Goal: Information Seeking & Learning: Learn about a topic

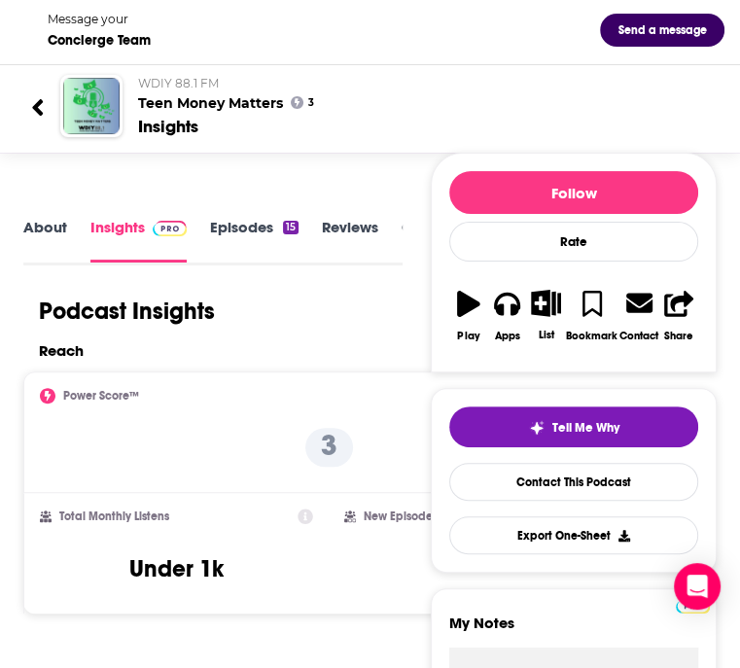
scroll to position [108, 0]
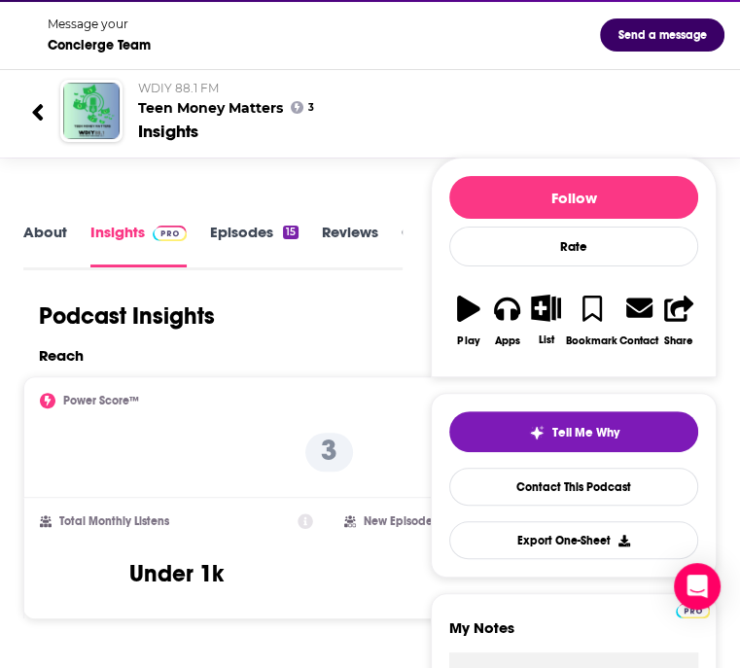
click at [43, 246] on link "About" at bounding box center [45, 245] width 44 height 44
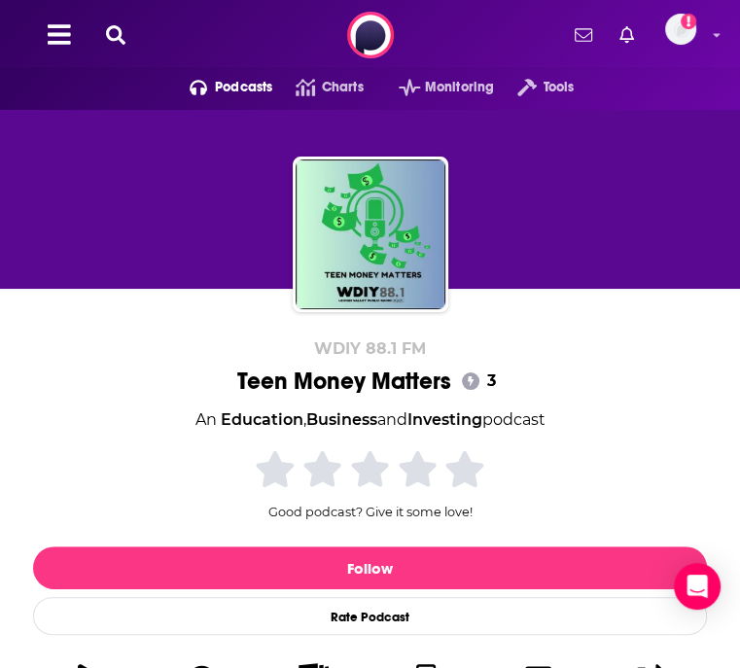
click at [0, 0] on span "More" at bounding box center [0, 0] width 0 height 0
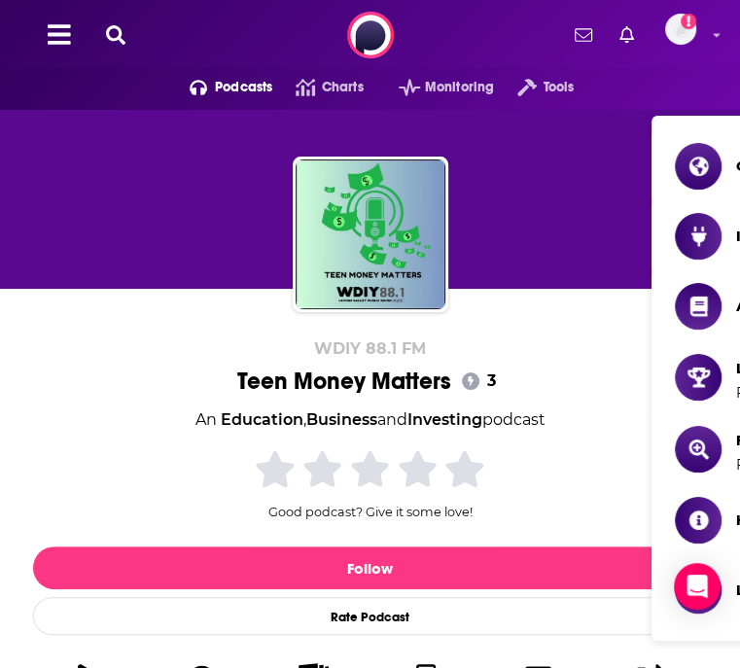
click at [0, 0] on span "More" at bounding box center [0, 0] width 0 height 0
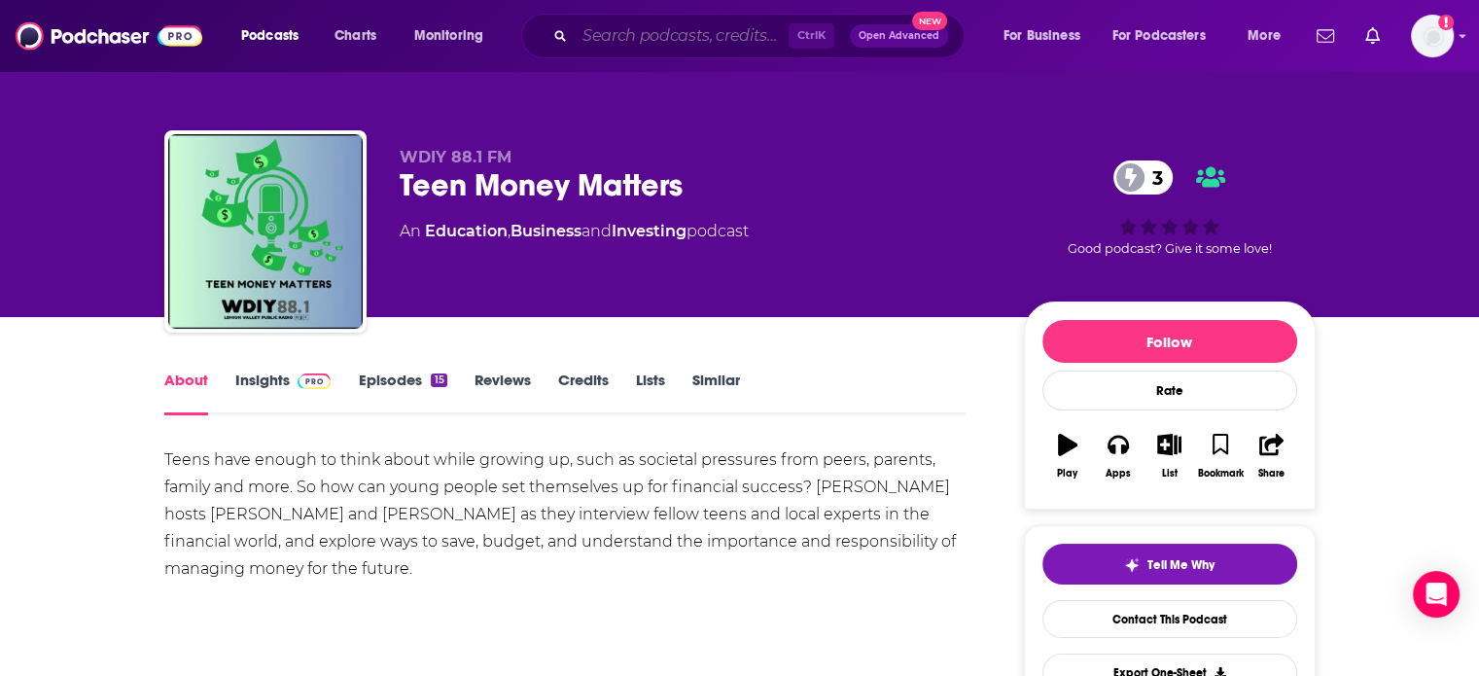
click at [663, 32] on input "Search podcasts, credits, & more..." at bounding box center [682, 35] width 214 height 31
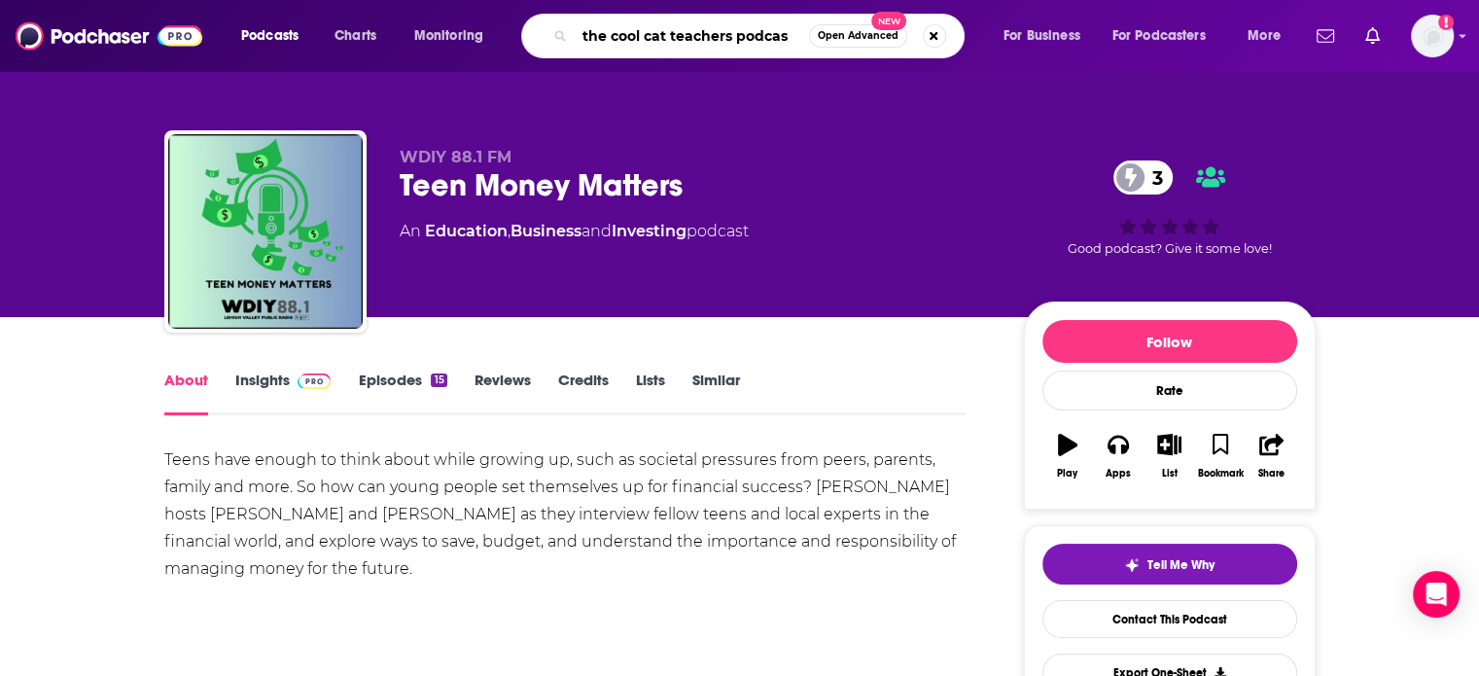
type input "the cool cat teachers podcast"
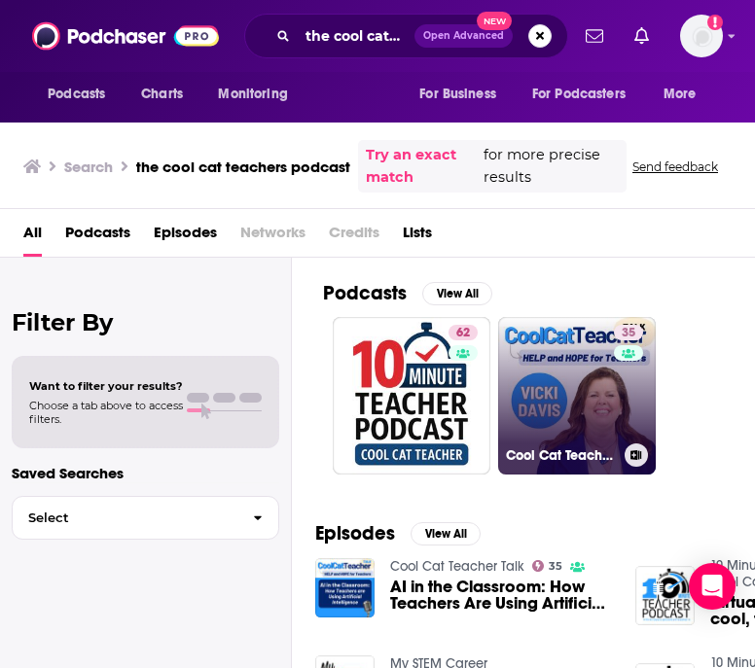
click at [618, 395] on div "35" at bounding box center [631, 384] width 34 height 119
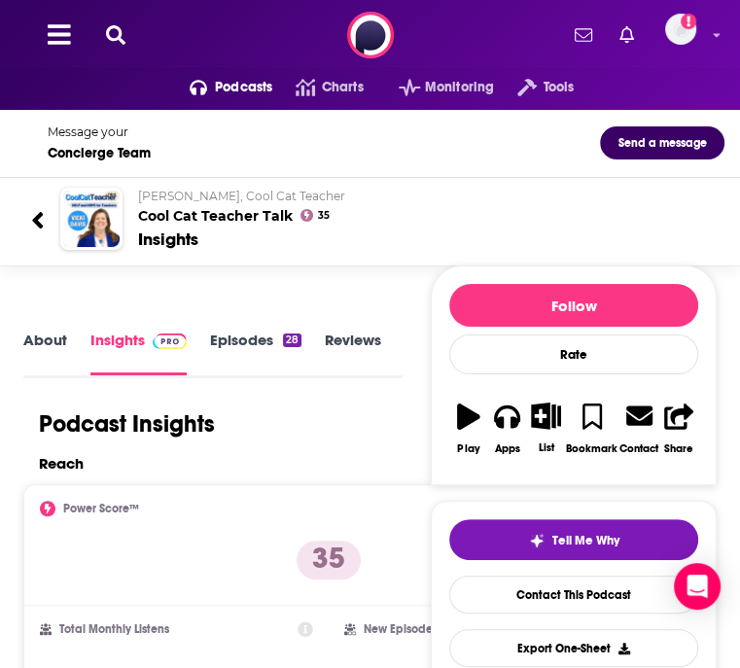
click at [58, 354] on link "About" at bounding box center [45, 353] width 44 height 44
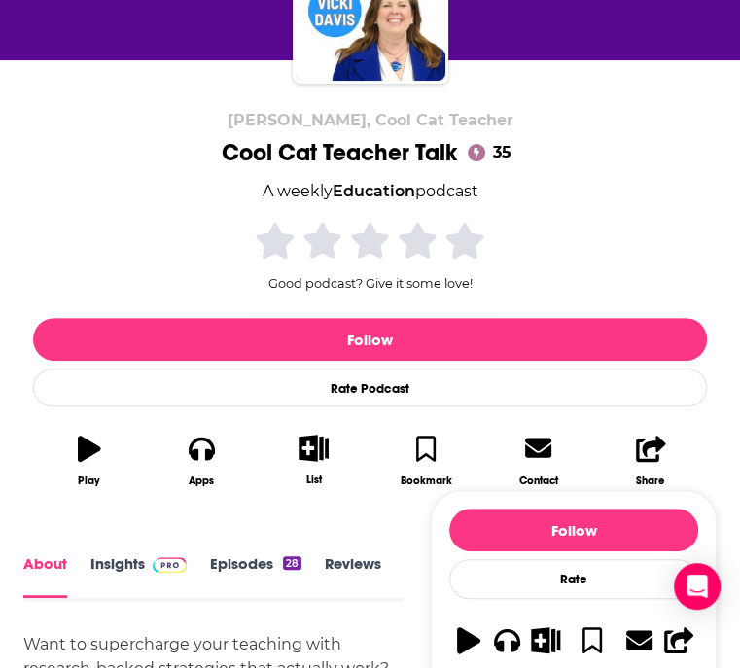
scroll to position [230, 0]
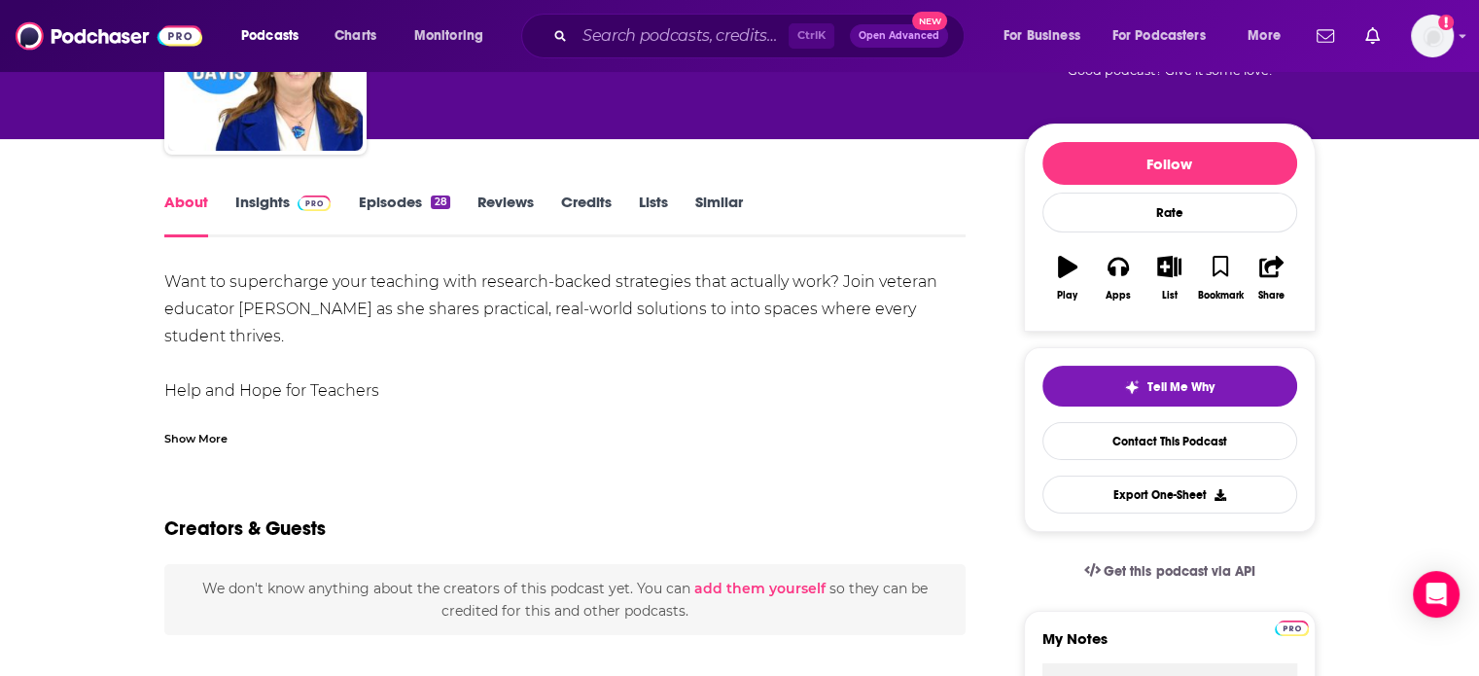
scroll to position [140, 0]
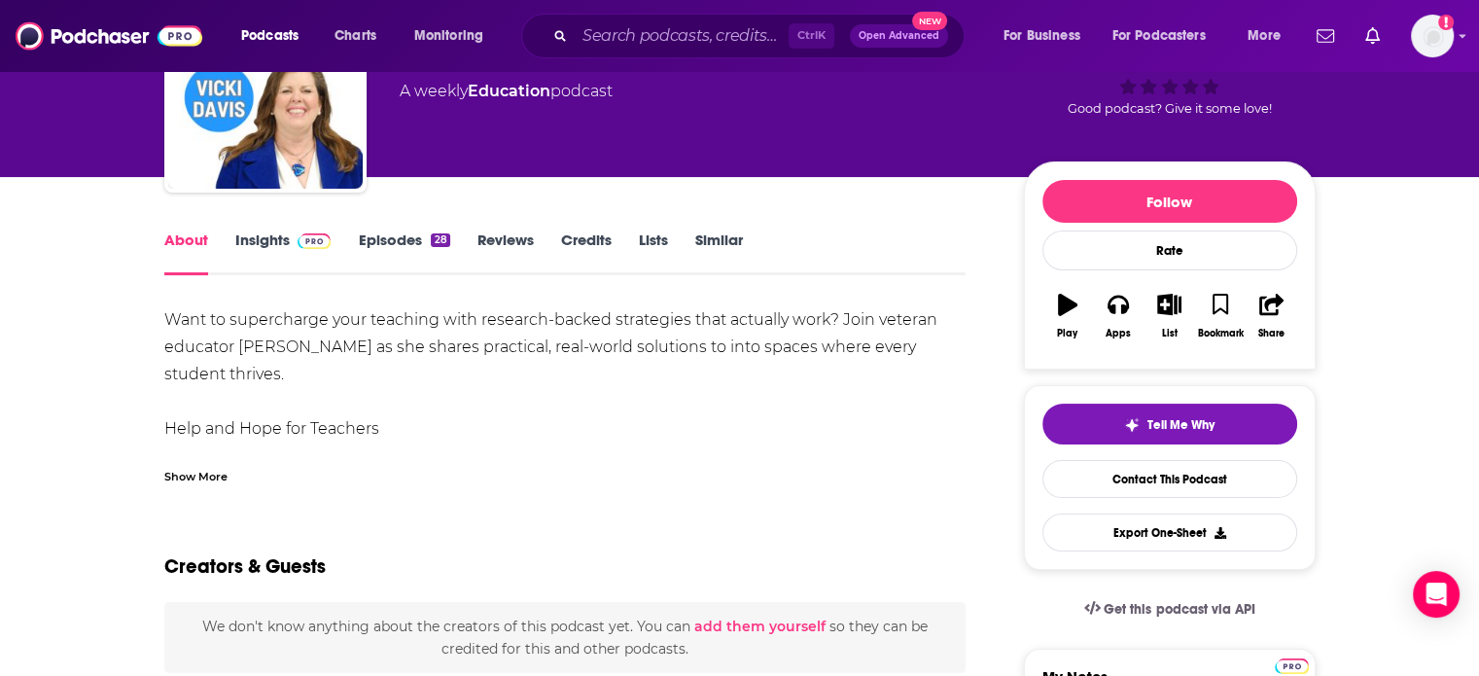
click at [277, 236] on link "Insights" at bounding box center [283, 253] width 96 height 45
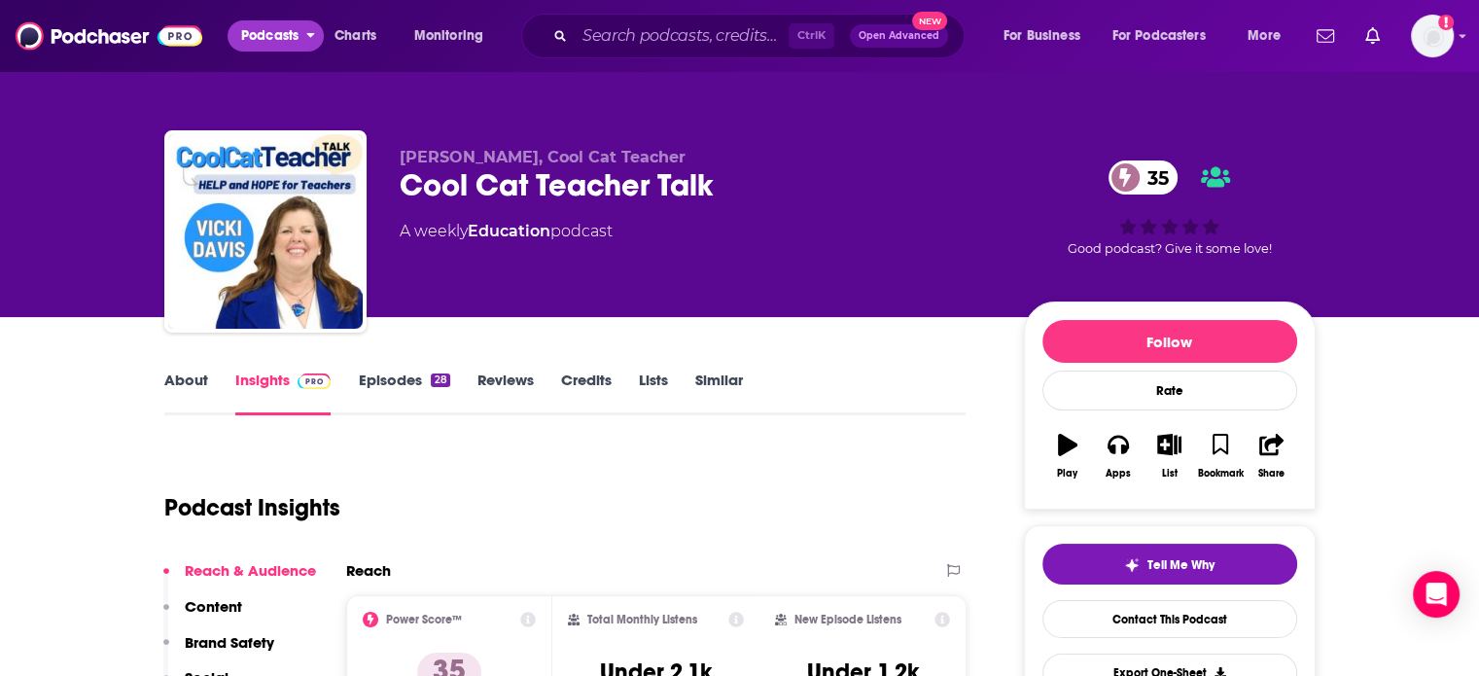
click at [269, 34] on span "Podcasts" at bounding box center [269, 35] width 57 height 27
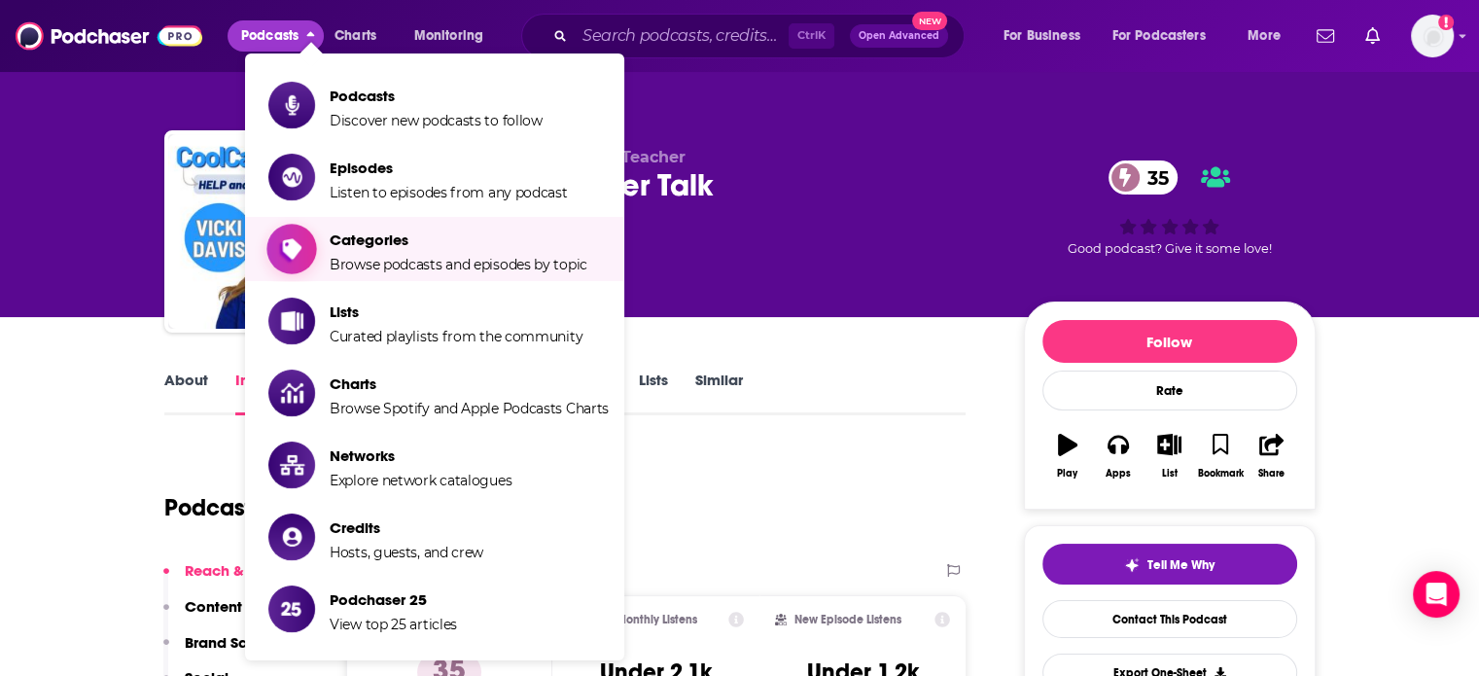
click at [424, 260] on span "Browse podcasts and episodes by topic" at bounding box center [459, 265] width 258 height 18
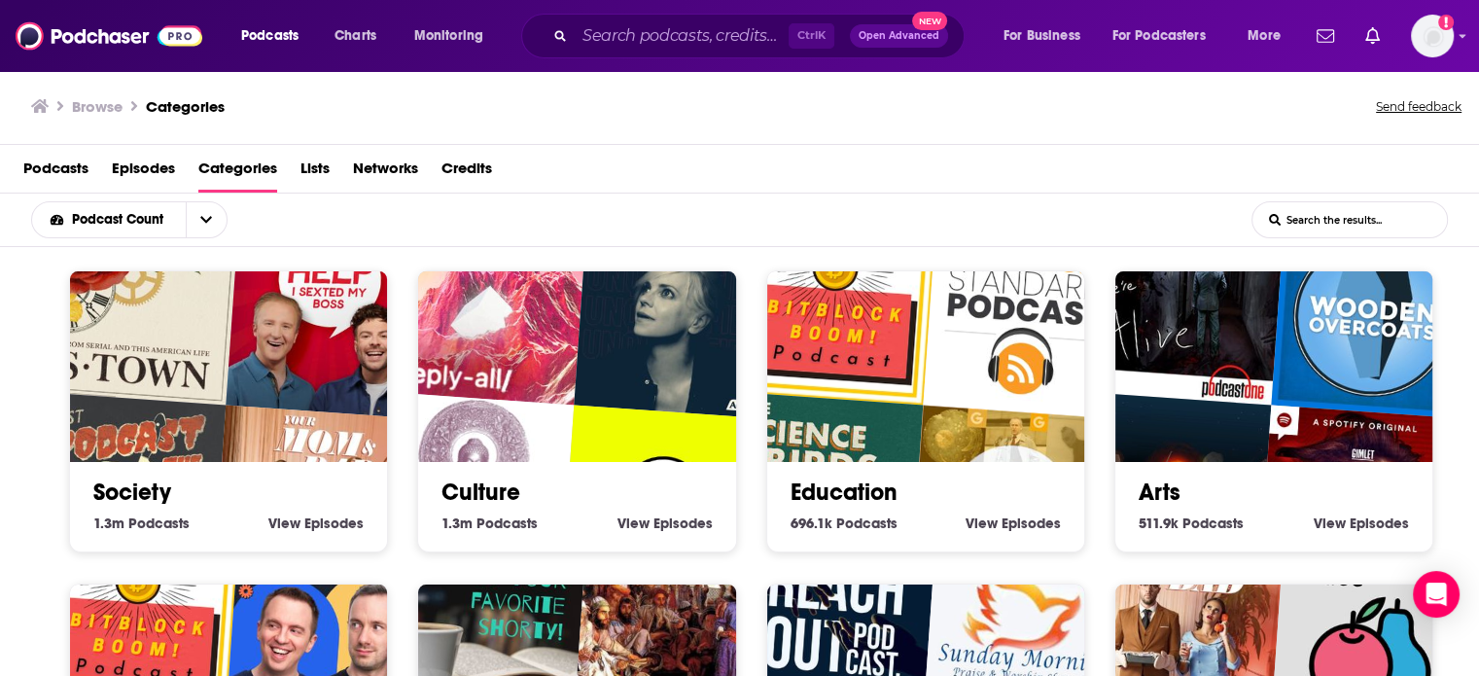
click at [739, 406] on img "Die Geschichtsmacher" at bounding box center [1010, 507] width 203 height 203
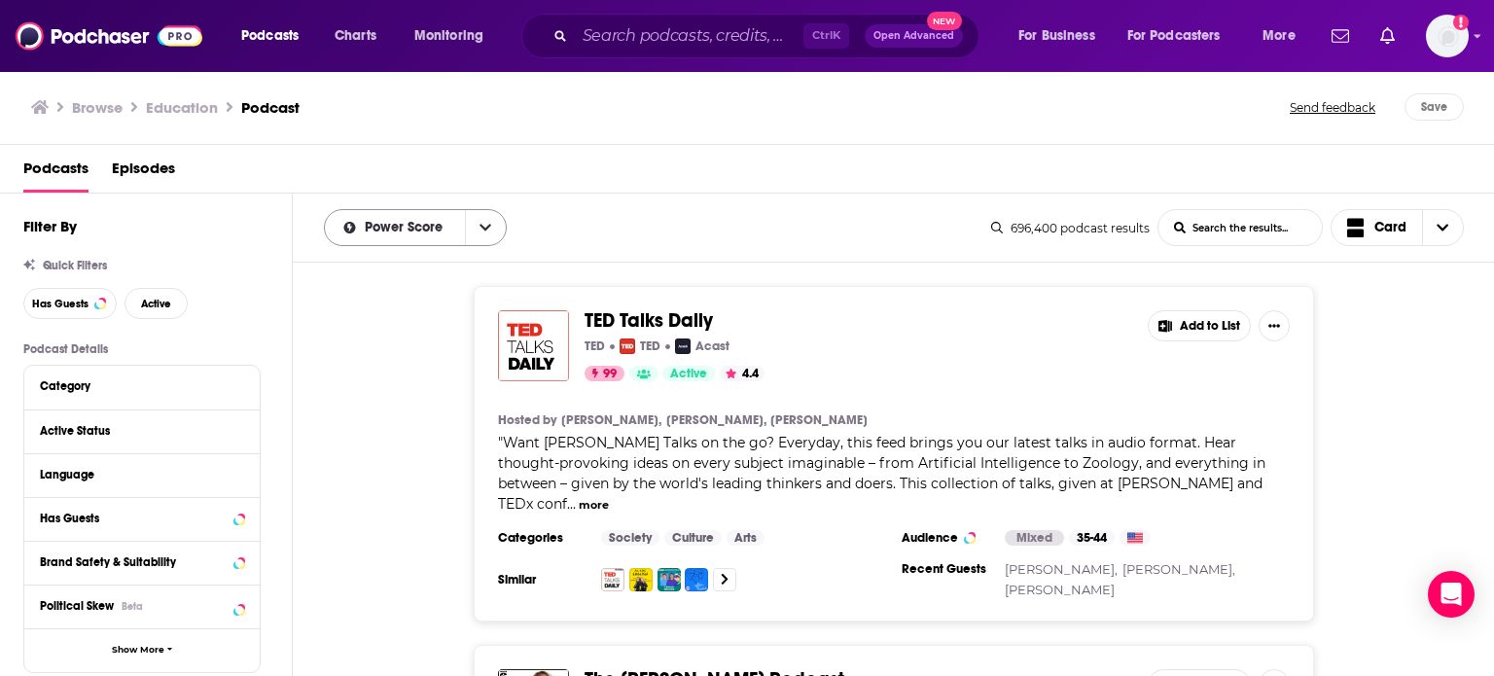
click at [474, 232] on button "open menu" at bounding box center [485, 227] width 41 height 35
click at [463, 301] on div "Trending" at bounding box center [415, 295] width 183 height 33
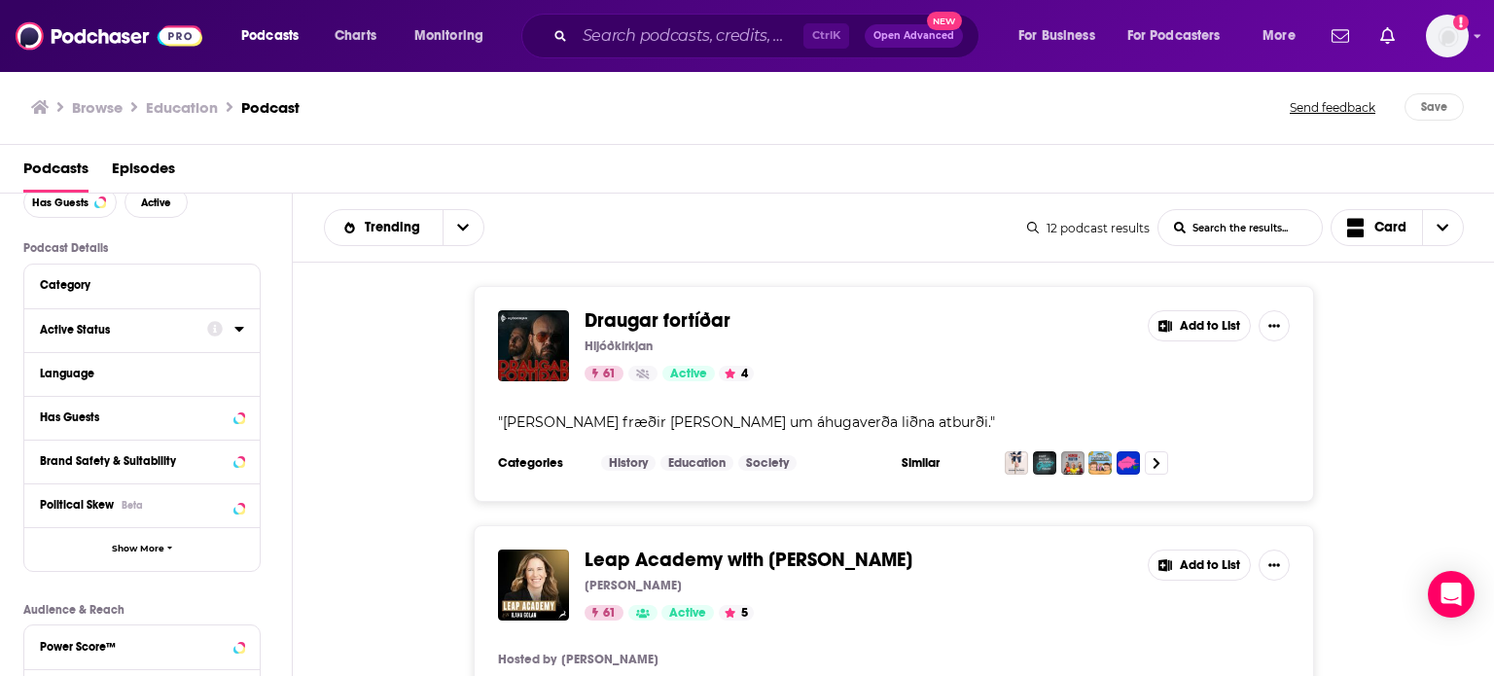
scroll to position [107, 0]
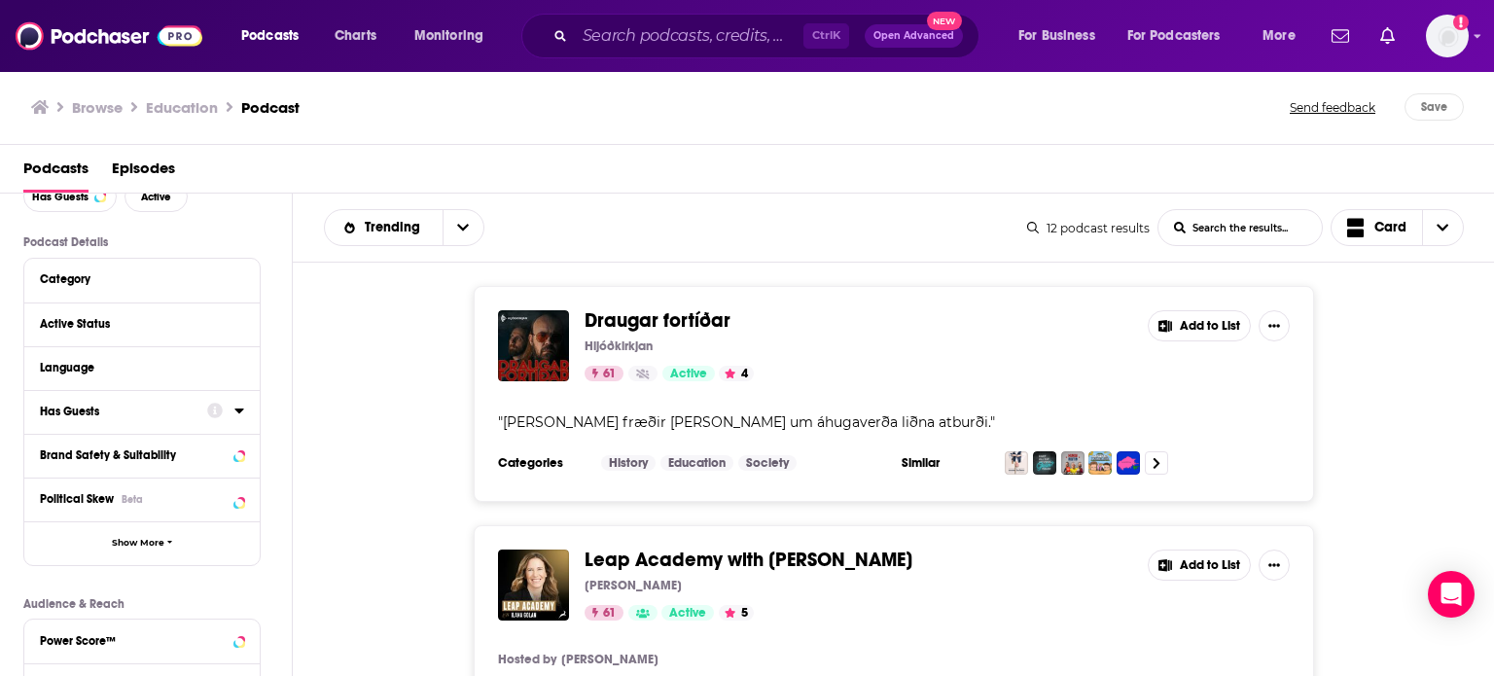
click at [144, 413] on div "Has Guests" at bounding box center [117, 412] width 155 height 14
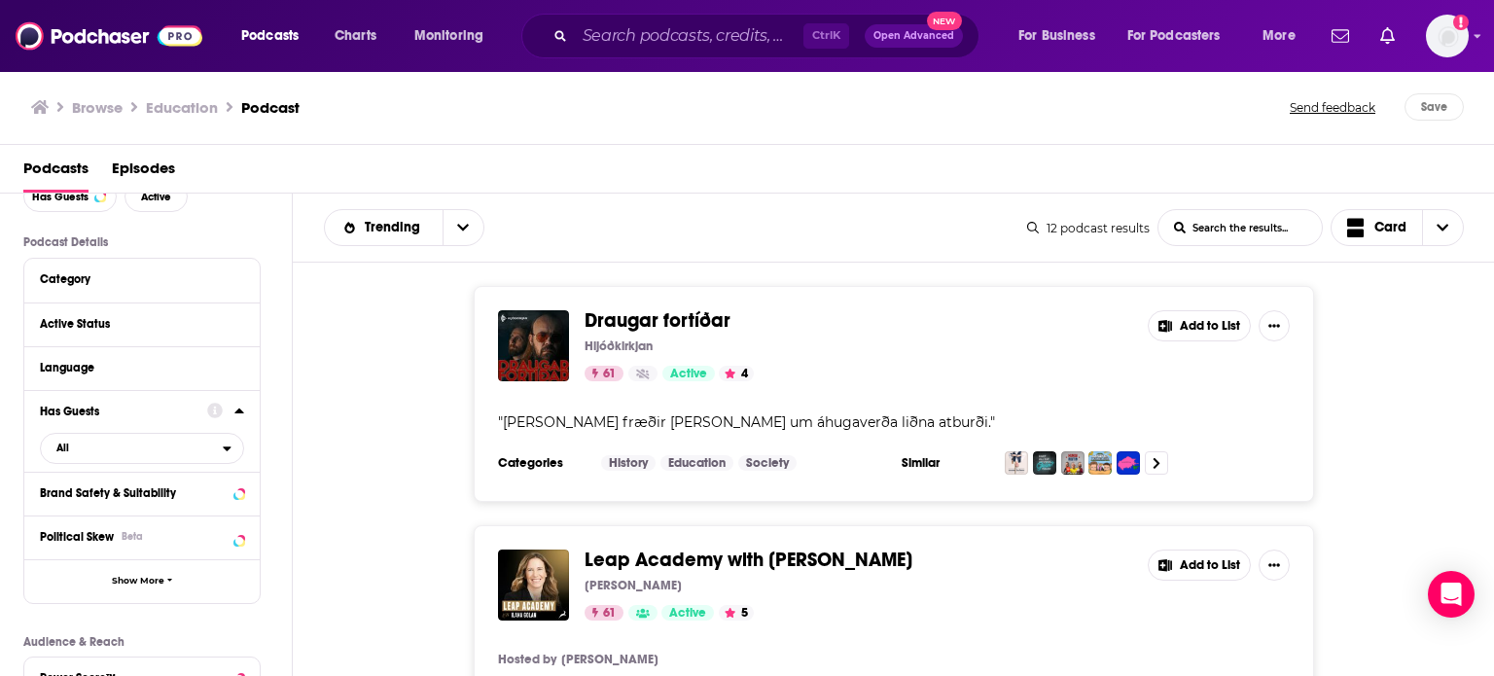
click at [237, 412] on icon at bounding box center [238, 410] width 9 height 5
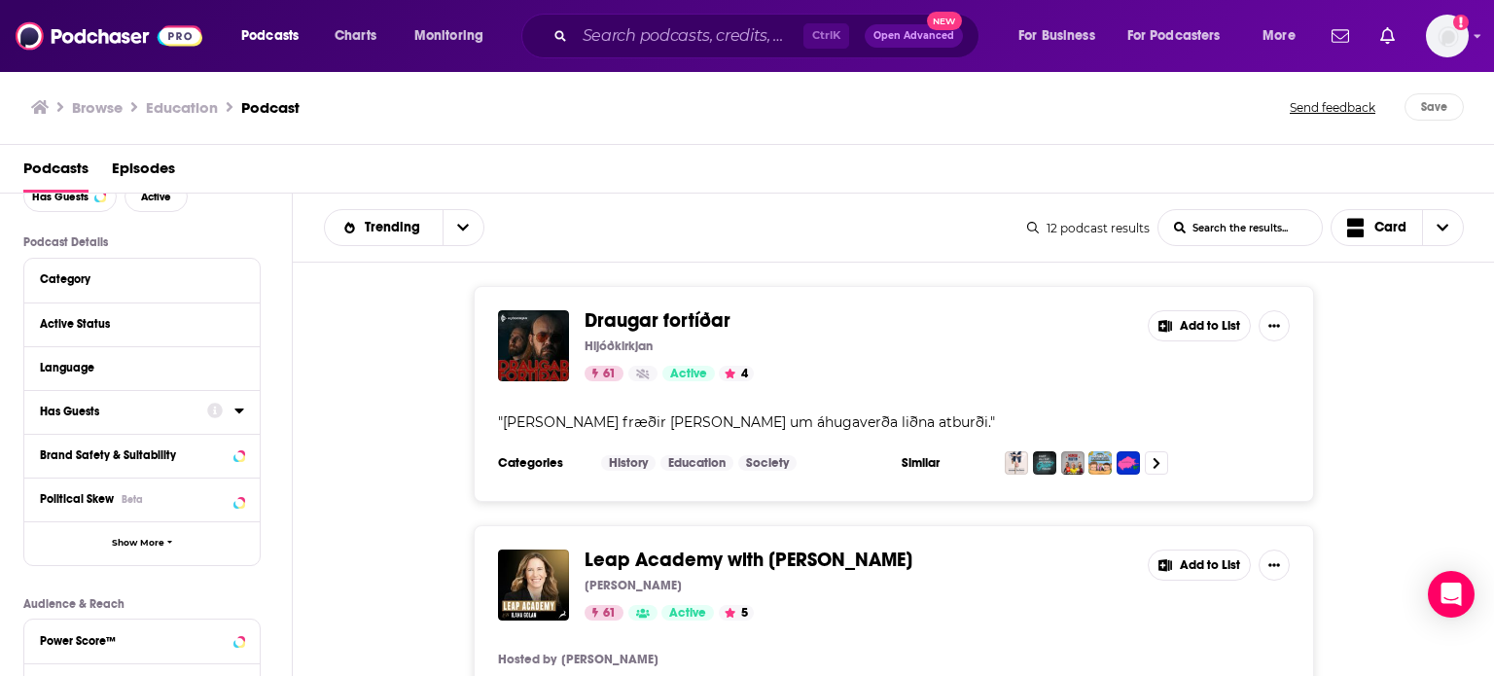
click at [237, 412] on icon at bounding box center [239, 411] width 10 height 16
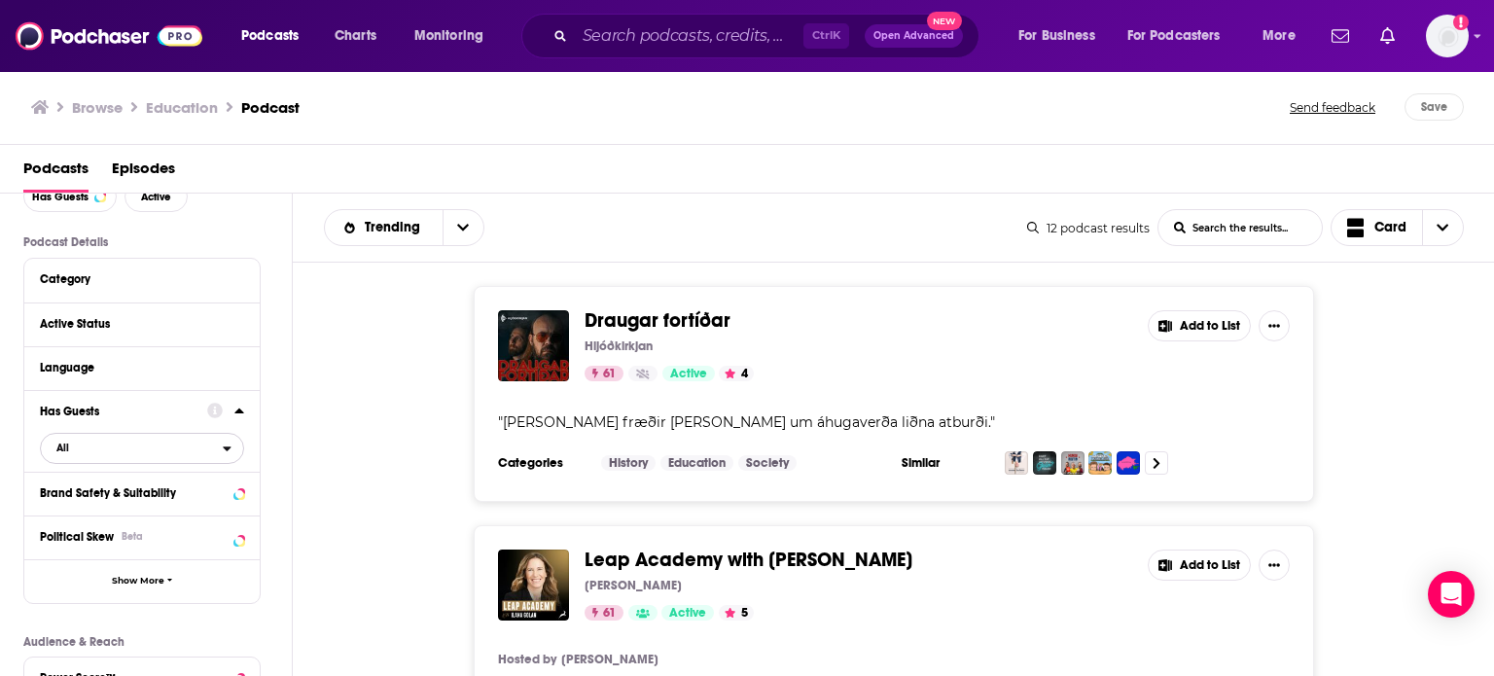
click at [224, 450] on icon "open menu" at bounding box center [227, 449] width 9 height 14
click at [130, 515] on span "Has guests" at bounding box center [106, 512] width 113 height 11
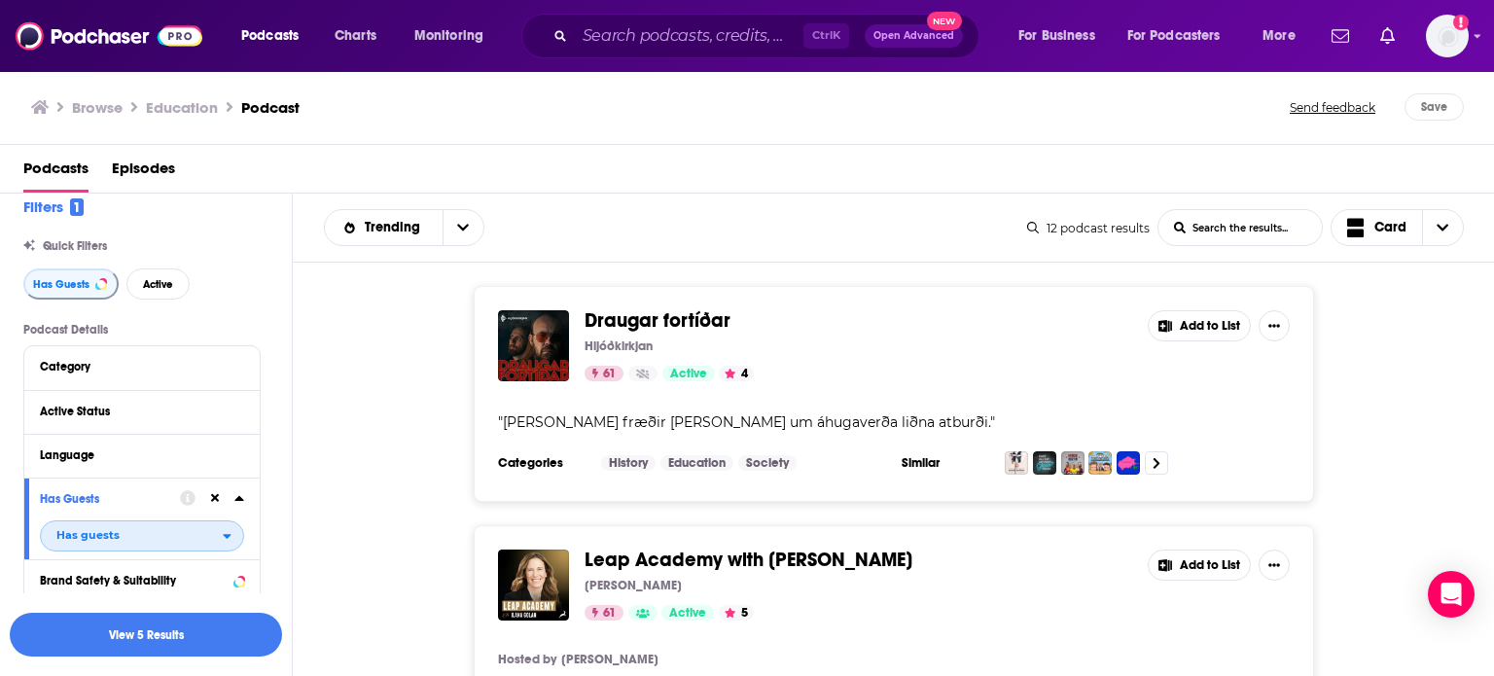
scroll to position [0, 0]
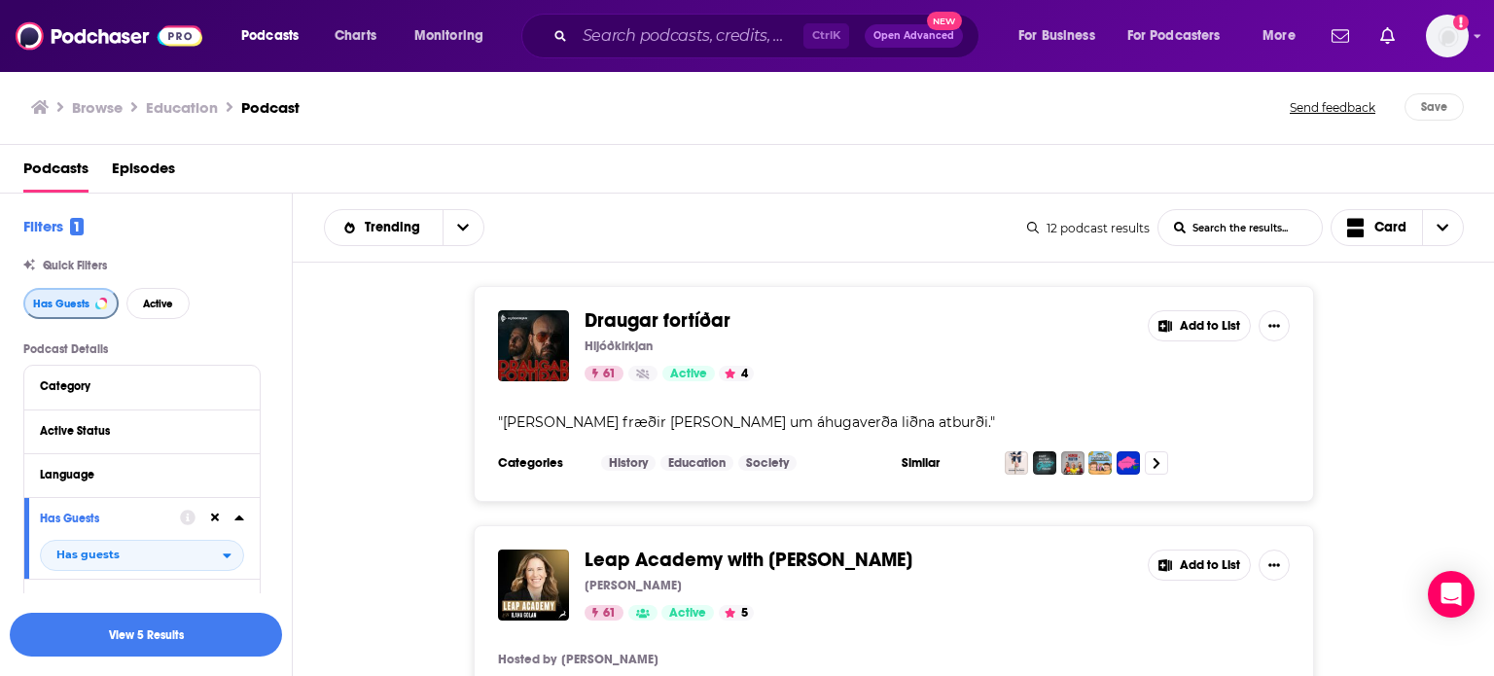
click at [58, 299] on span "Has Guests" at bounding box center [61, 304] width 56 height 11
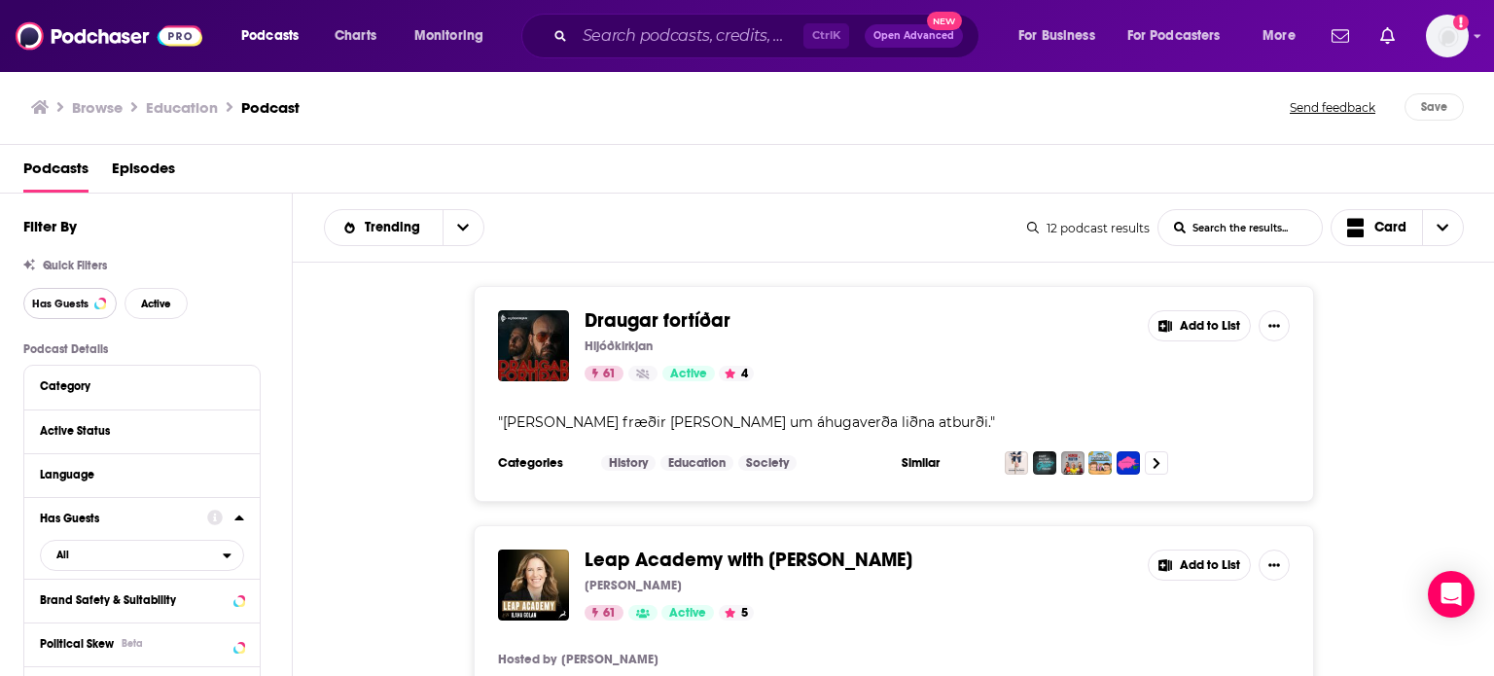
click at [58, 299] on span "Has Guests" at bounding box center [60, 304] width 56 height 11
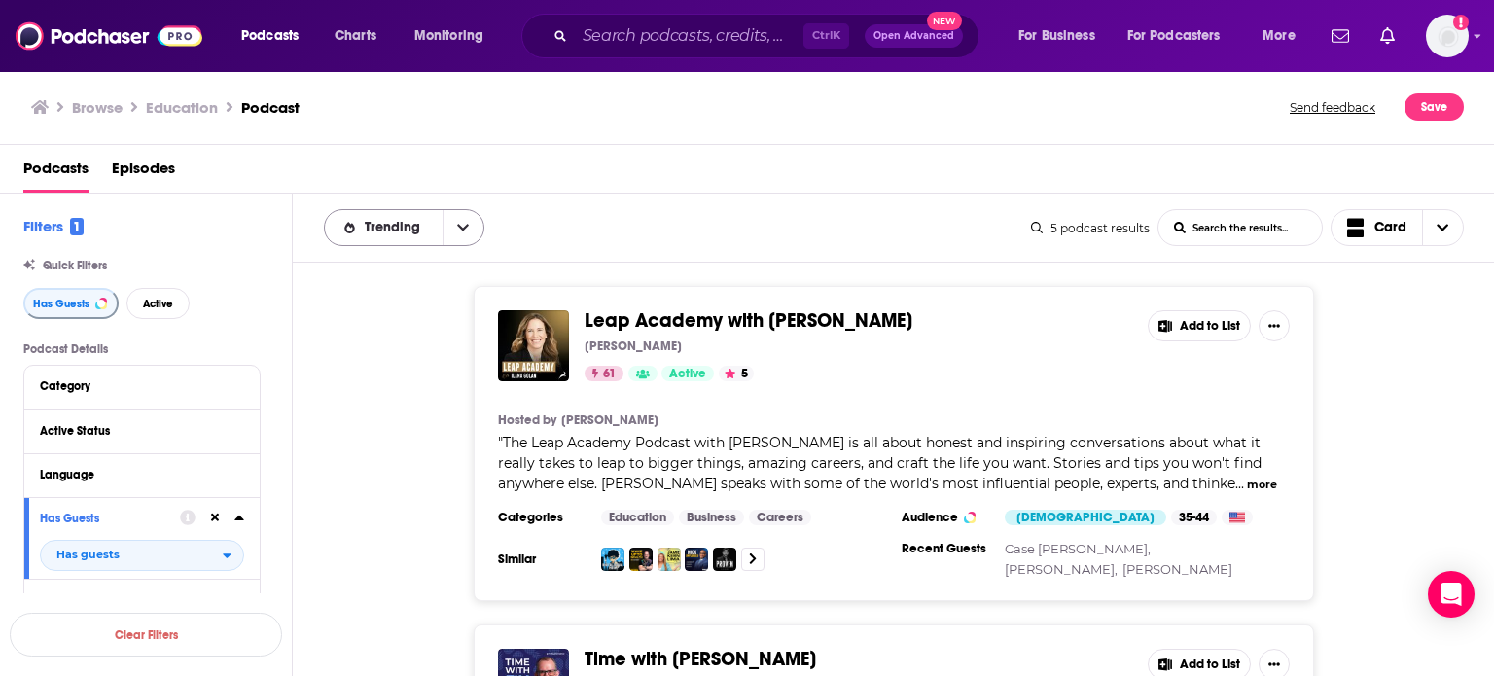
click at [449, 233] on button "open menu" at bounding box center [463, 227] width 41 height 35
click at [372, 365] on span "Power Score" at bounding box center [416, 360] width 105 height 11
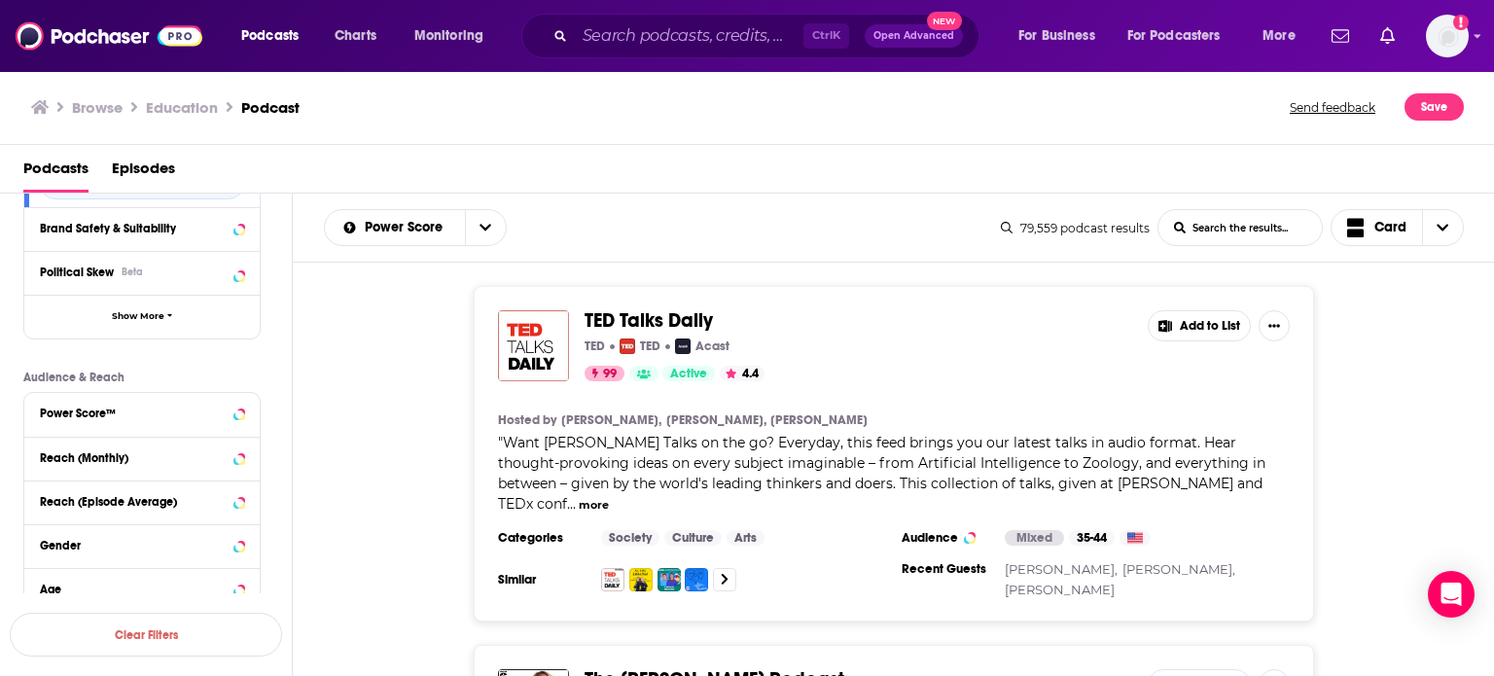
scroll to position [380, 0]
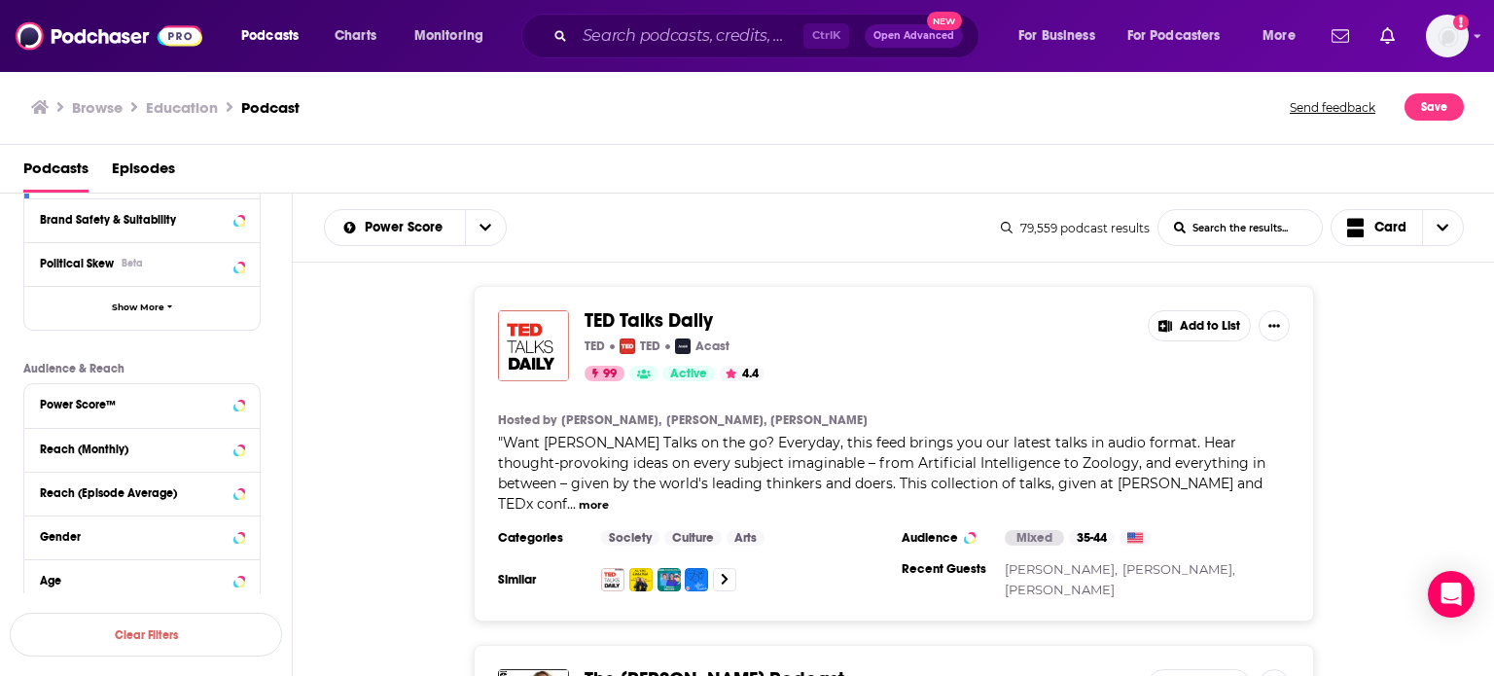
click at [384, 454] on div "[PERSON_NAME] Talks Daily [PERSON_NAME] [PERSON_NAME] Acast 99 Active 4.4 Add t…" at bounding box center [894, 454] width 1202 height 336
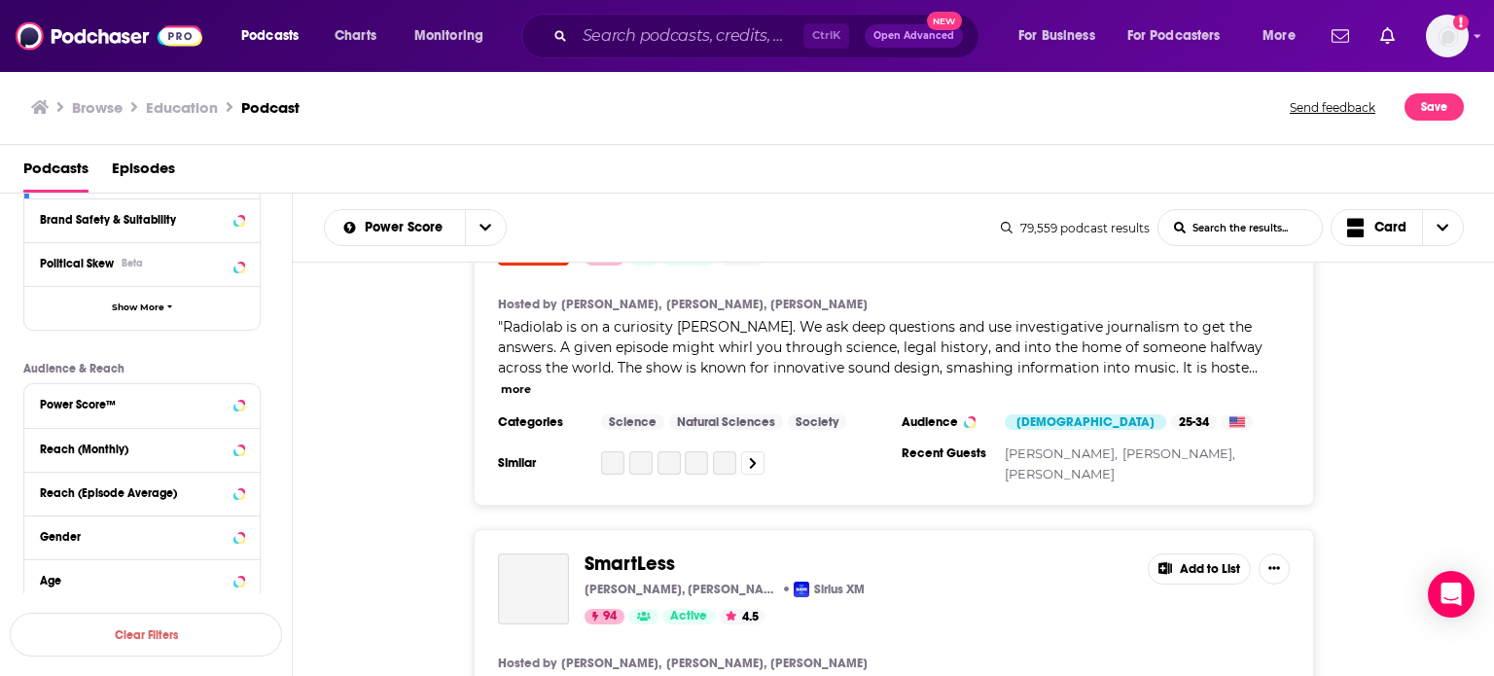
scroll to position [1202, 0]
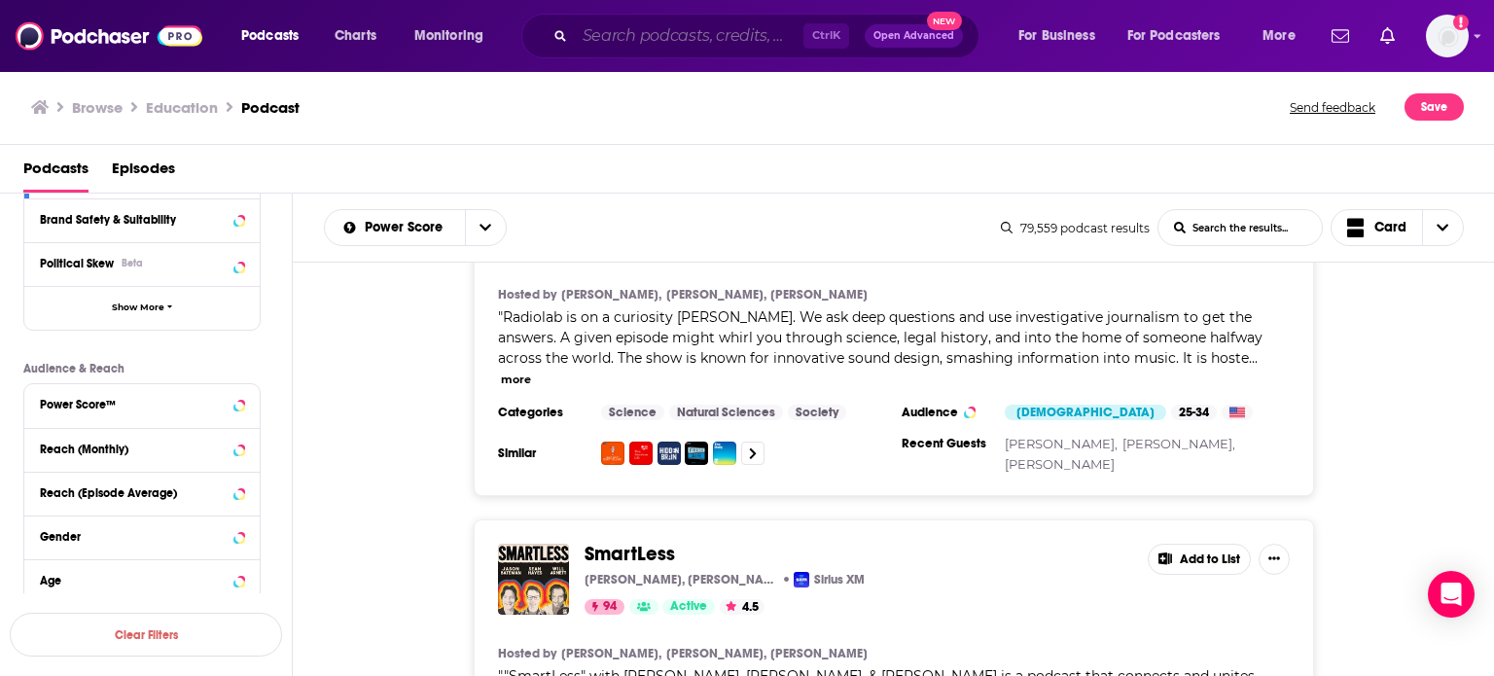
click at [688, 41] on input "Search podcasts, credits, & more..." at bounding box center [689, 35] width 229 height 31
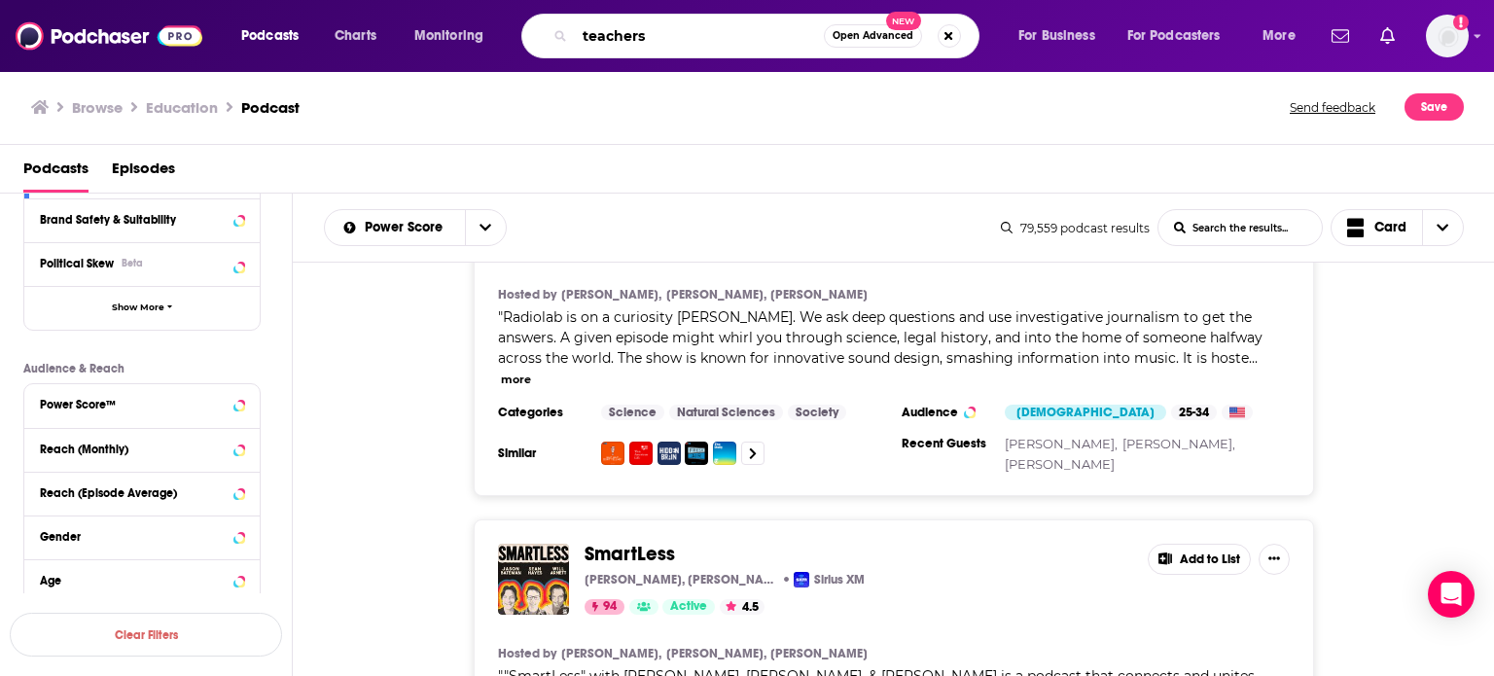
type input "teachers"
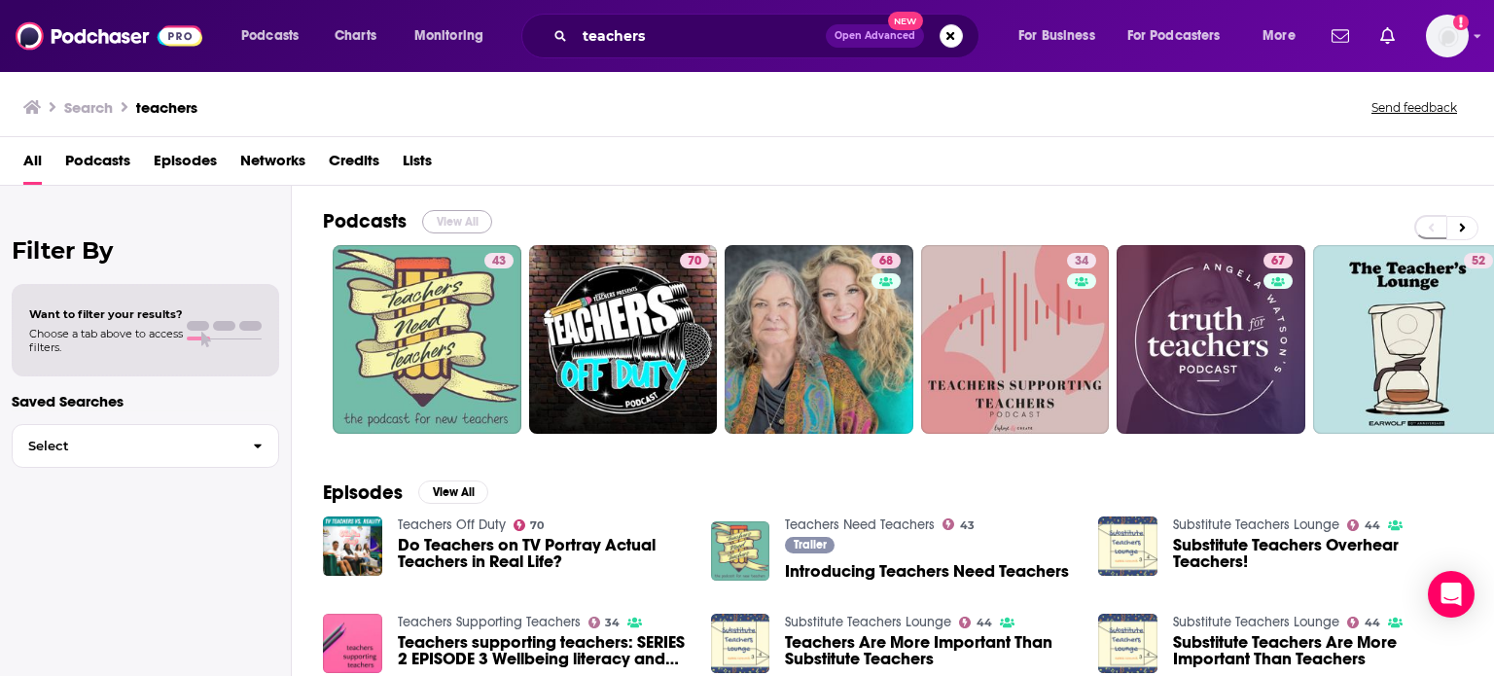
click at [454, 212] on button "View All" at bounding box center [457, 221] width 70 height 23
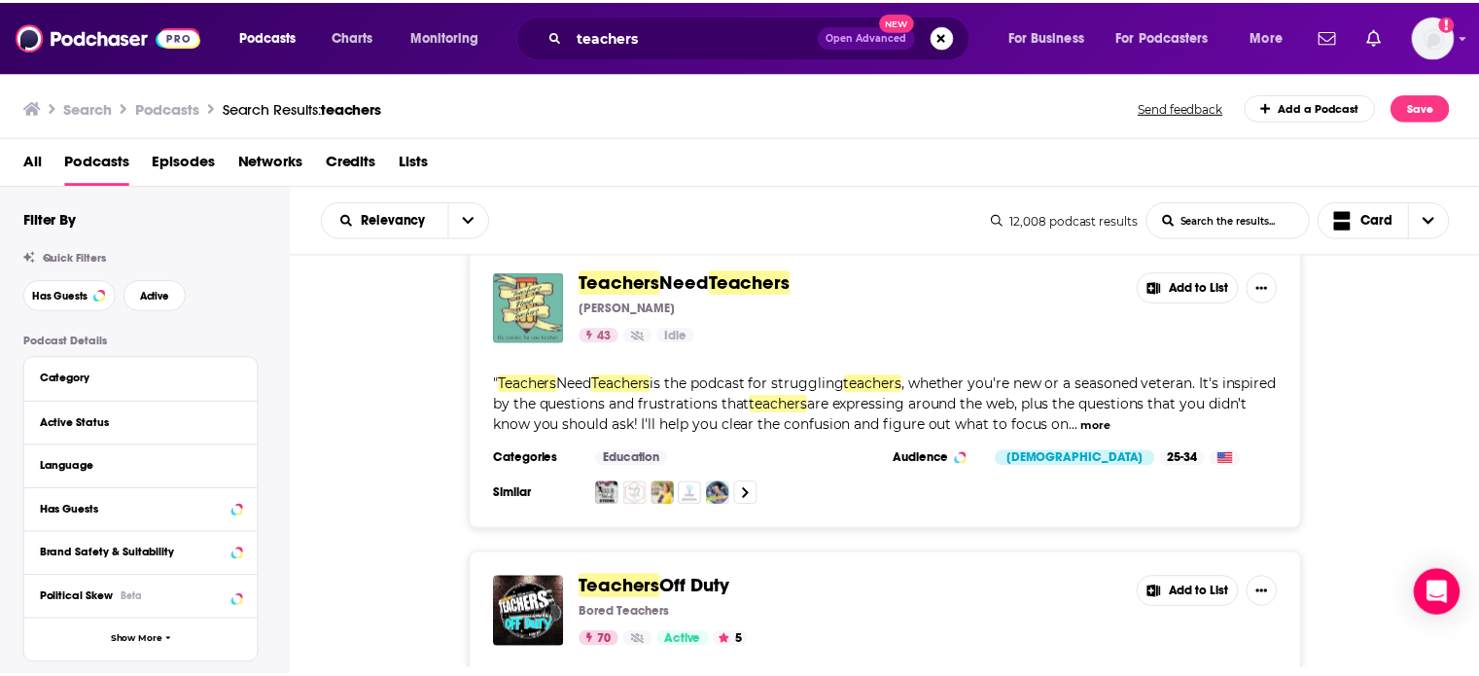
scroll to position [31, 0]
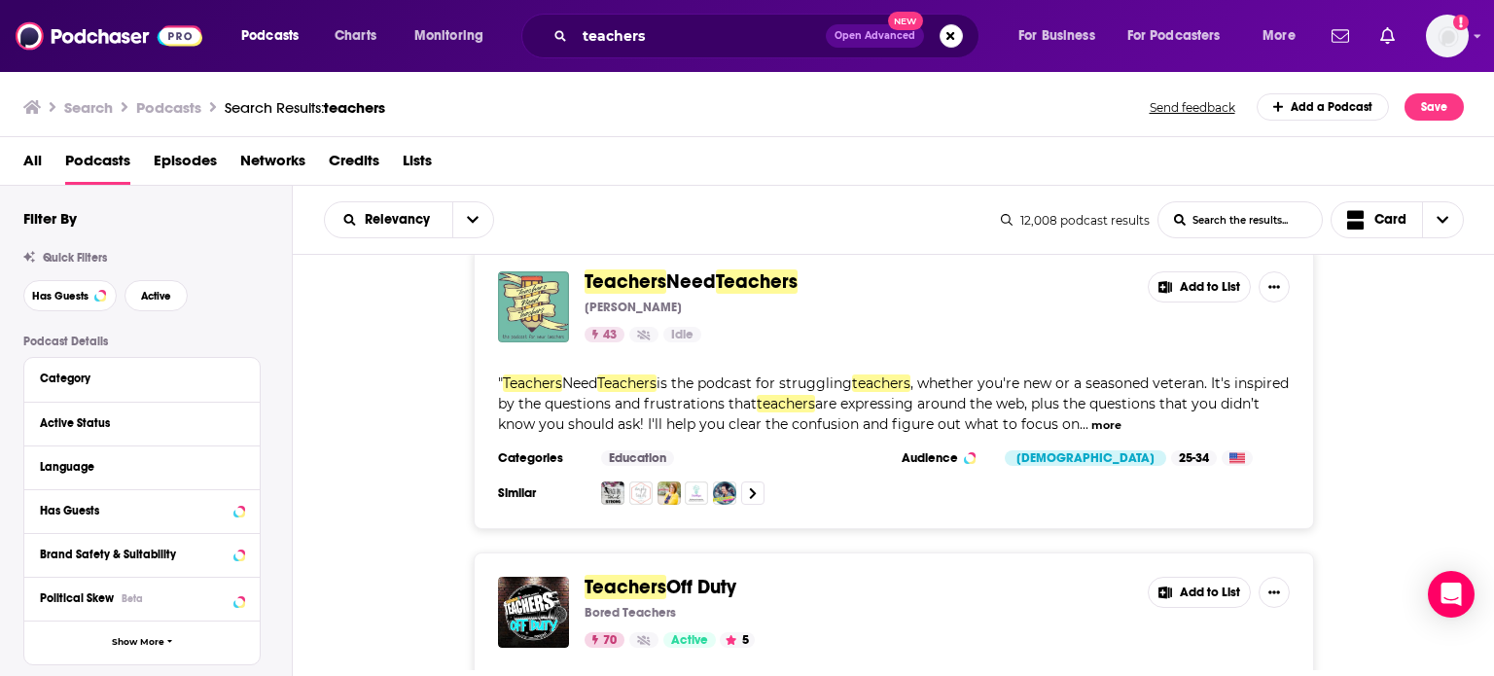
click at [739, 431] on button "more" at bounding box center [1106, 425] width 30 height 17
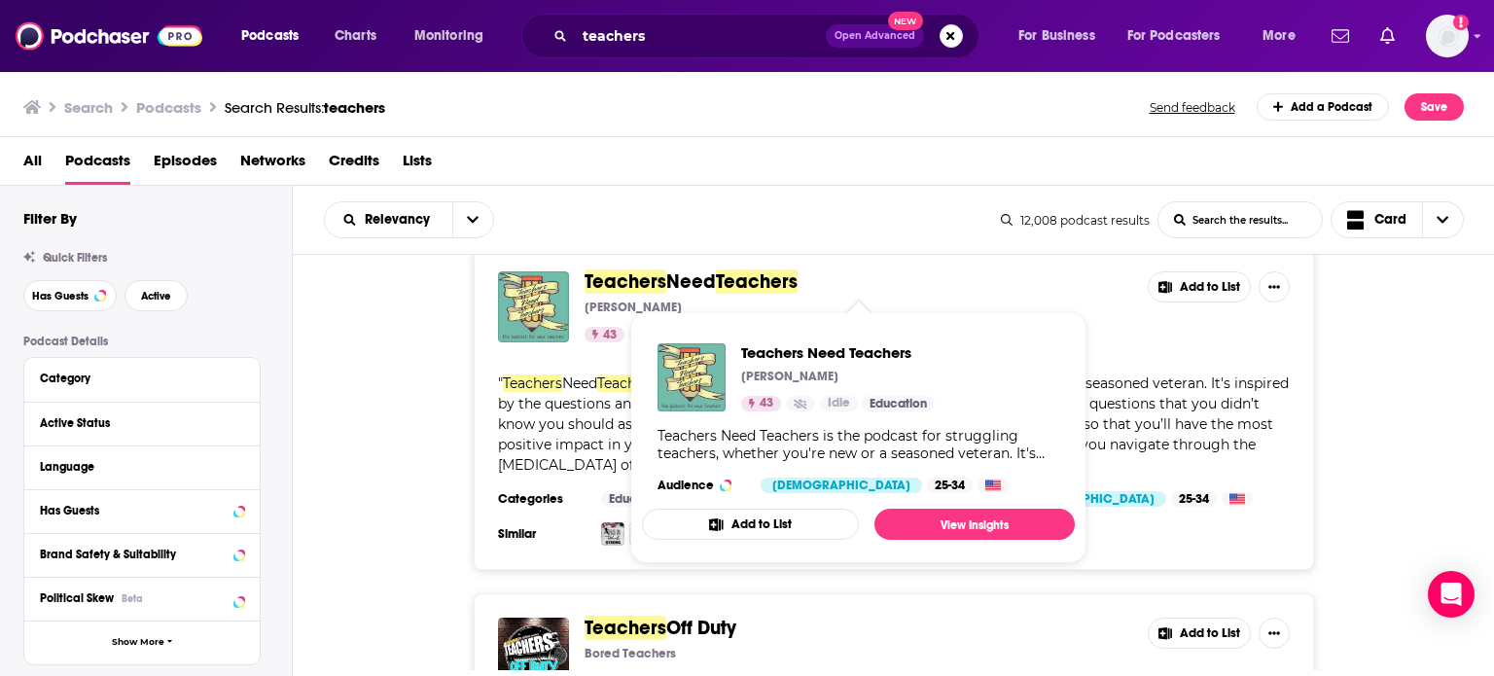
click at [662, 287] on span "Teachers" at bounding box center [626, 281] width 82 height 24
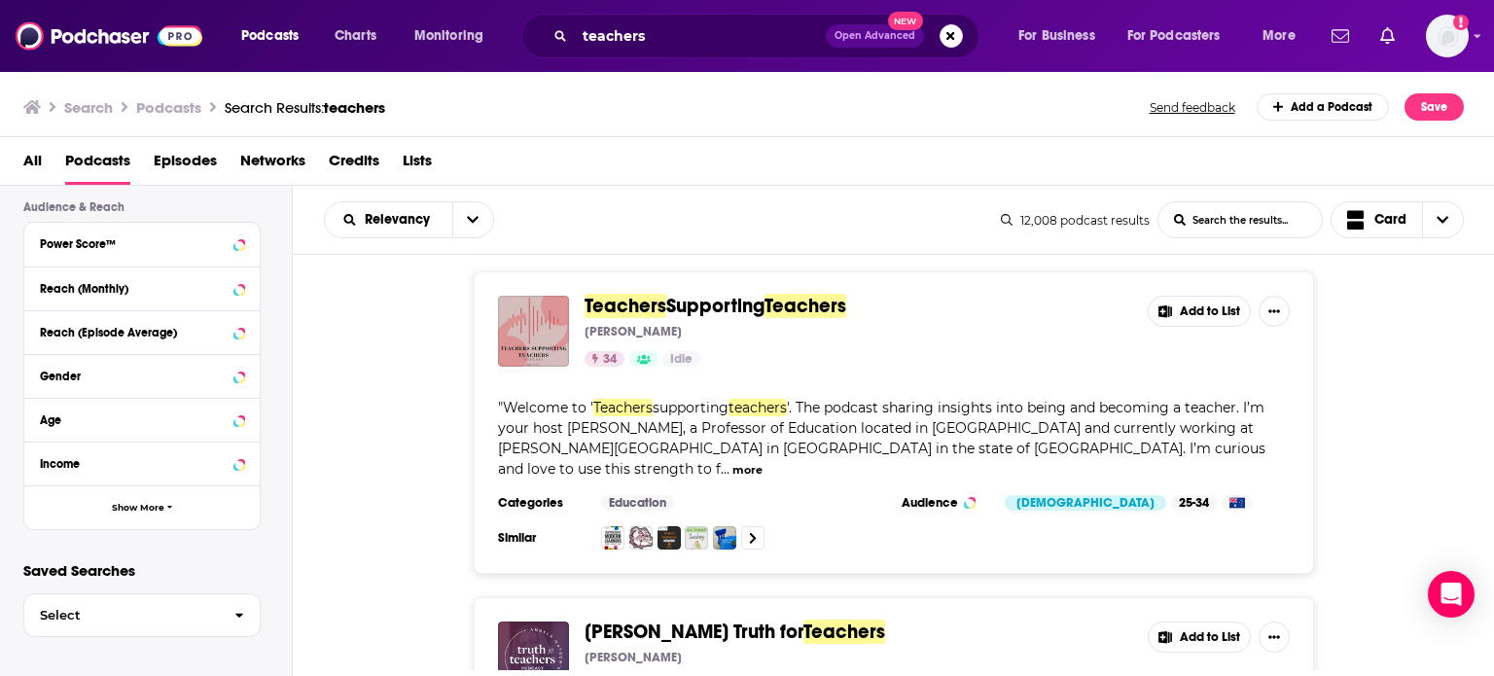
scroll to position [502, 0]
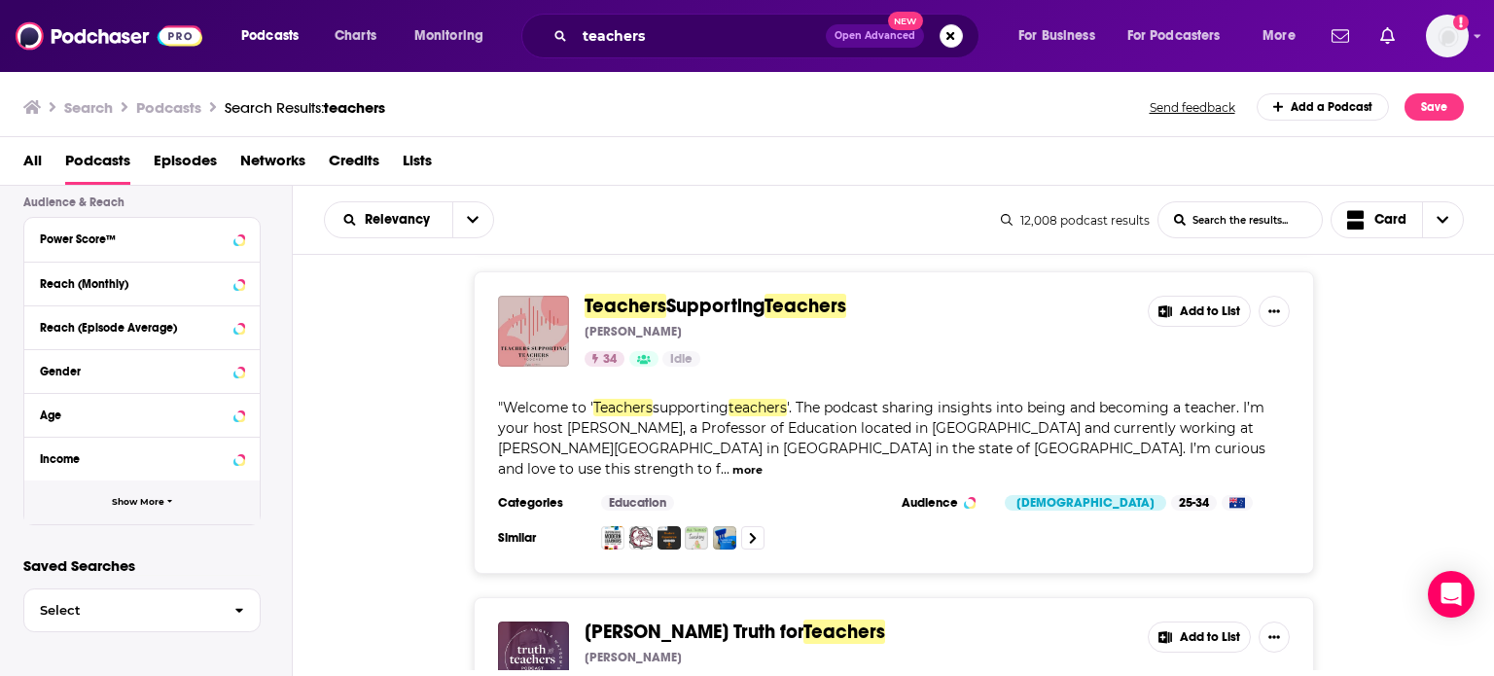
click at [225, 507] on button "Show More" at bounding box center [141, 502] width 235 height 44
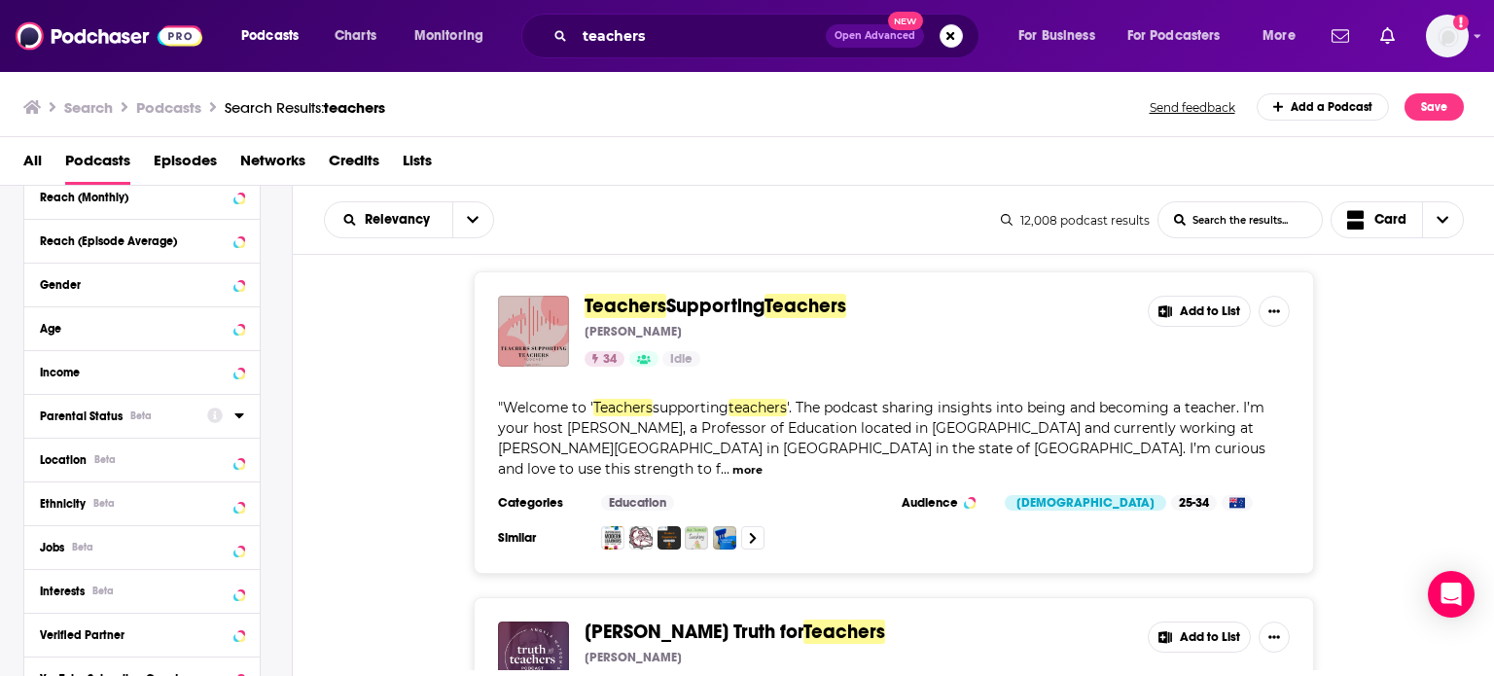
scroll to position [599, 0]
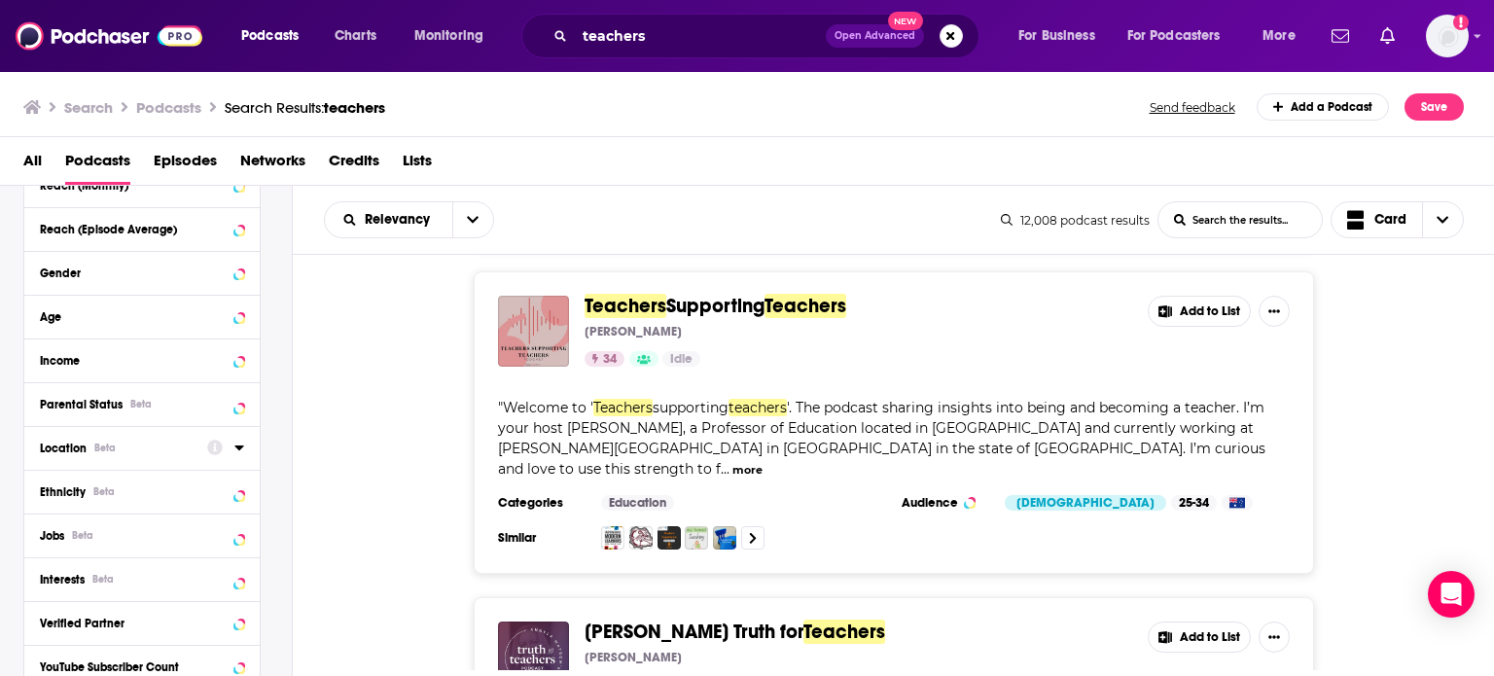
click at [242, 450] on icon at bounding box center [239, 448] width 10 height 16
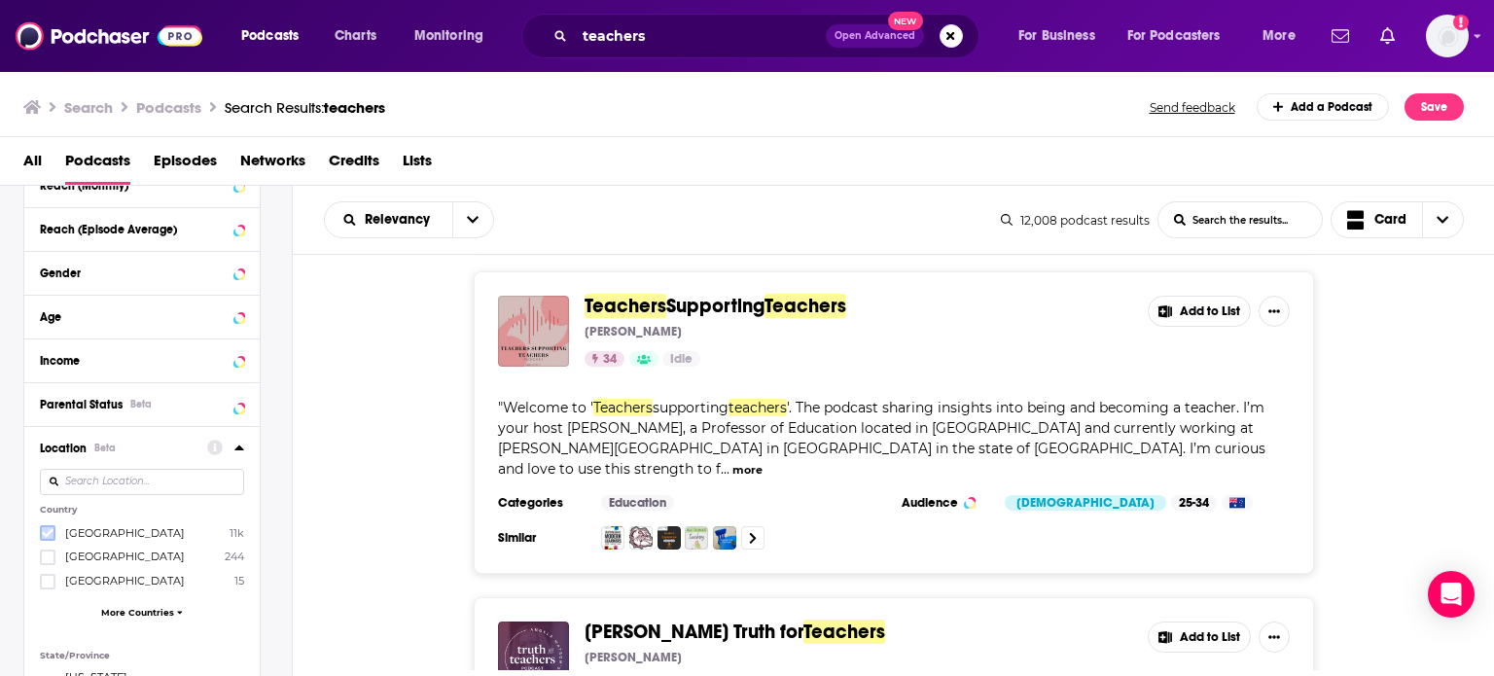
click at [47, 531] on icon at bounding box center [48, 533] width 12 height 12
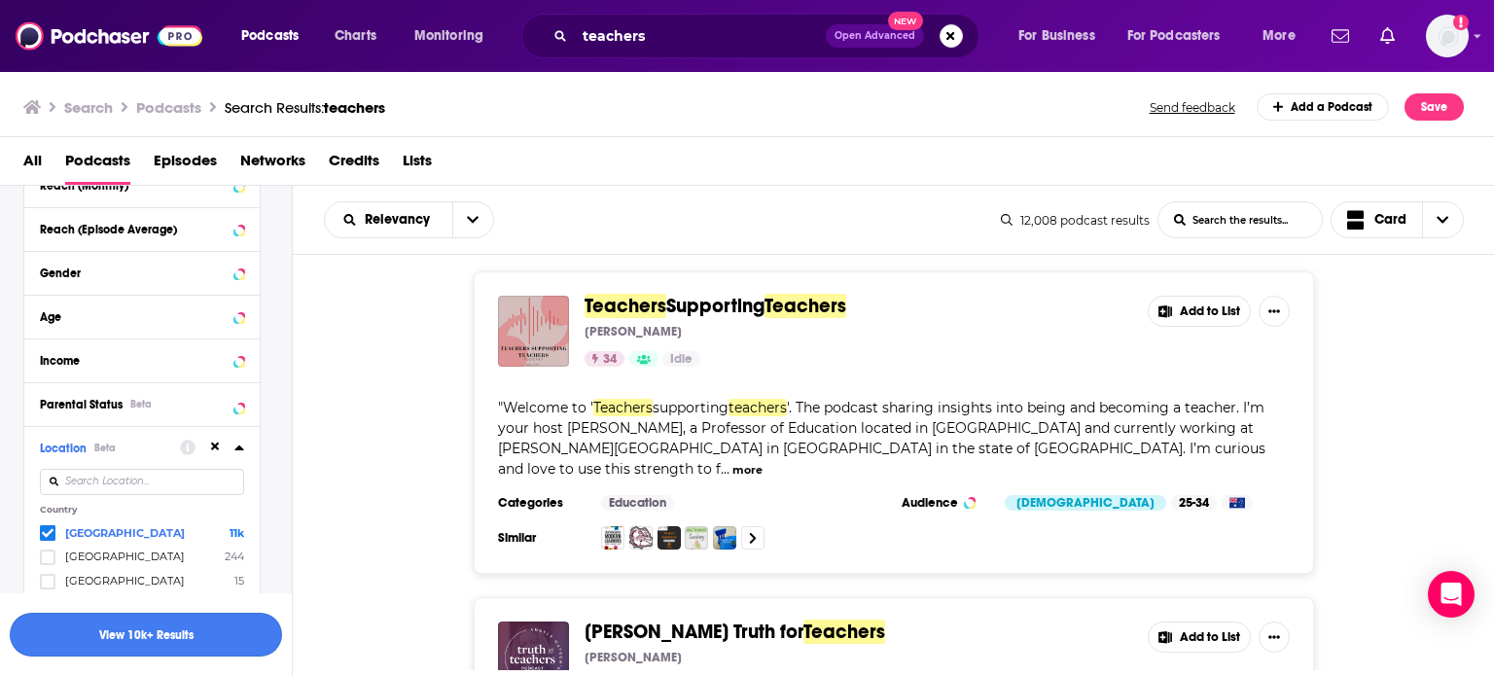
click at [163, 649] on button "View 10k+ Results" at bounding box center [146, 635] width 272 height 44
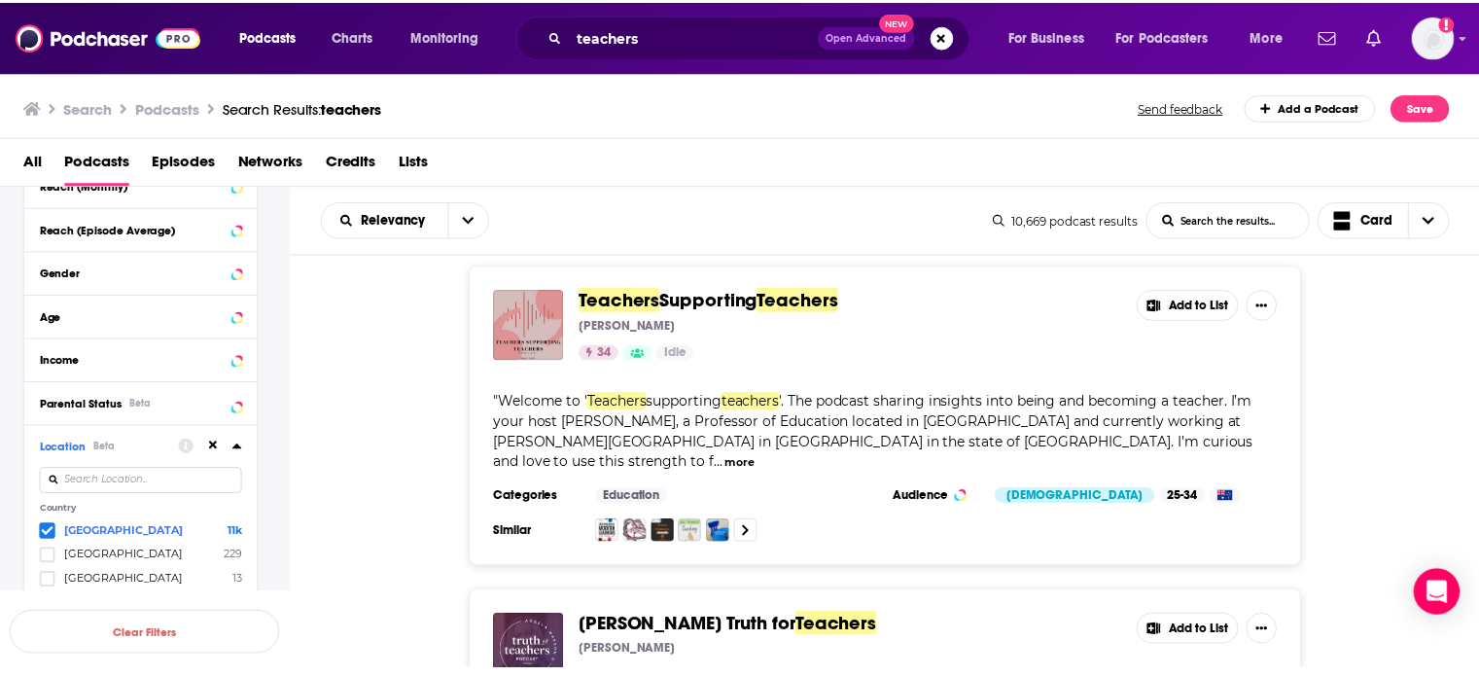
scroll to position [948, 0]
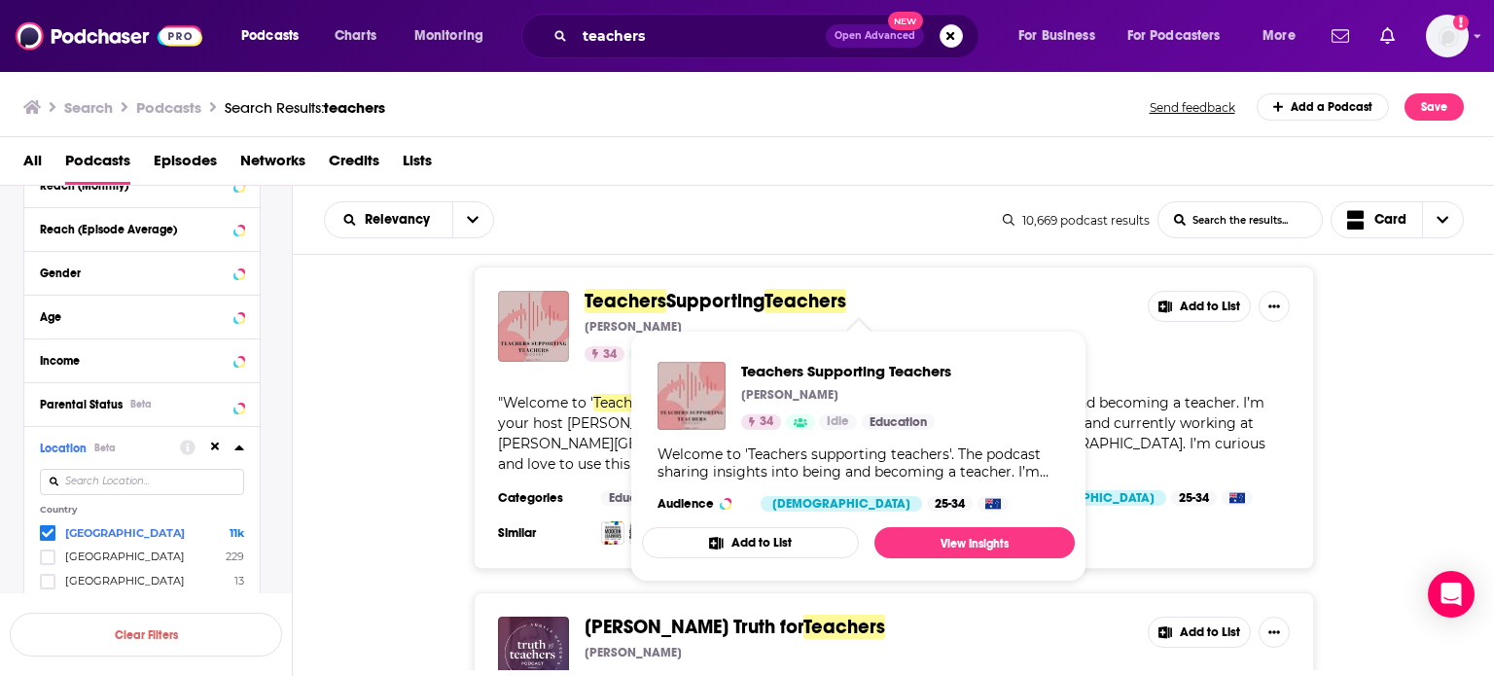
click at [647, 305] on span "Teachers" at bounding box center [626, 301] width 82 height 24
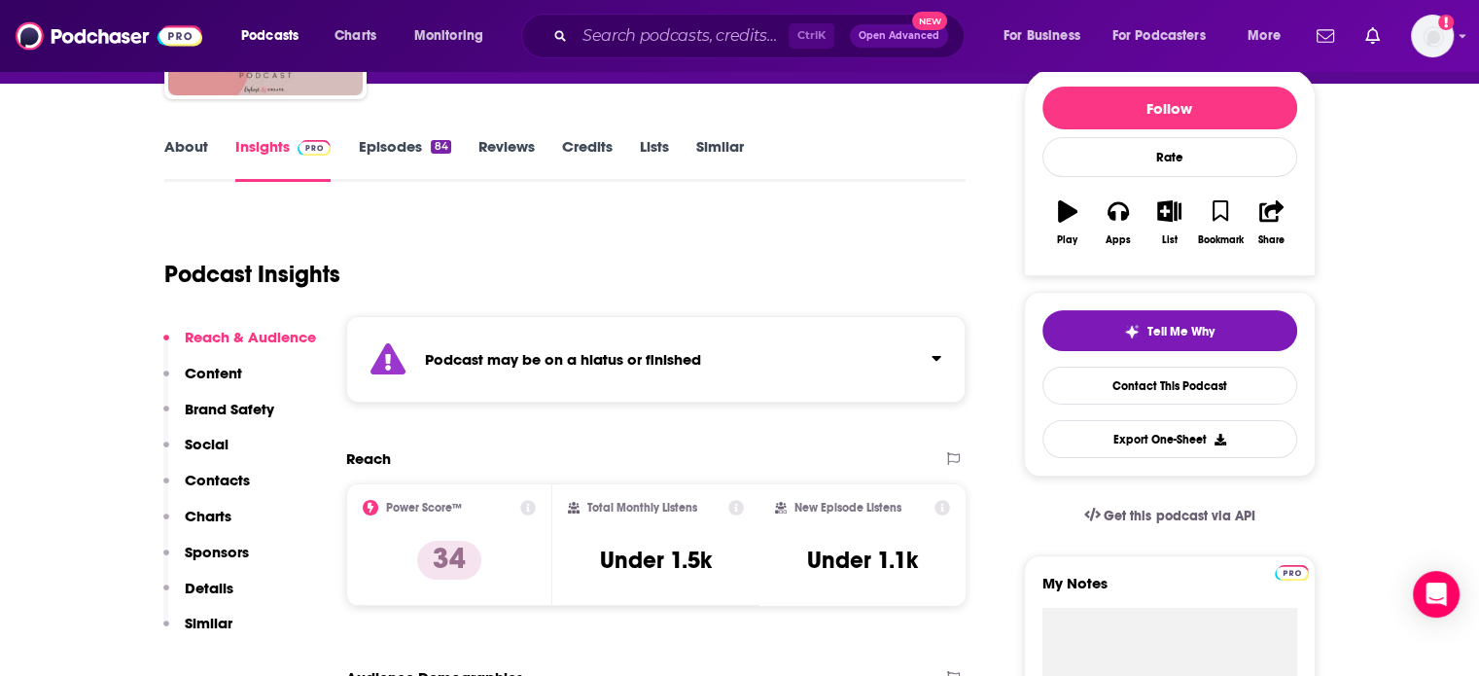
scroll to position [255, 0]
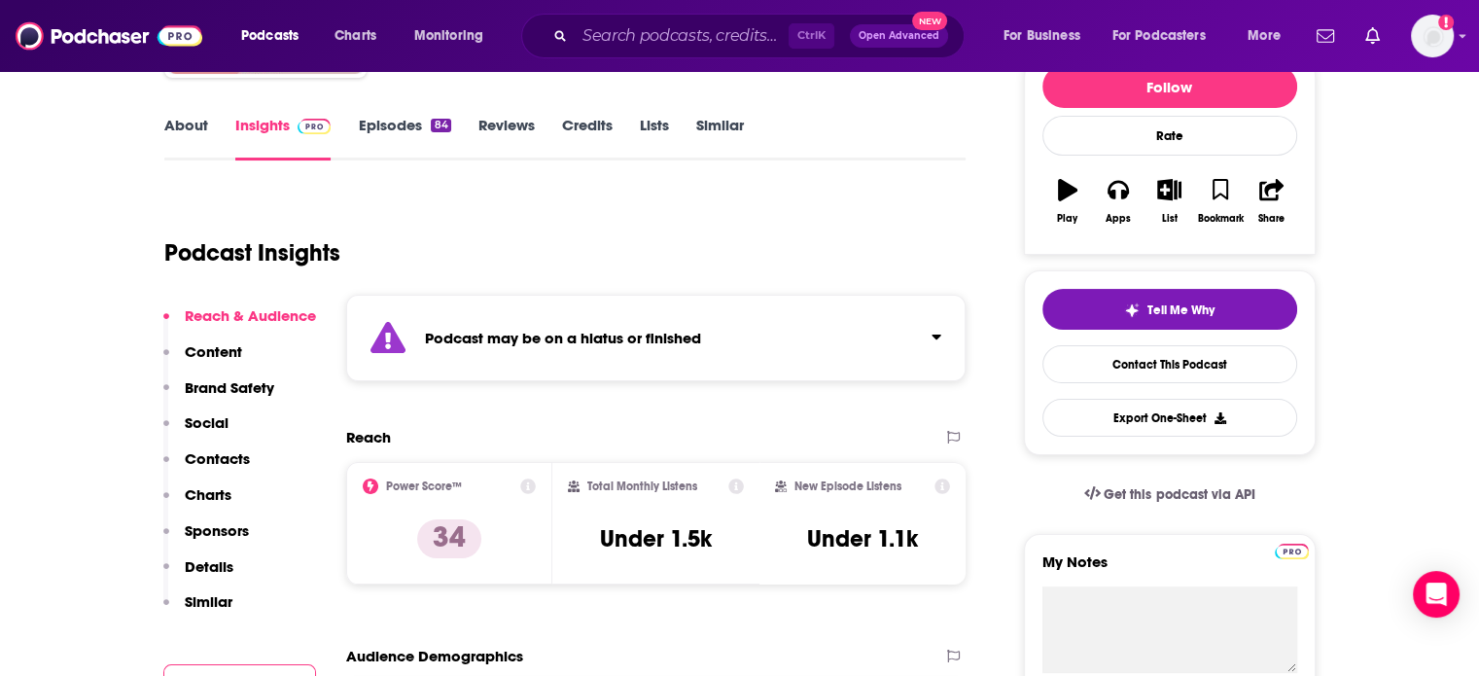
click at [739, 330] on icon "Click to expand status details" at bounding box center [937, 337] width 10 height 16
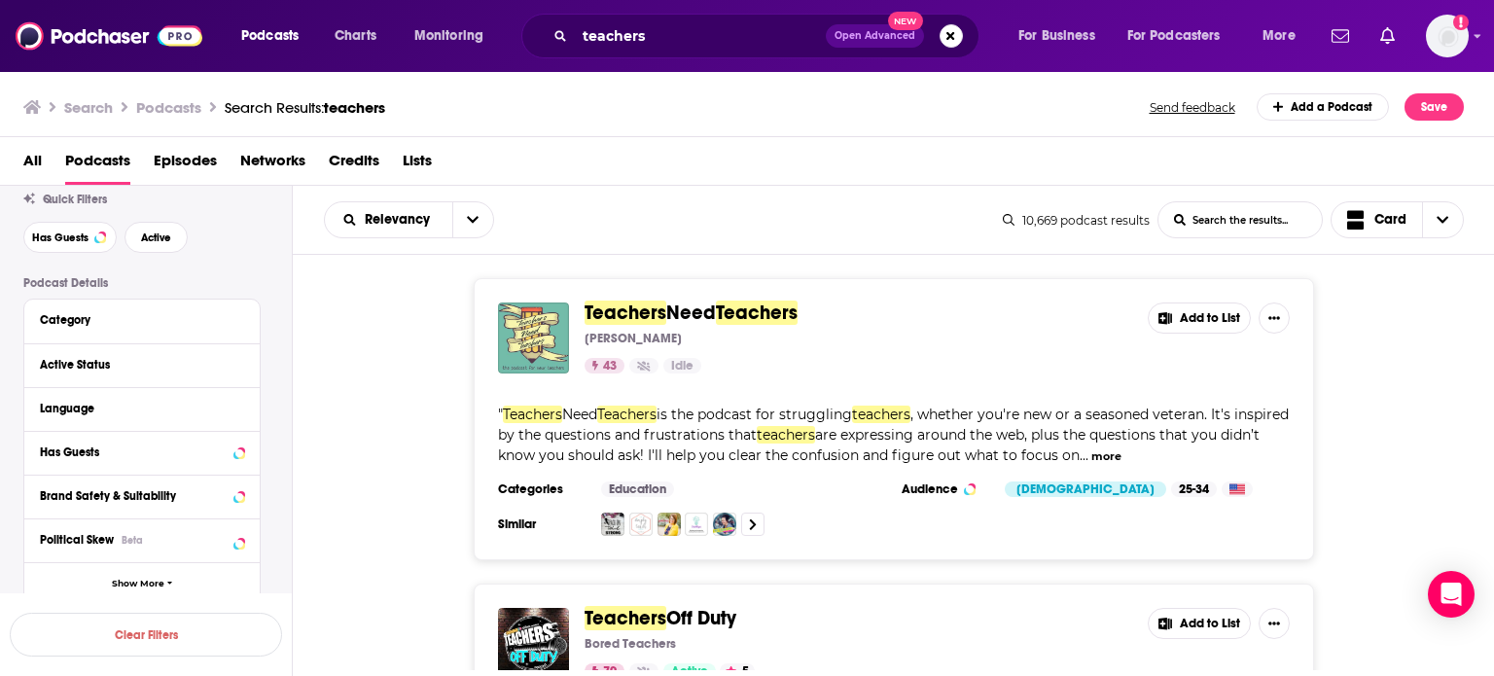
scroll to position [62, 0]
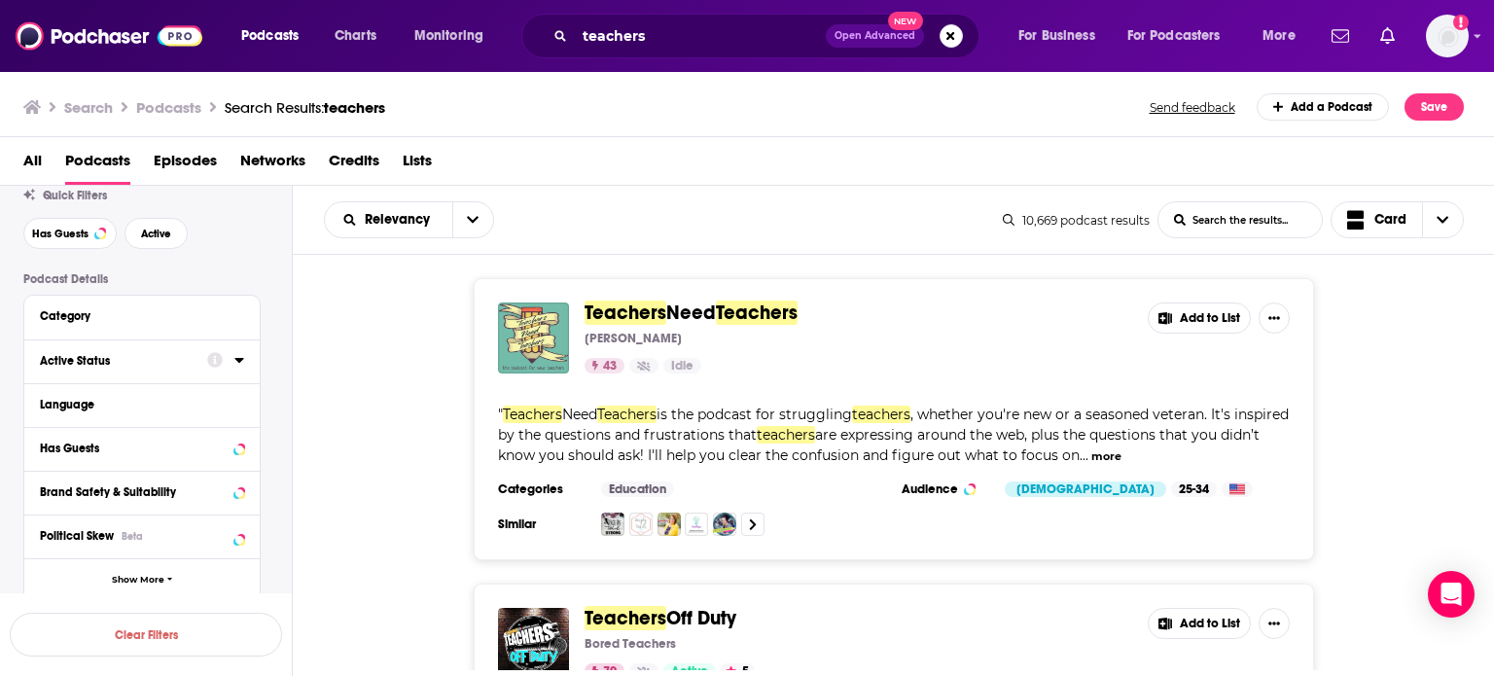
click at [237, 361] on icon at bounding box center [238, 360] width 9 height 5
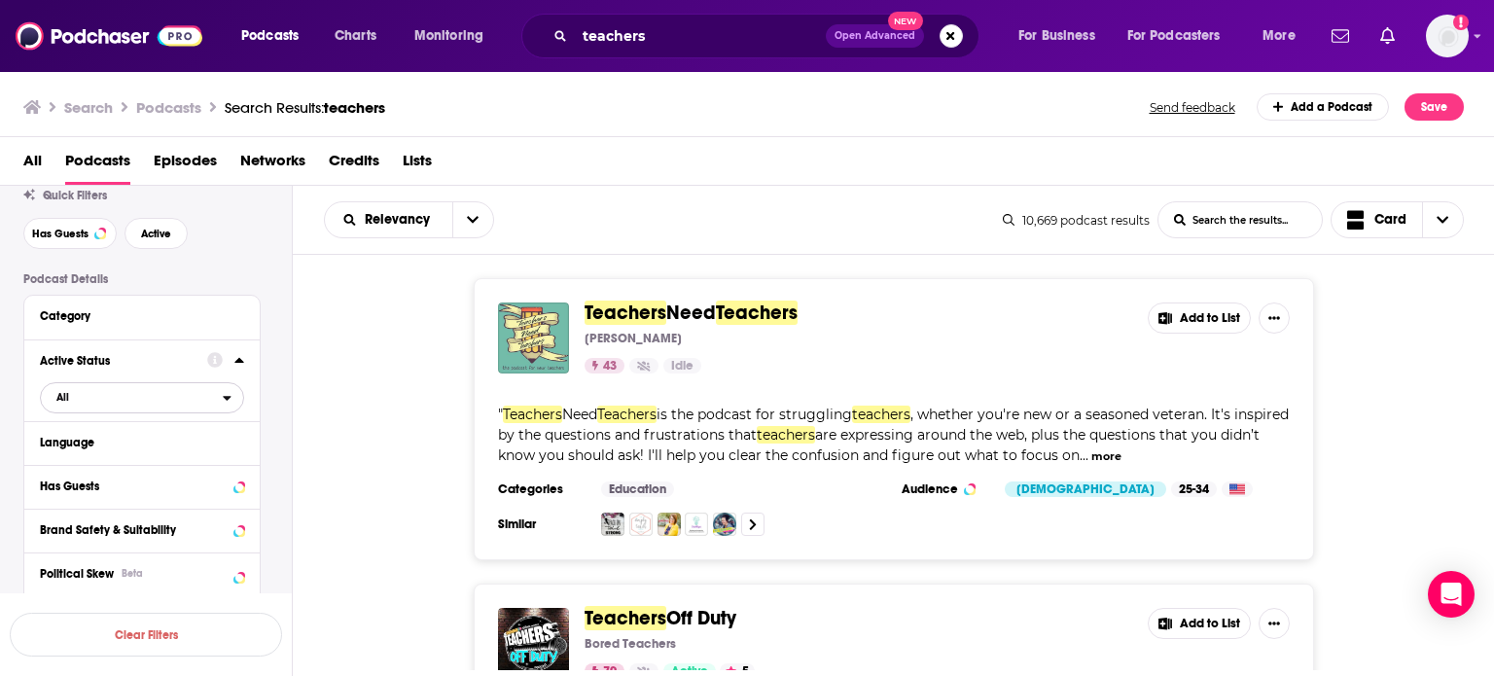
click at [219, 401] on span "All" at bounding box center [132, 396] width 182 height 25
click at [121, 470] on div "Active 1k" at bounding box center [149, 461] width 218 height 32
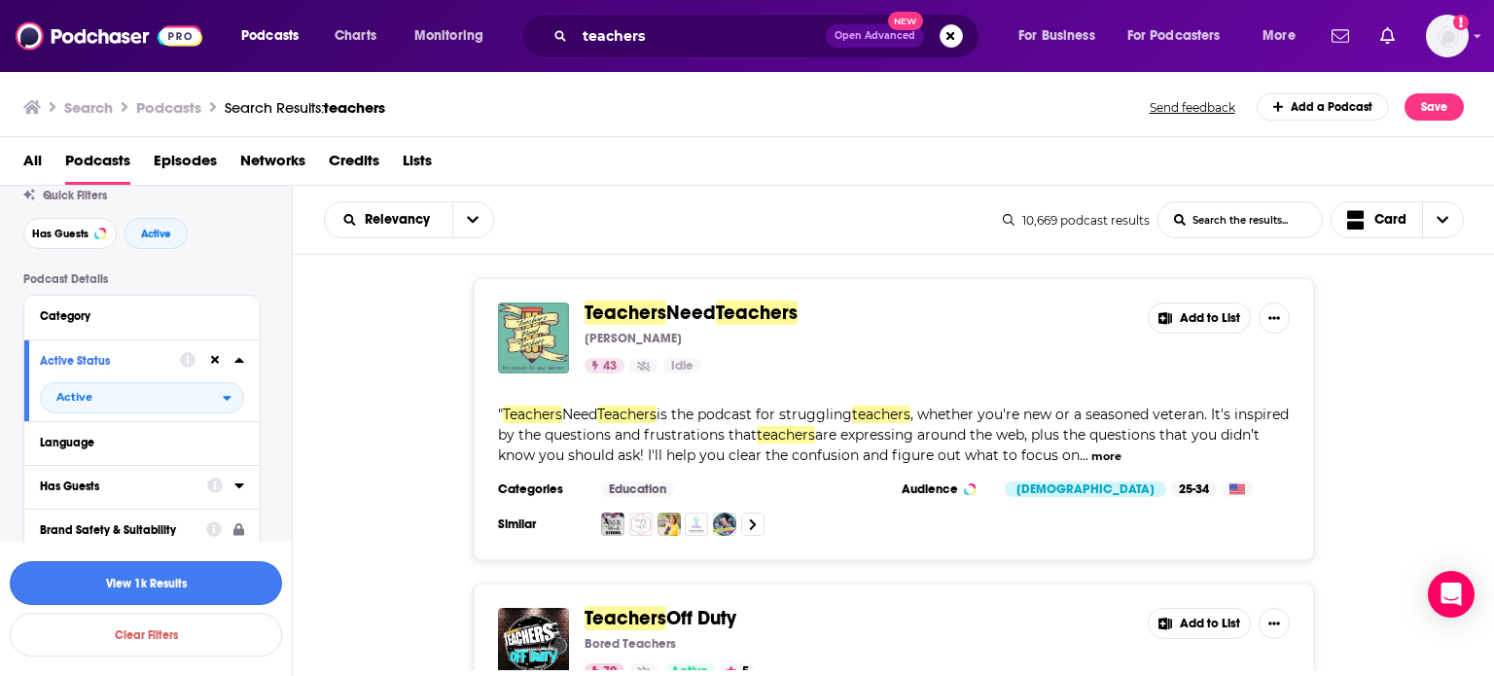
click at [180, 590] on button "View 1k Results" at bounding box center [146, 583] width 272 height 44
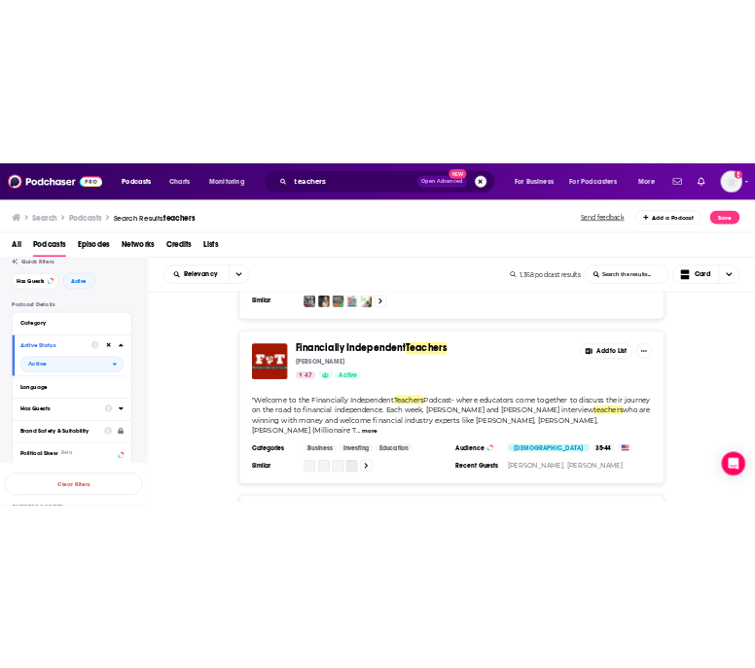
scroll to position [883, 0]
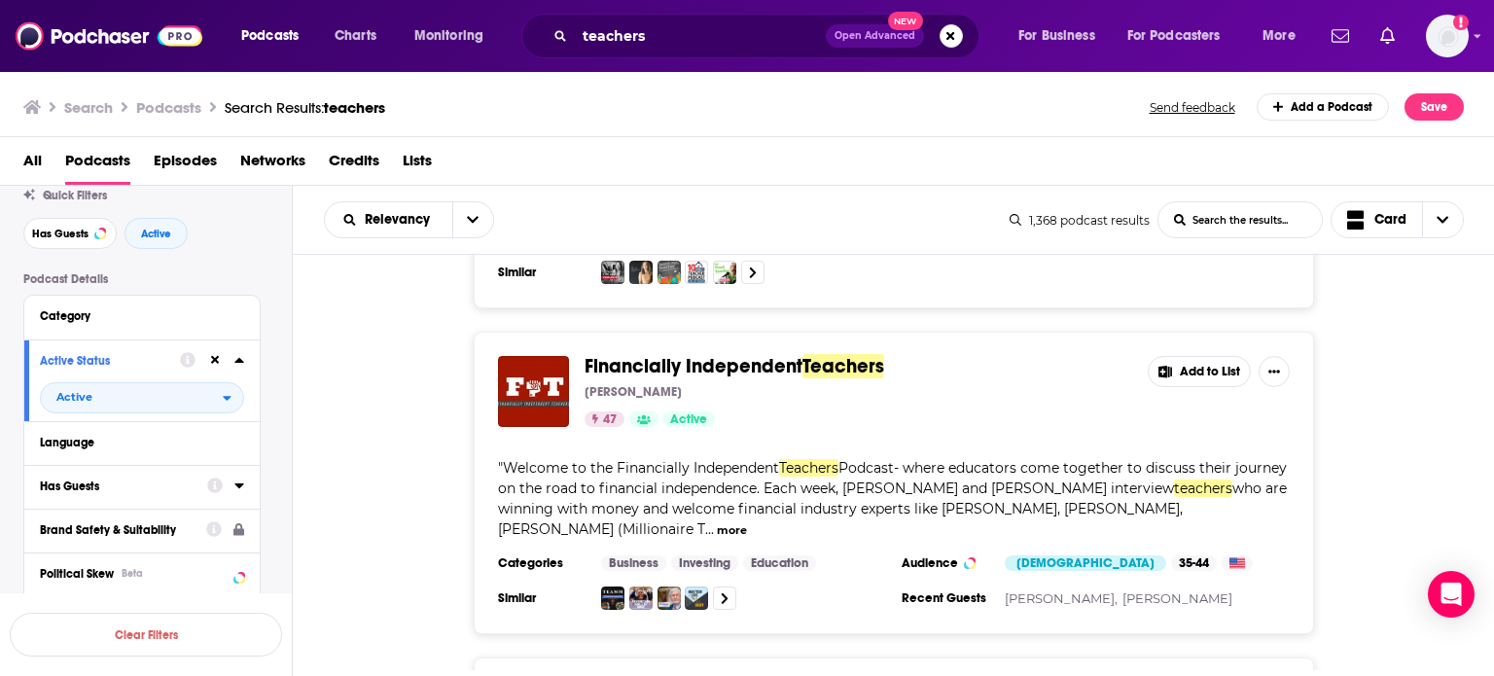
click at [739, 522] on button "more" at bounding box center [732, 530] width 30 height 17
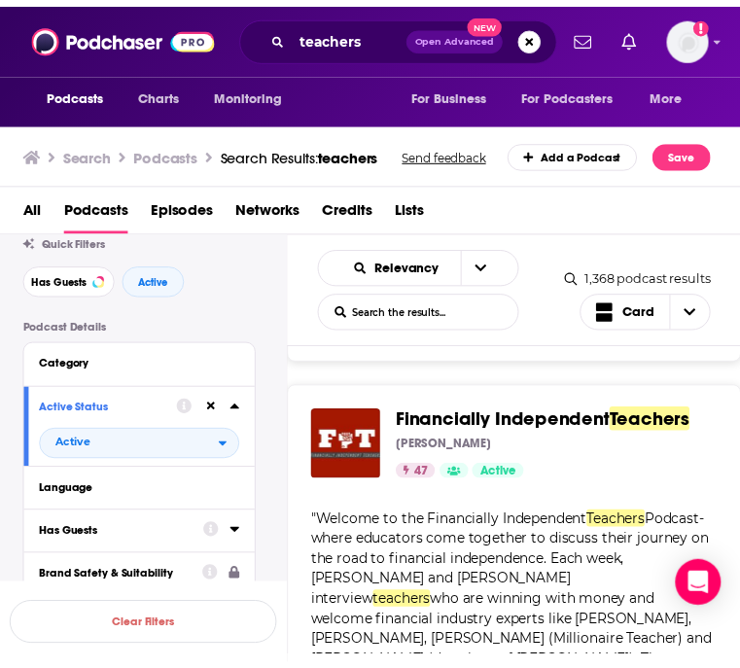
scroll to position [1188, 0]
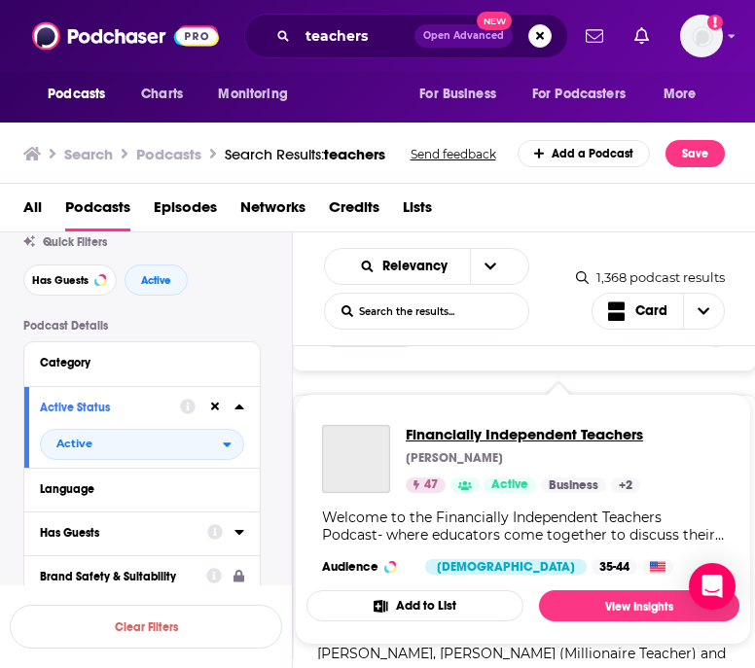
click at [509, 426] on span "Financially Independent Teachers" at bounding box center [524, 434] width 237 height 18
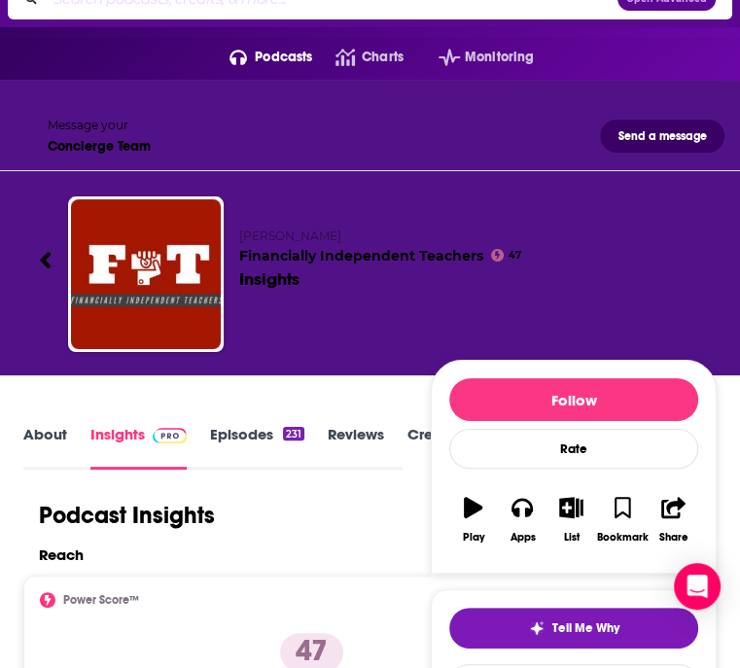
scroll to position [27, 0]
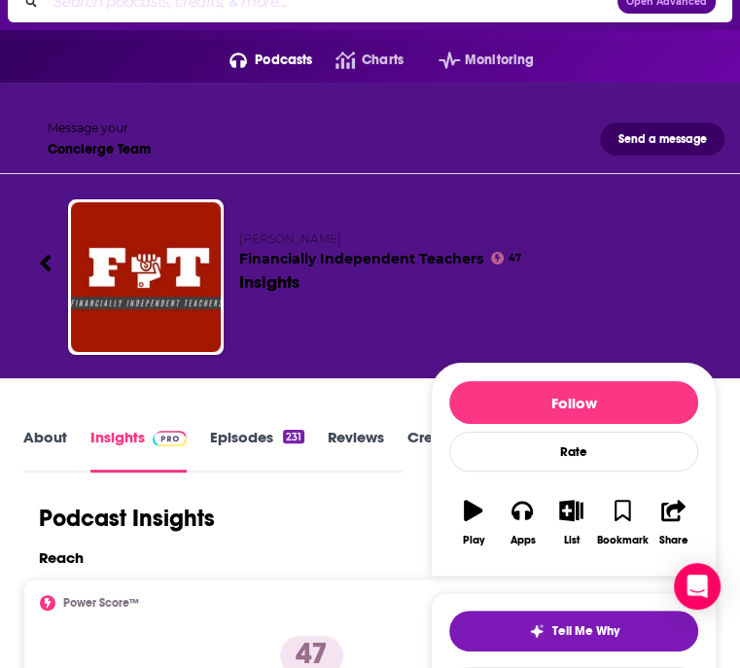
click at [40, 428] on link "About" at bounding box center [45, 450] width 44 height 45
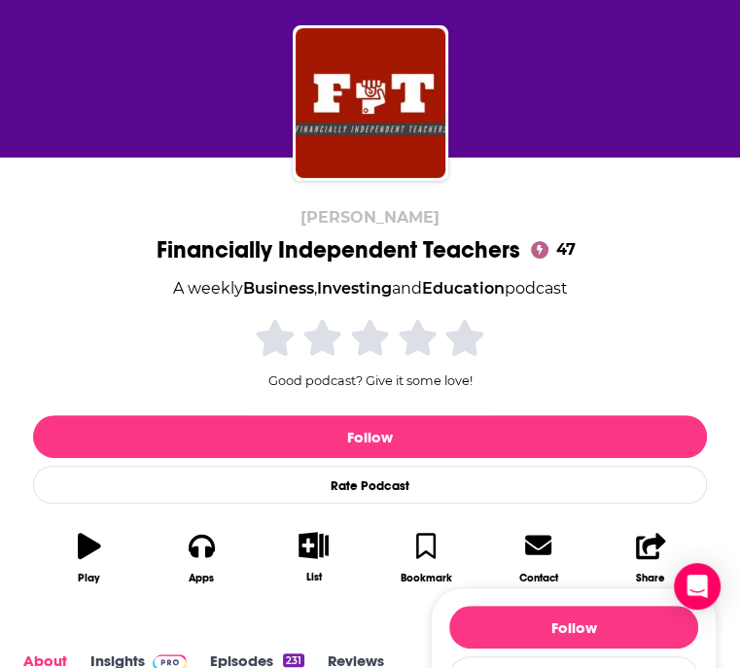
scroll to position [53, 0]
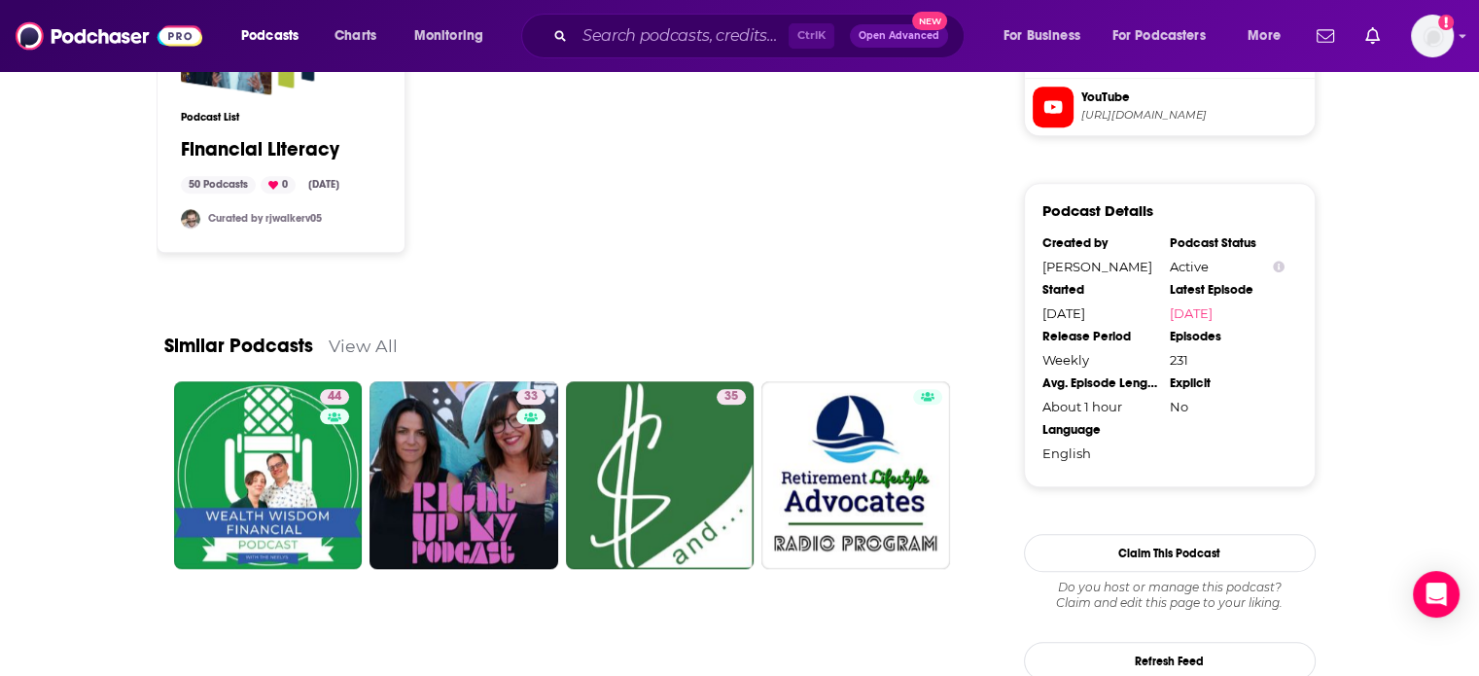
scroll to position [1711, 0]
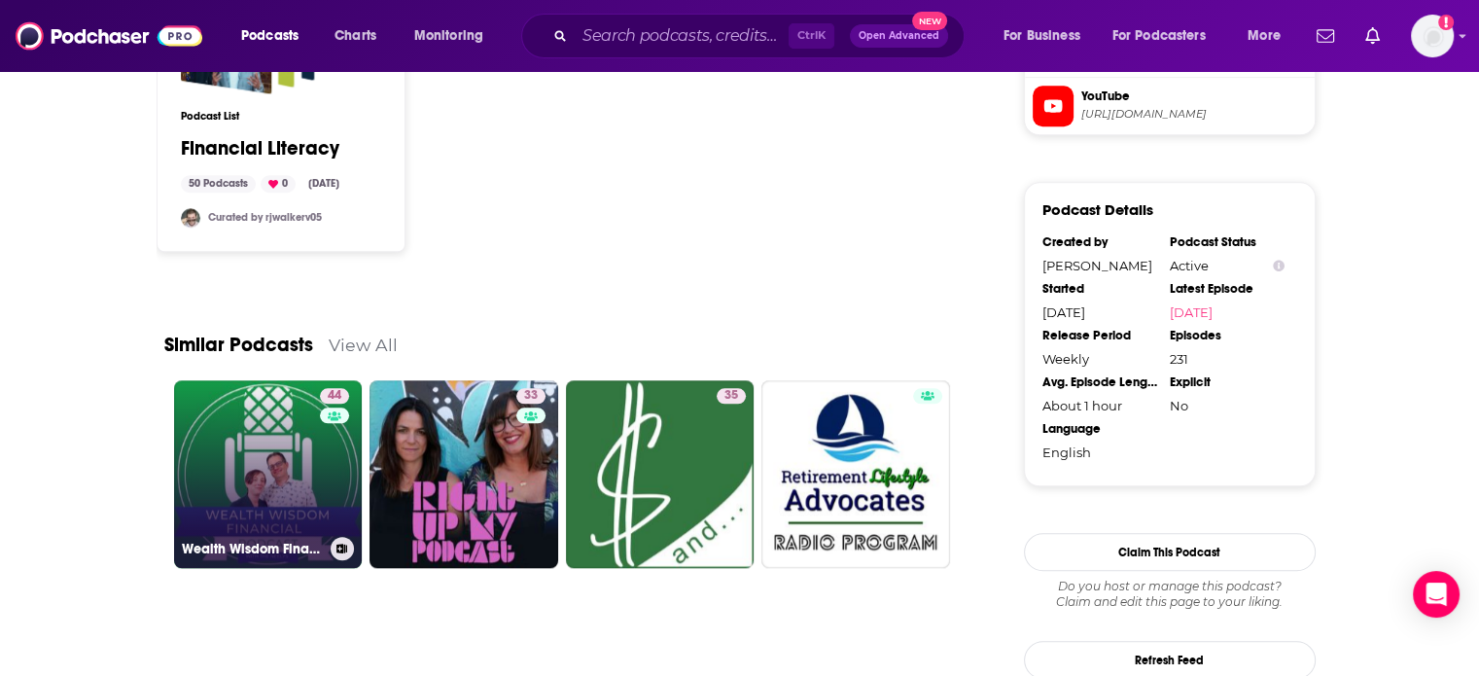
click at [231, 496] on link "44 Wealth Wisdom Financial Podcast" at bounding box center [268, 474] width 189 height 189
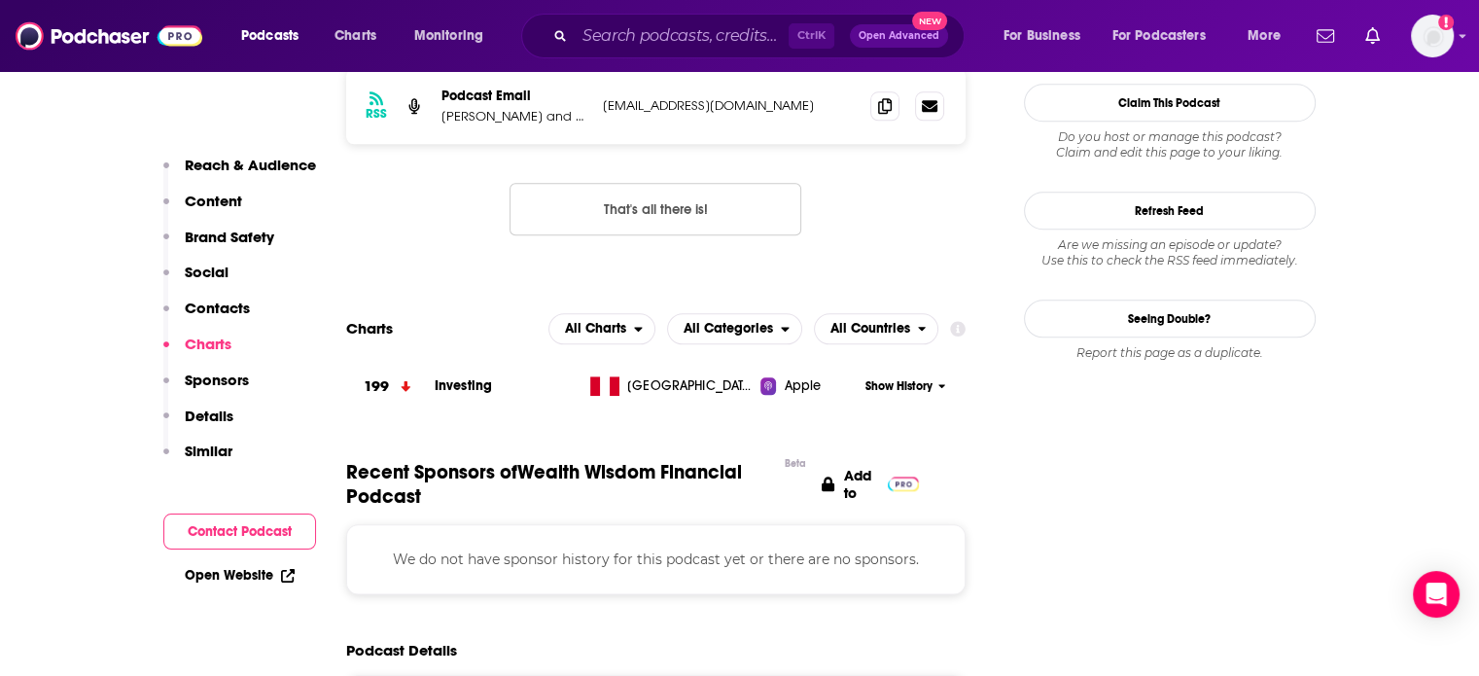
scroll to position [1809, 0]
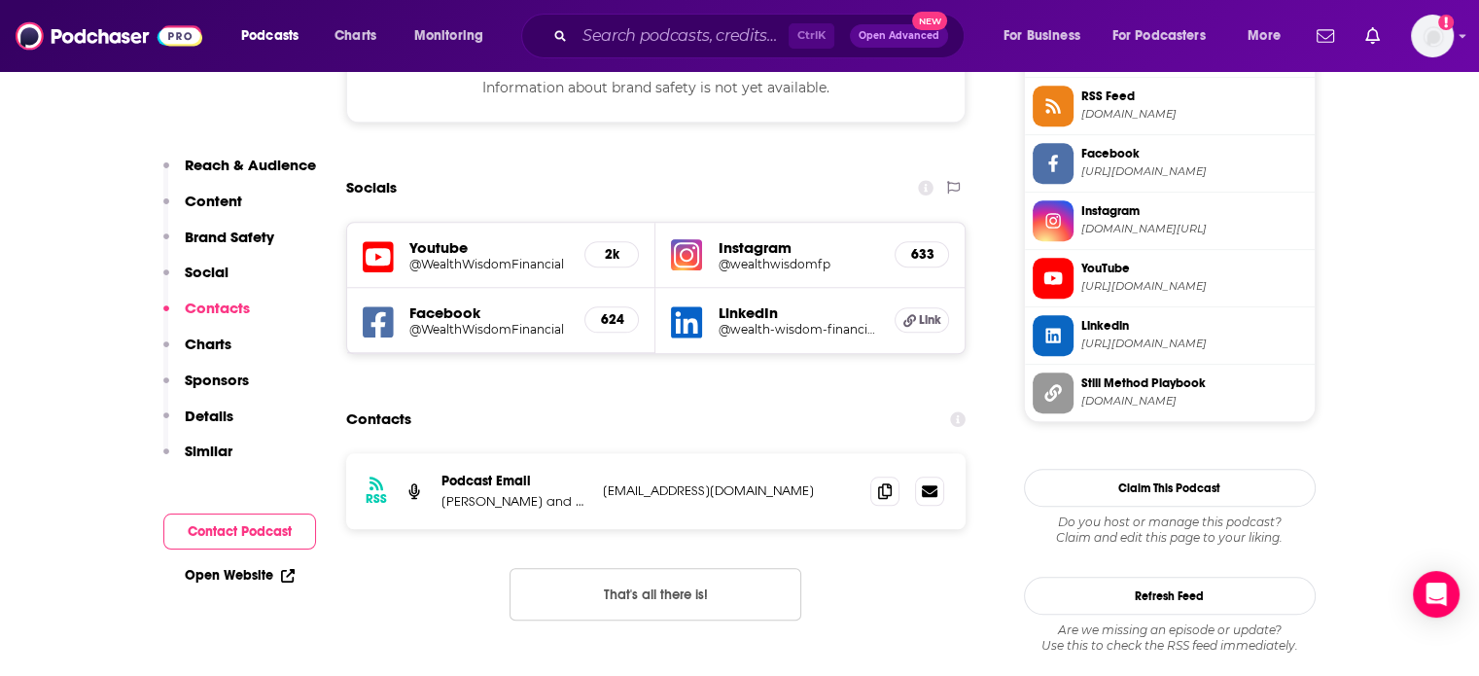
click at [587, 453] on div "RSS Podcast Email [PERSON_NAME] and [PERSON_NAME] [EMAIL_ADDRESS][DOMAIN_NAME] …" at bounding box center [656, 491] width 621 height 76
drag, startPoint x: 599, startPoint y: 403, endPoint x: 833, endPoint y: 403, distance: 233.4
click at [739, 453] on div "RSS Podcast Email [PERSON_NAME] and [PERSON_NAME] [EMAIL_ADDRESS][DOMAIN_NAME] …" at bounding box center [656, 491] width 621 height 76
copy p "[EMAIL_ADDRESS][DOMAIN_NAME]"
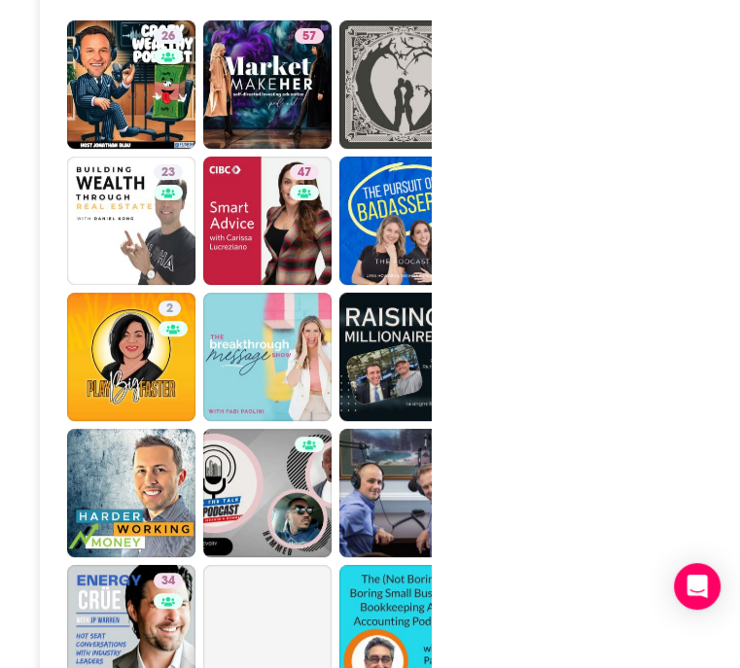
scroll to position [3964, 0]
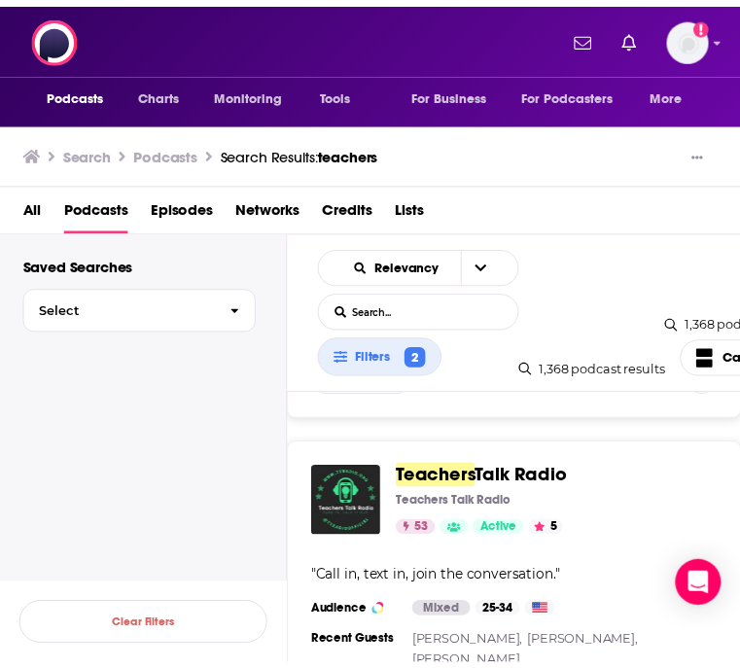
scroll to position [3744, 0]
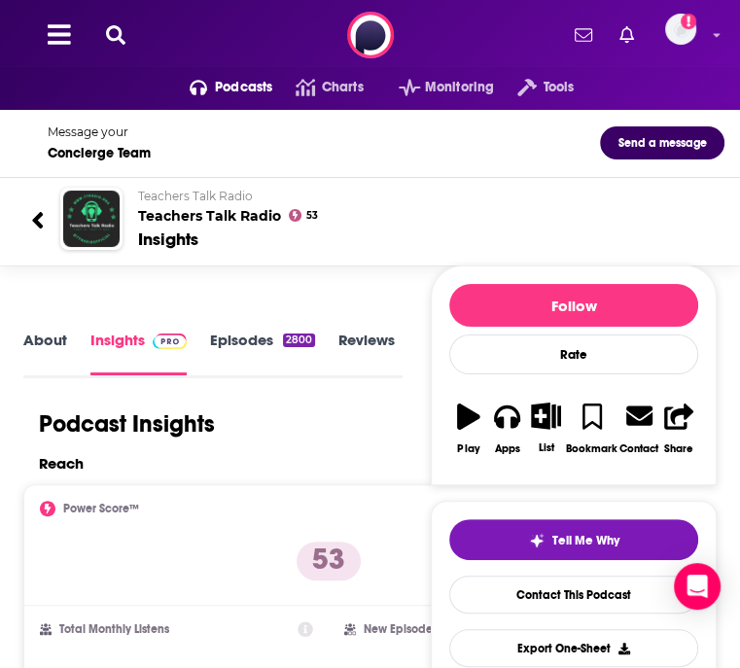
click at [58, 349] on div "About Insights Episodes 2800 Reviews Credits 3 Lists 1 Similar" at bounding box center [212, 353] width 379 height 50
click at [61, 361] on link "About" at bounding box center [45, 353] width 44 height 44
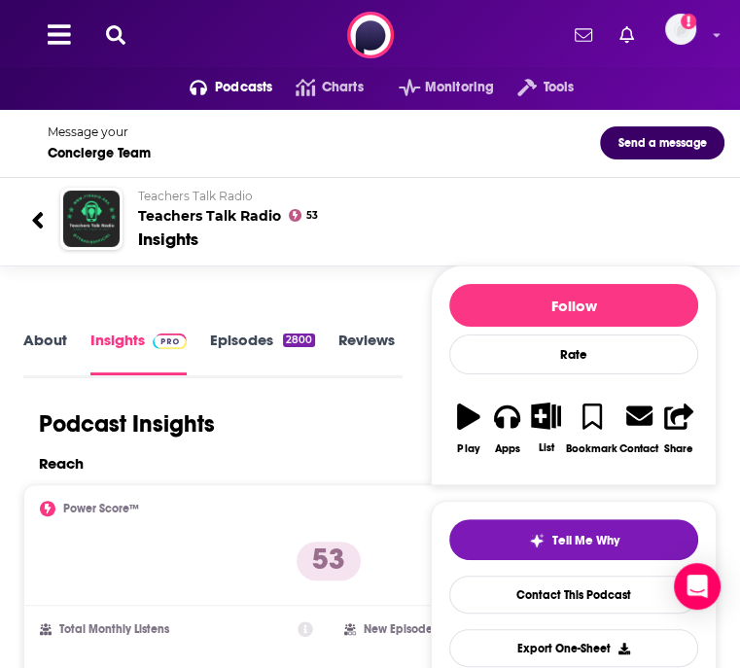
click at [387, 439] on div "Podcast Insights" at bounding box center [205, 423] width 364 height 29
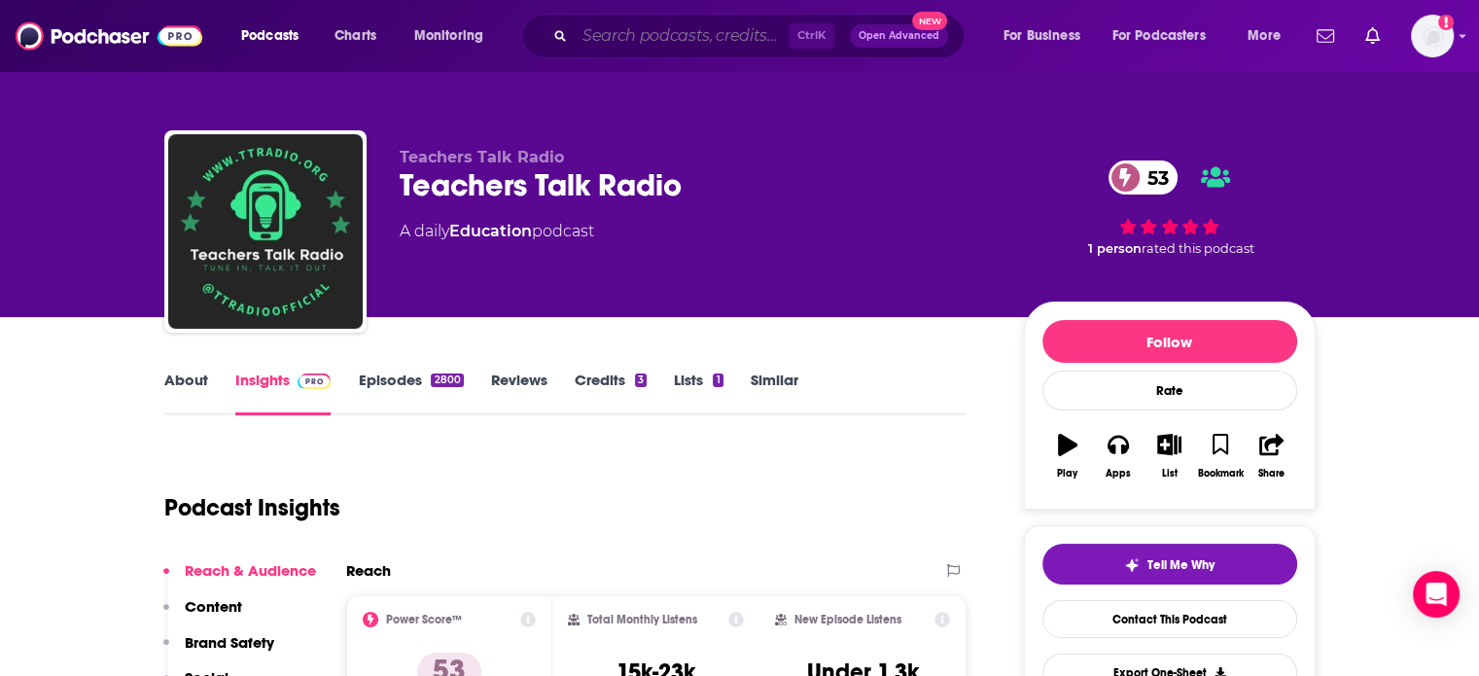
click at [602, 45] on input "Search podcasts, credits, & more..." at bounding box center [682, 35] width 214 height 31
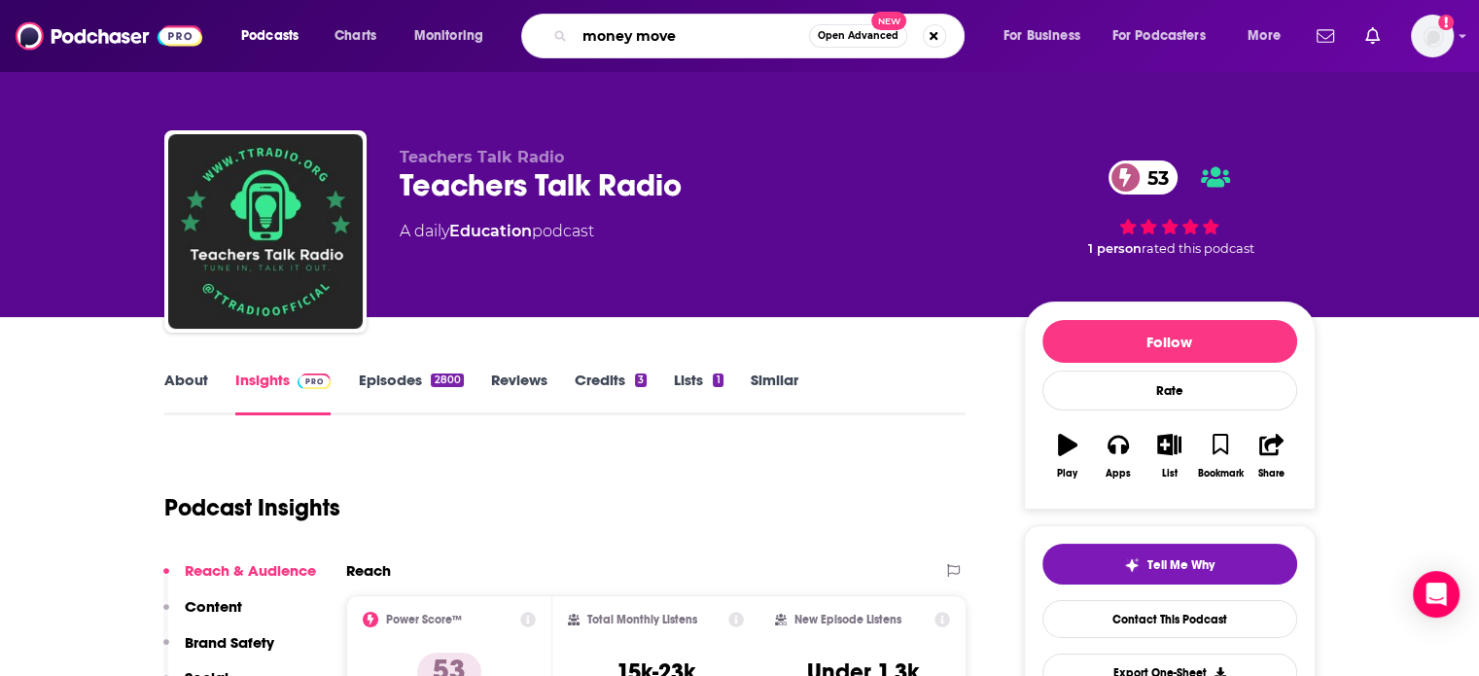
type input "money moves"
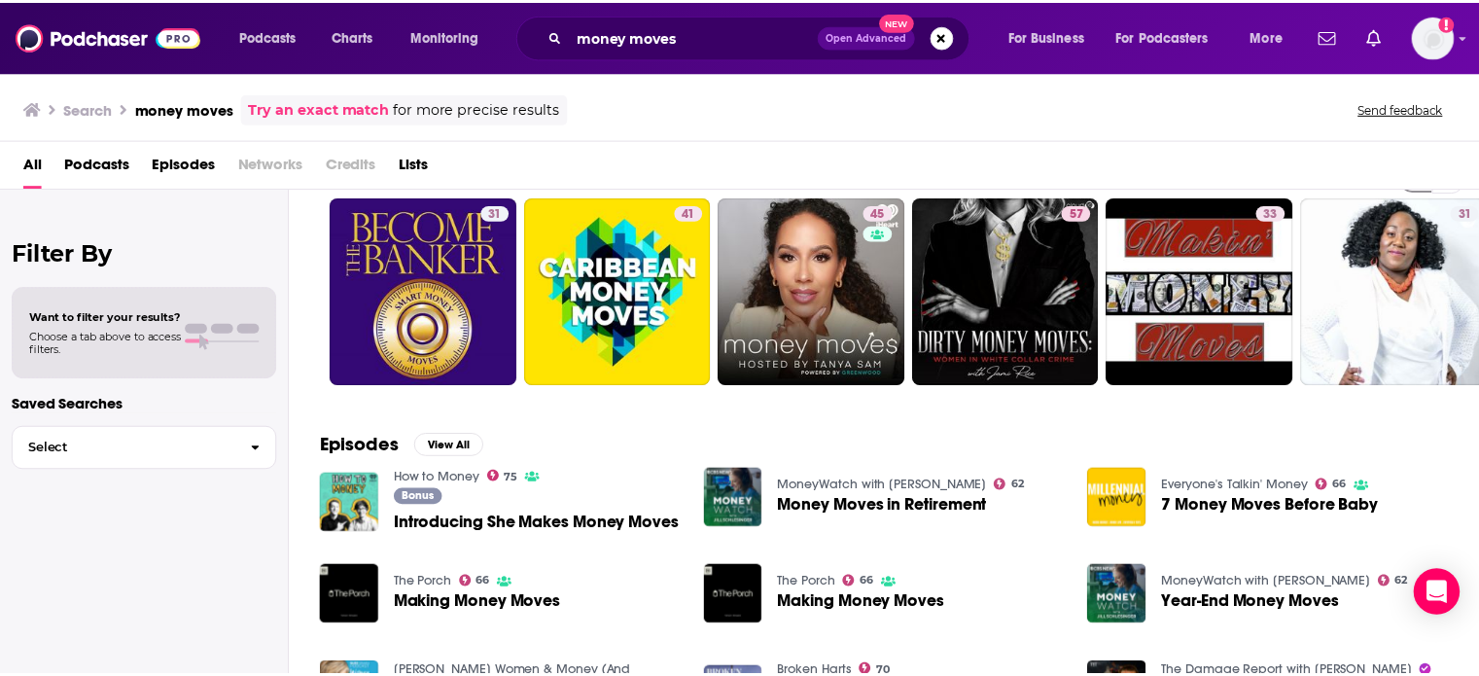
scroll to position [39, 0]
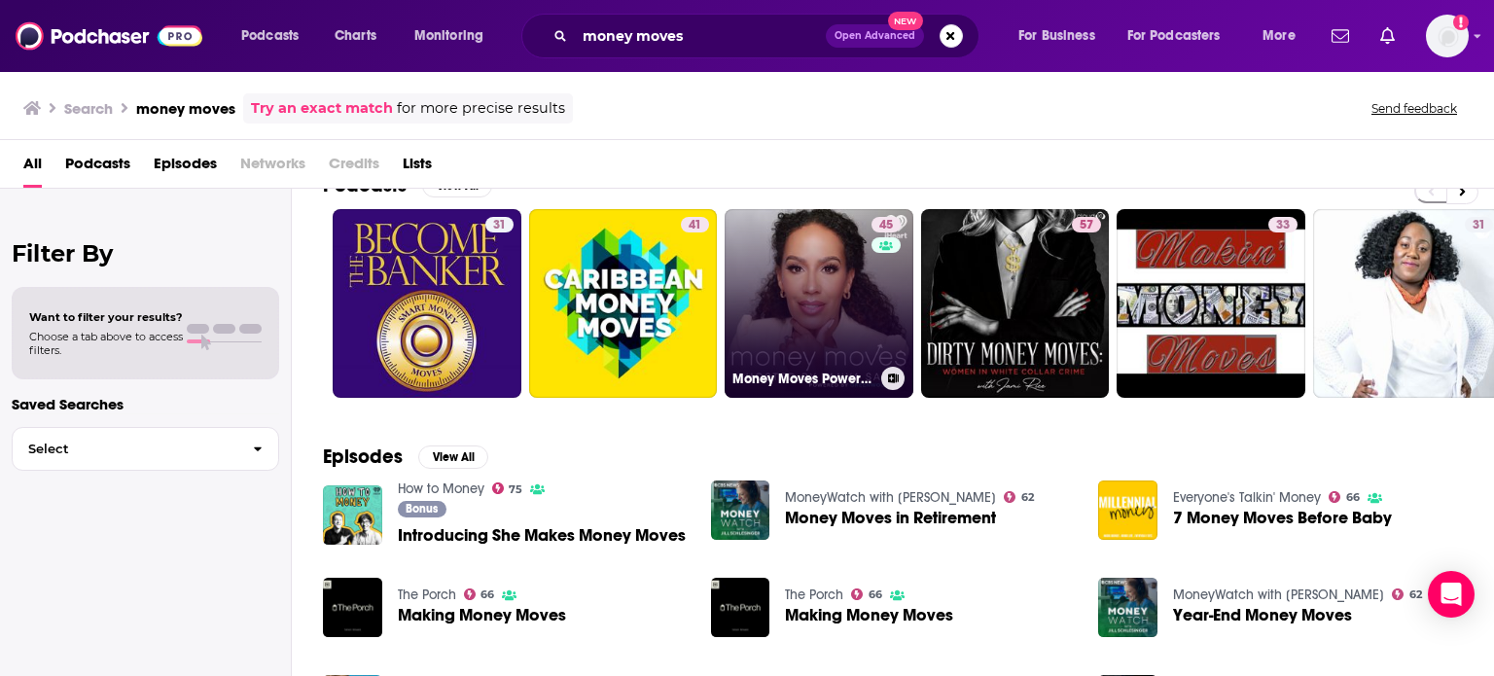
click at [739, 349] on link "45 Money Moves Powered By [PERSON_NAME]" at bounding box center [819, 303] width 189 height 189
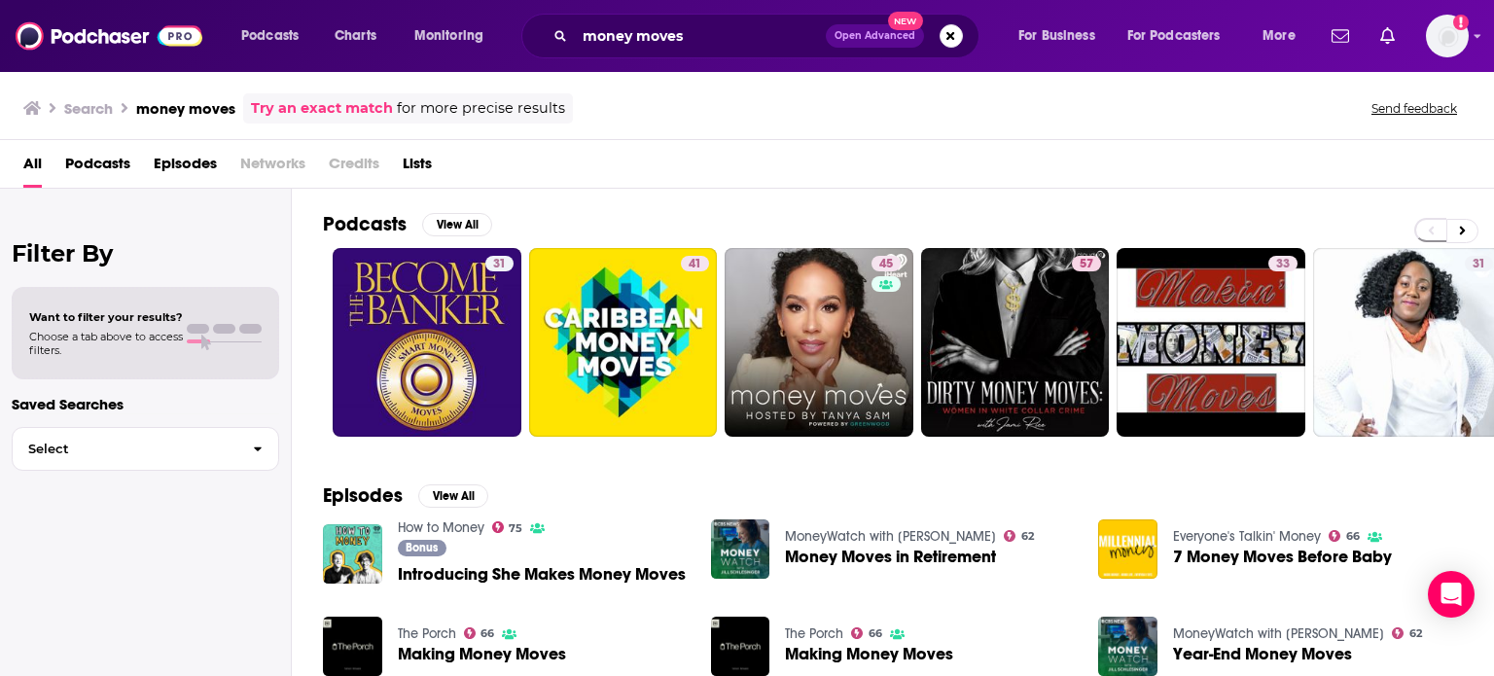
click at [97, 157] on span "Podcasts" at bounding box center [97, 168] width 65 height 40
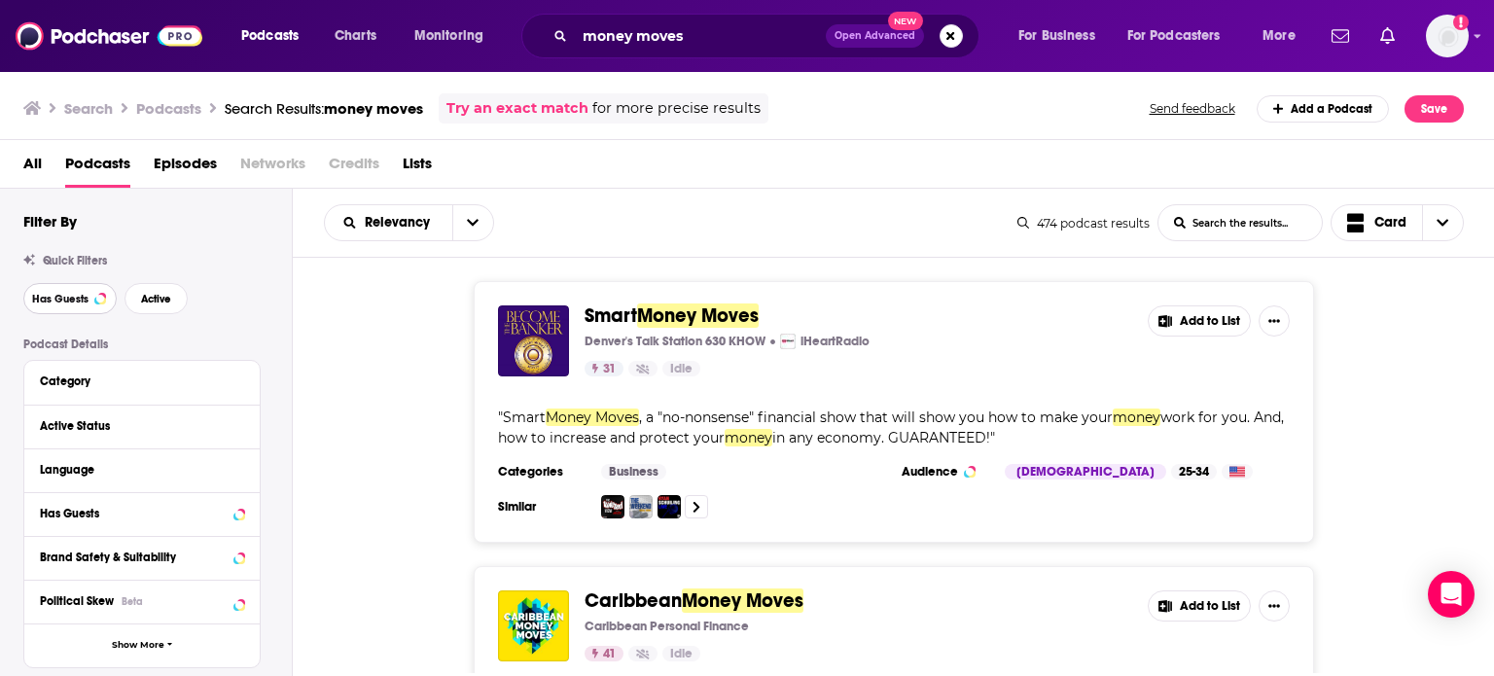
click at [82, 296] on span "Has Guests" at bounding box center [60, 299] width 56 height 11
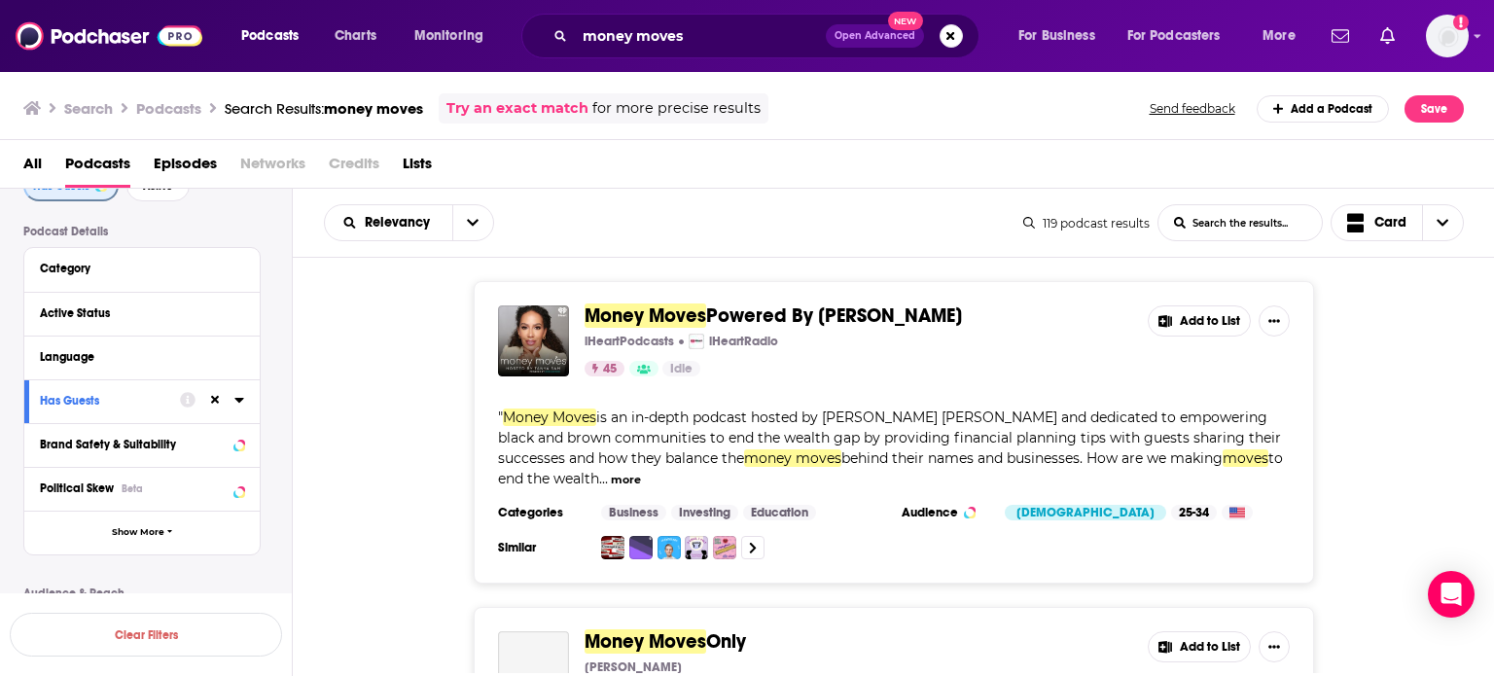
scroll to position [113, 0]
click at [214, 306] on icon at bounding box center [215, 313] width 16 height 16
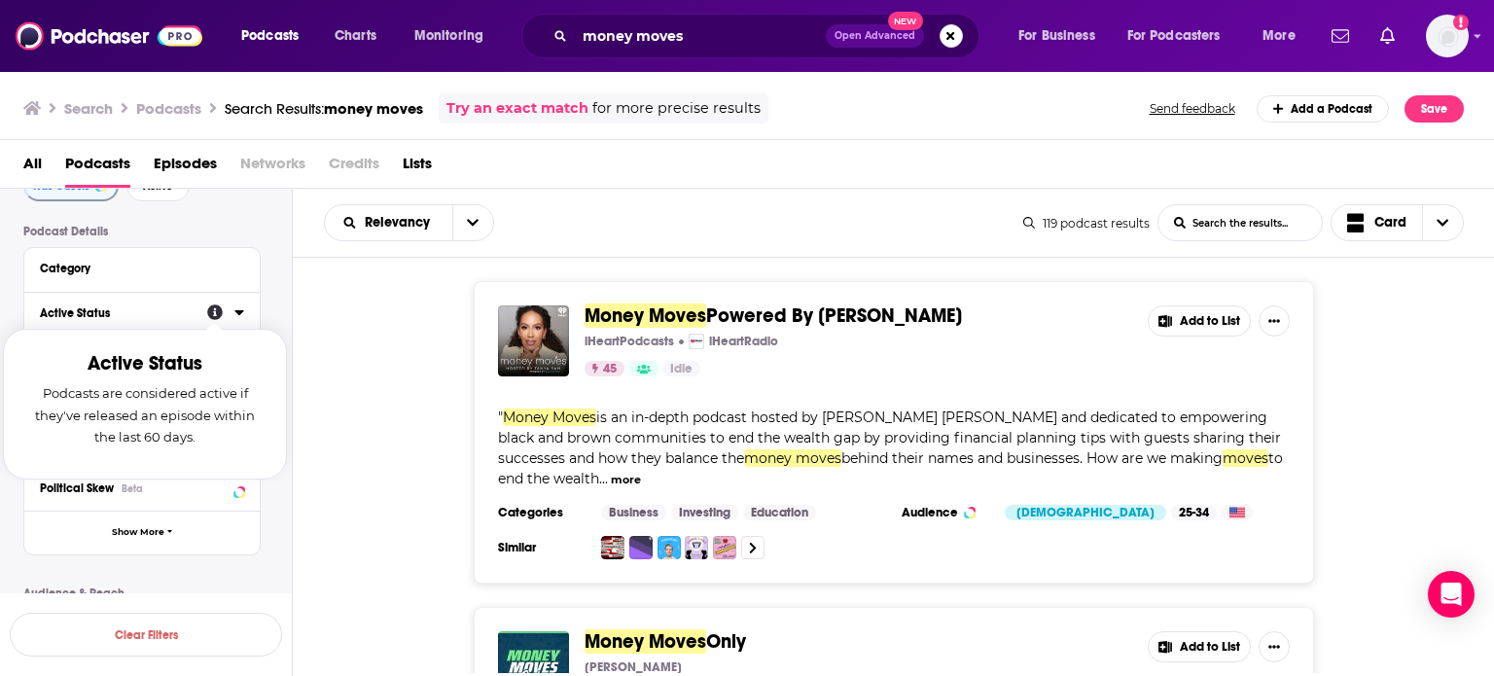
click at [230, 309] on div "Active Status Podcasts are considered active if they've released an episode wit…" at bounding box center [225, 313] width 37 height 24
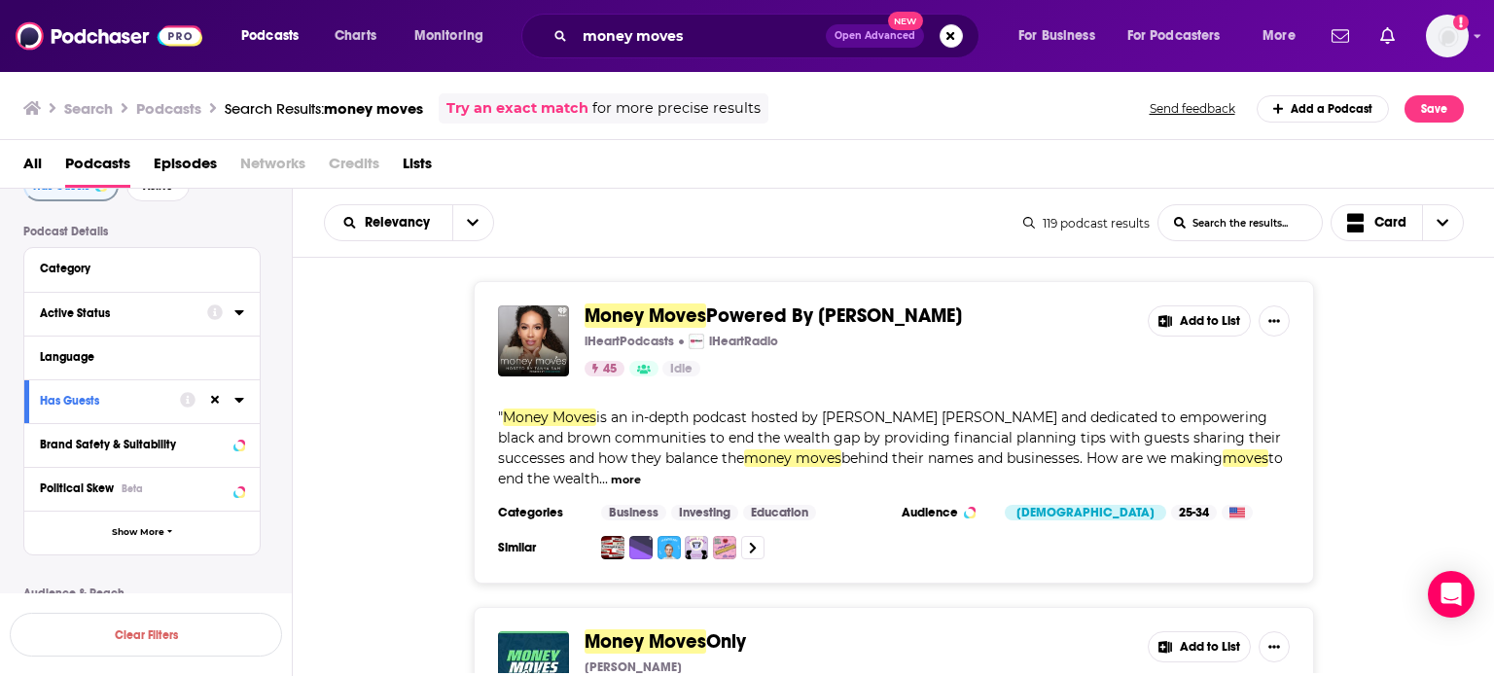
click at [238, 310] on icon at bounding box center [239, 312] width 10 height 16
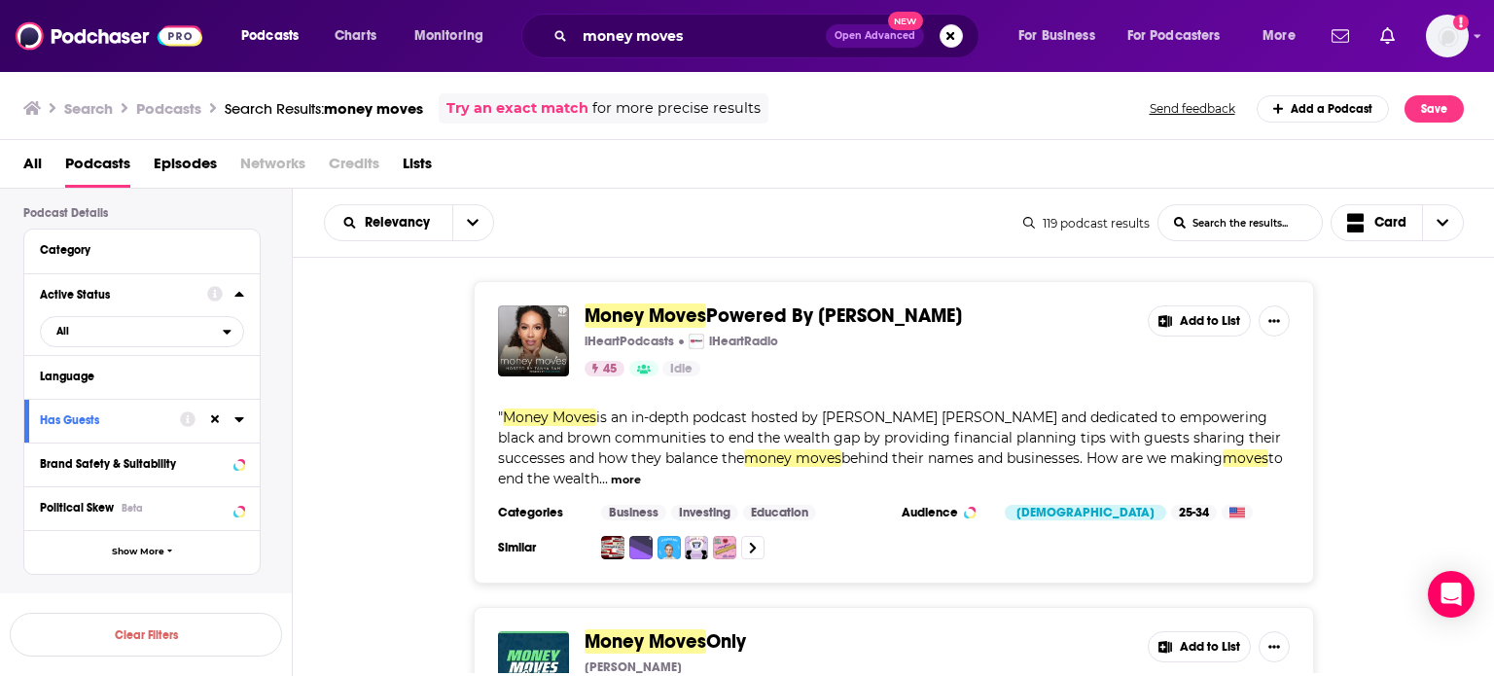
scroll to position [134, 0]
click at [233, 326] on div "open menu" at bounding box center [233, 329] width 20 height 14
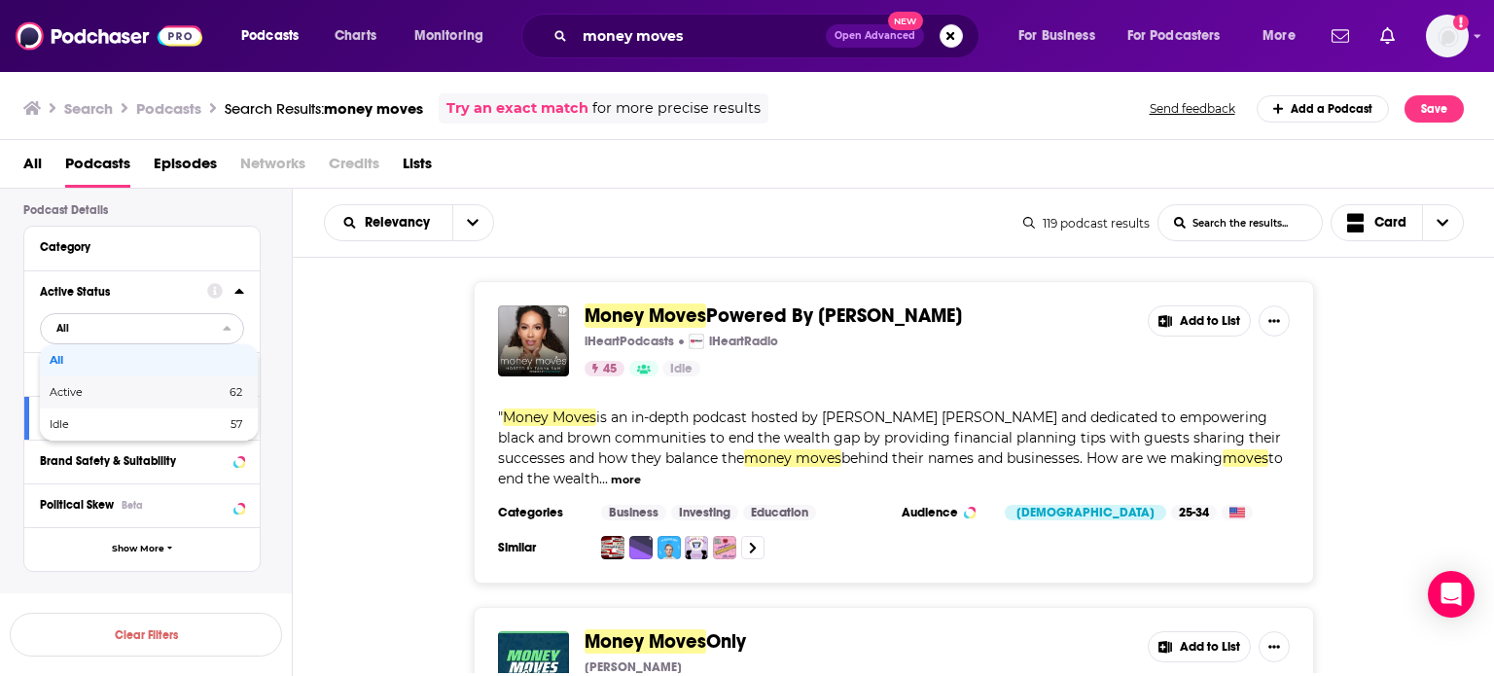
click at [189, 390] on span "62" at bounding box center [198, 392] width 89 height 11
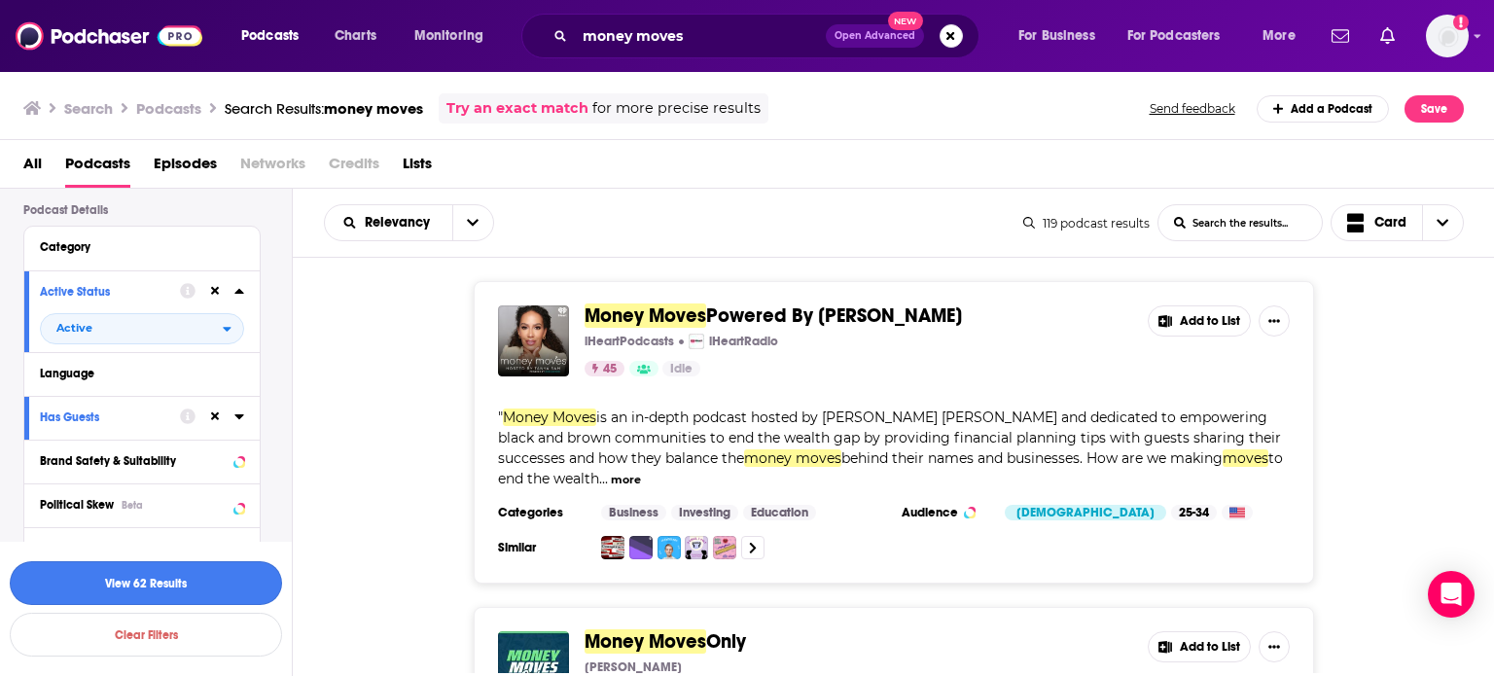
click at [147, 570] on button "View 62 Results" at bounding box center [146, 583] width 272 height 44
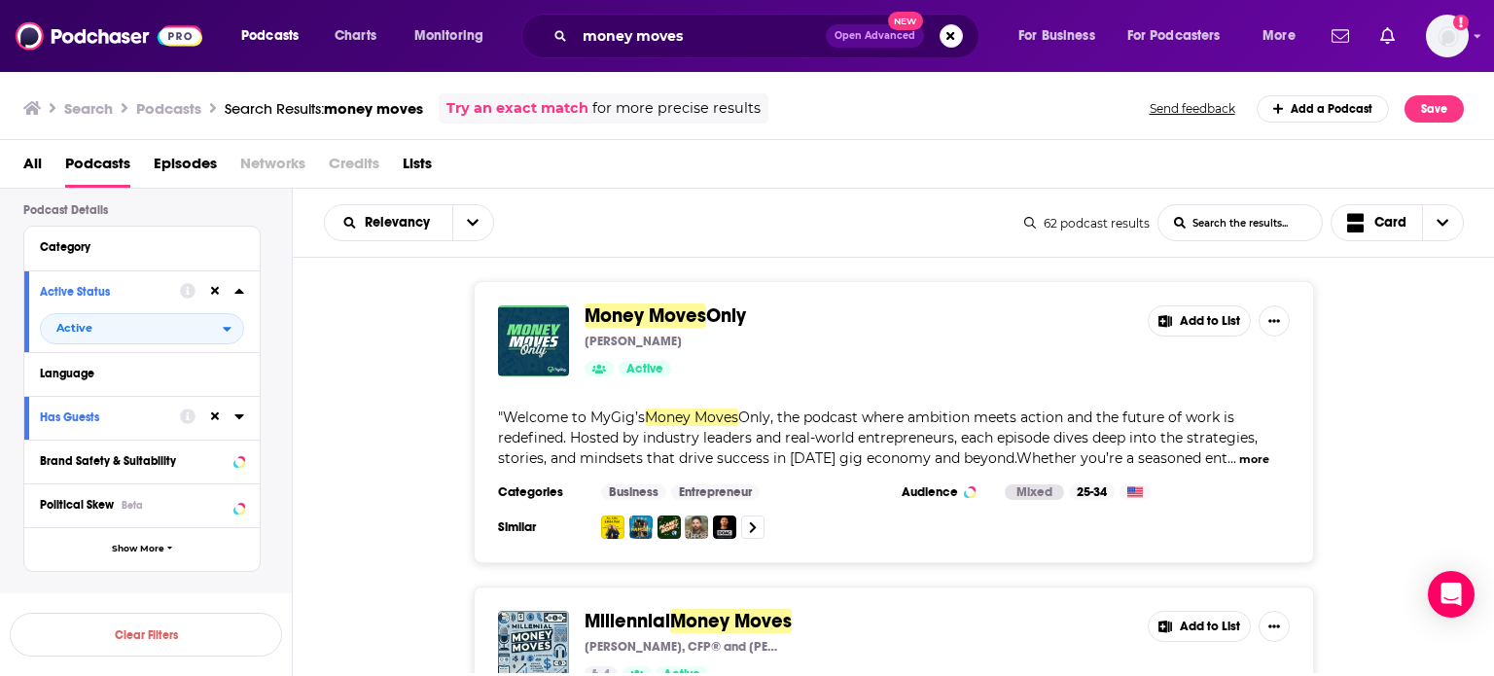
click at [739, 460] on button "more" at bounding box center [1254, 459] width 30 height 17
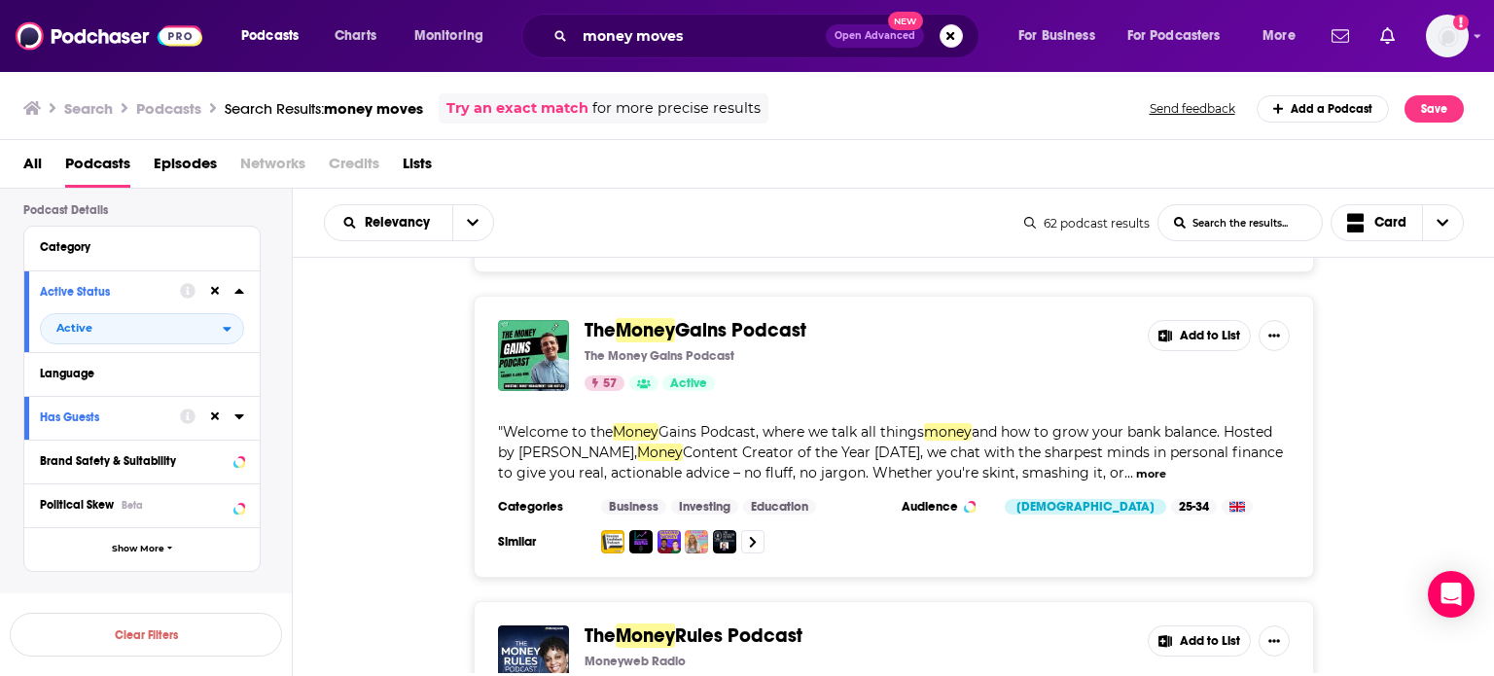
scroll to position [1298, 0]
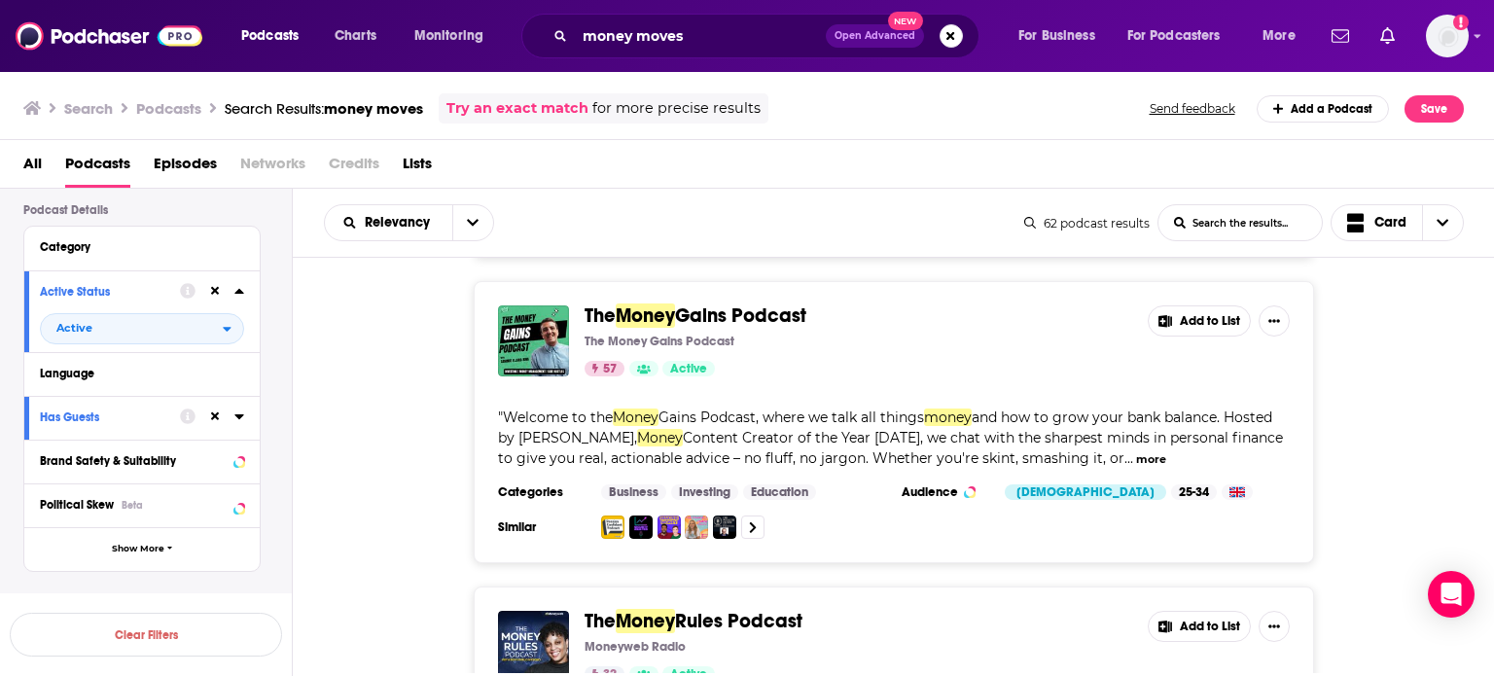
click at [739, 451] on button "more" at bounding box center [1151, 459] width 30 height 17
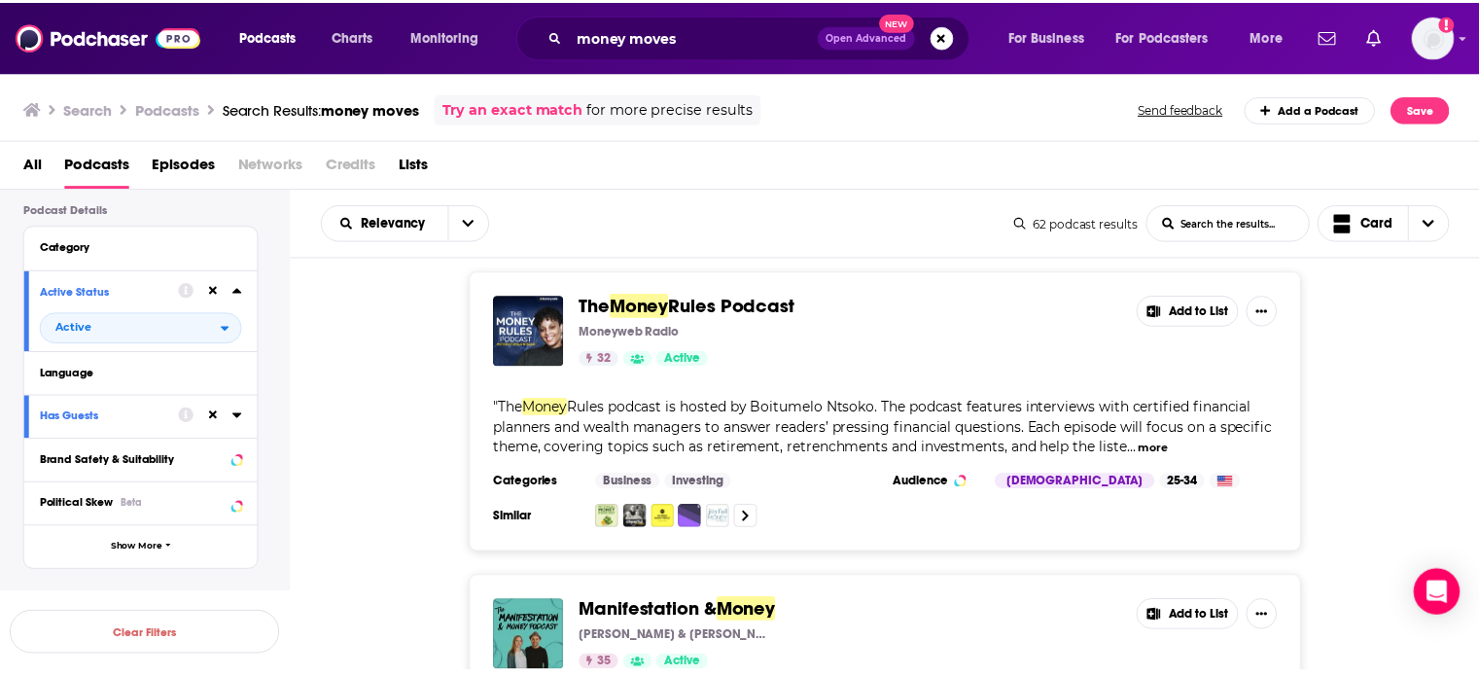
scroll to position [1633, 0]
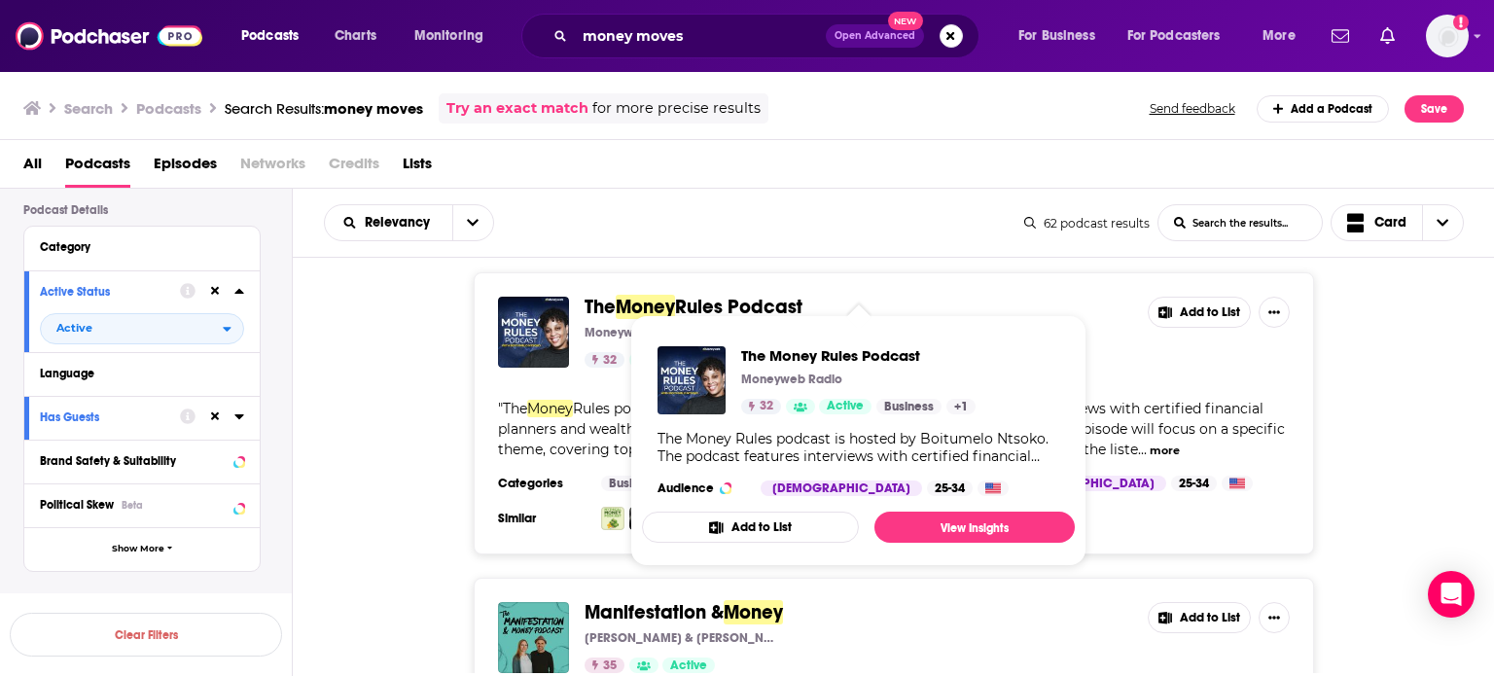
click at [630, 295] on span "Money" at bounding box center [645, 307] width 59 height 24
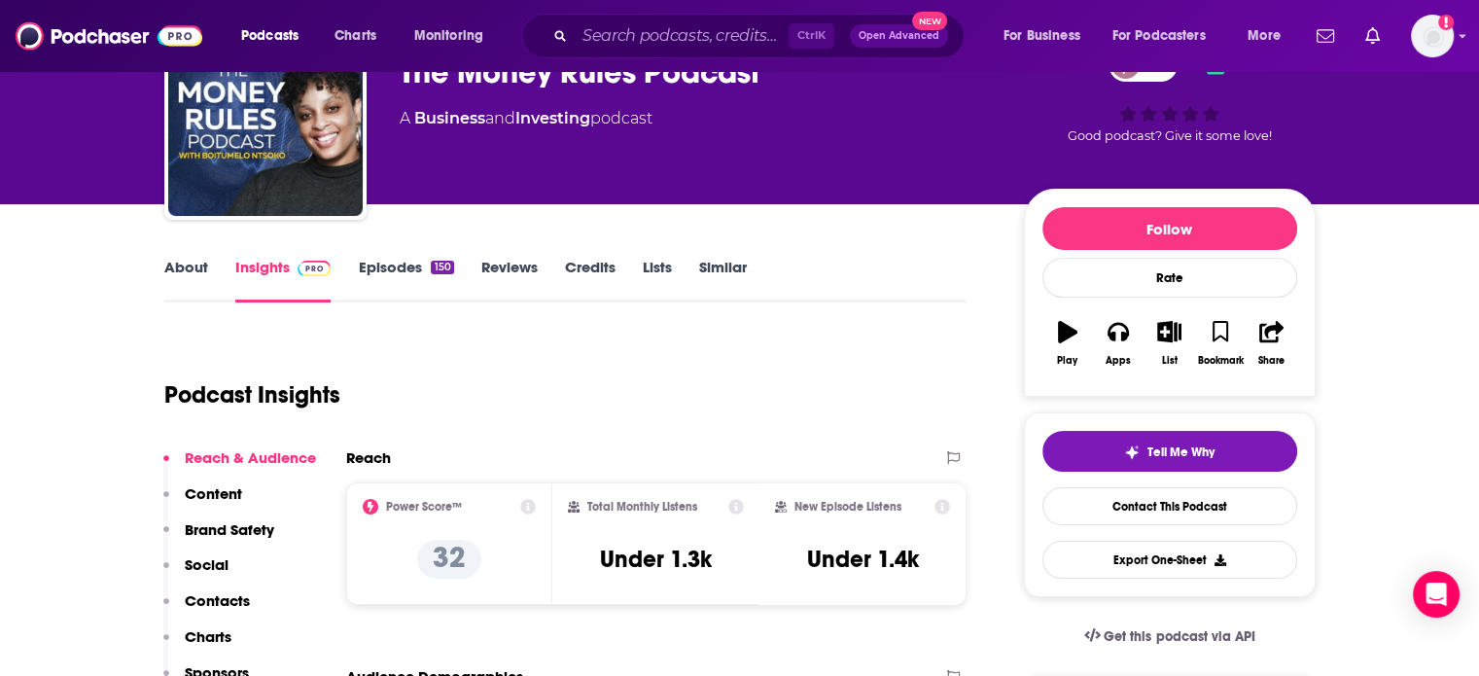
scroll to position [97, 0]
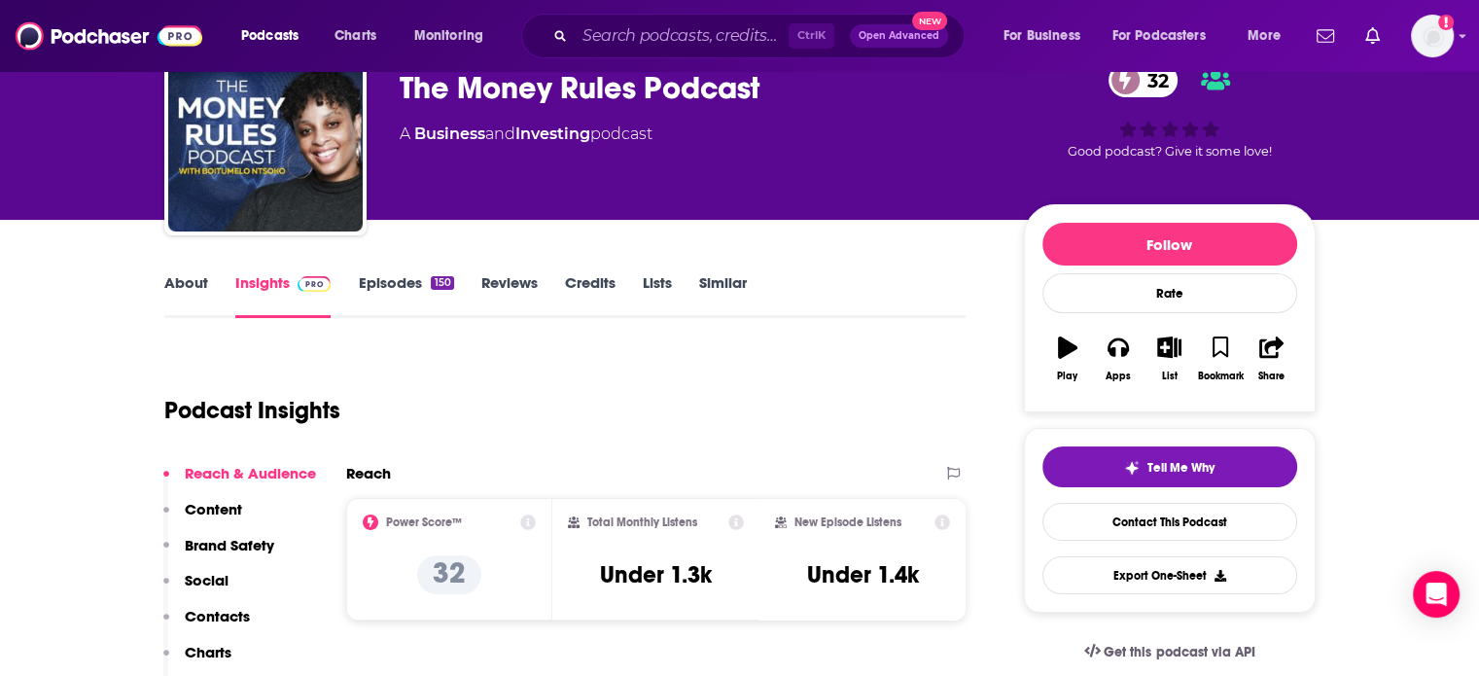
click at [181, 276] on link "About" at bounding box center [186, 295] width 44 height 45
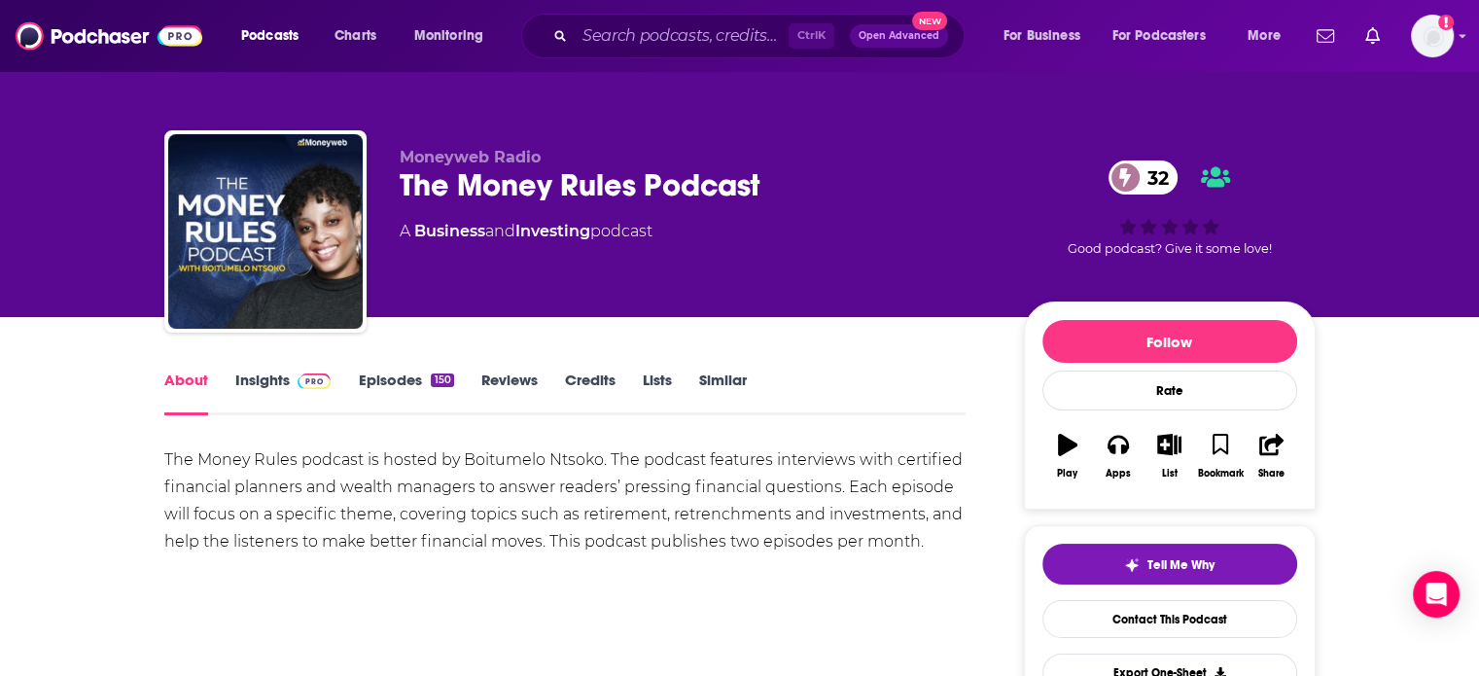
scroll to position [2, 0]
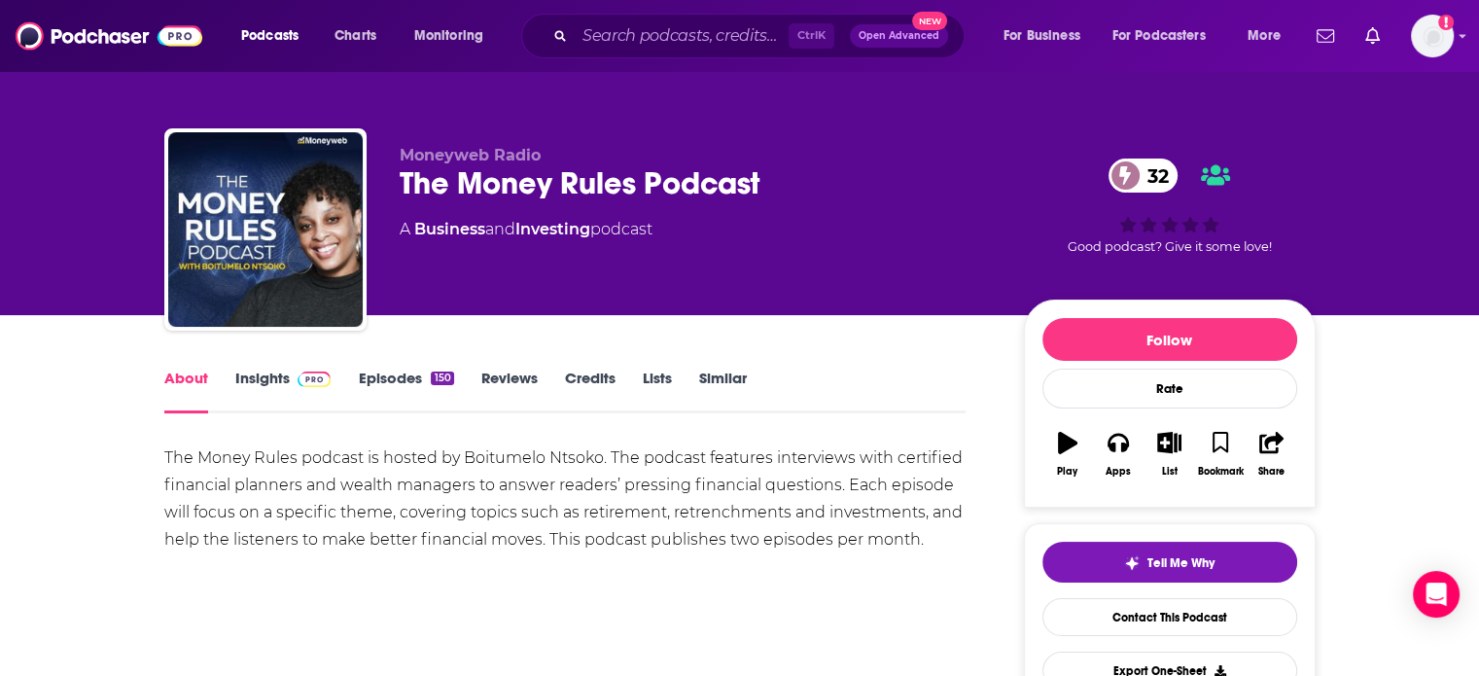
click at [251, 373] on link "Insights" at bounding box center [283, 391] width 96 height 45
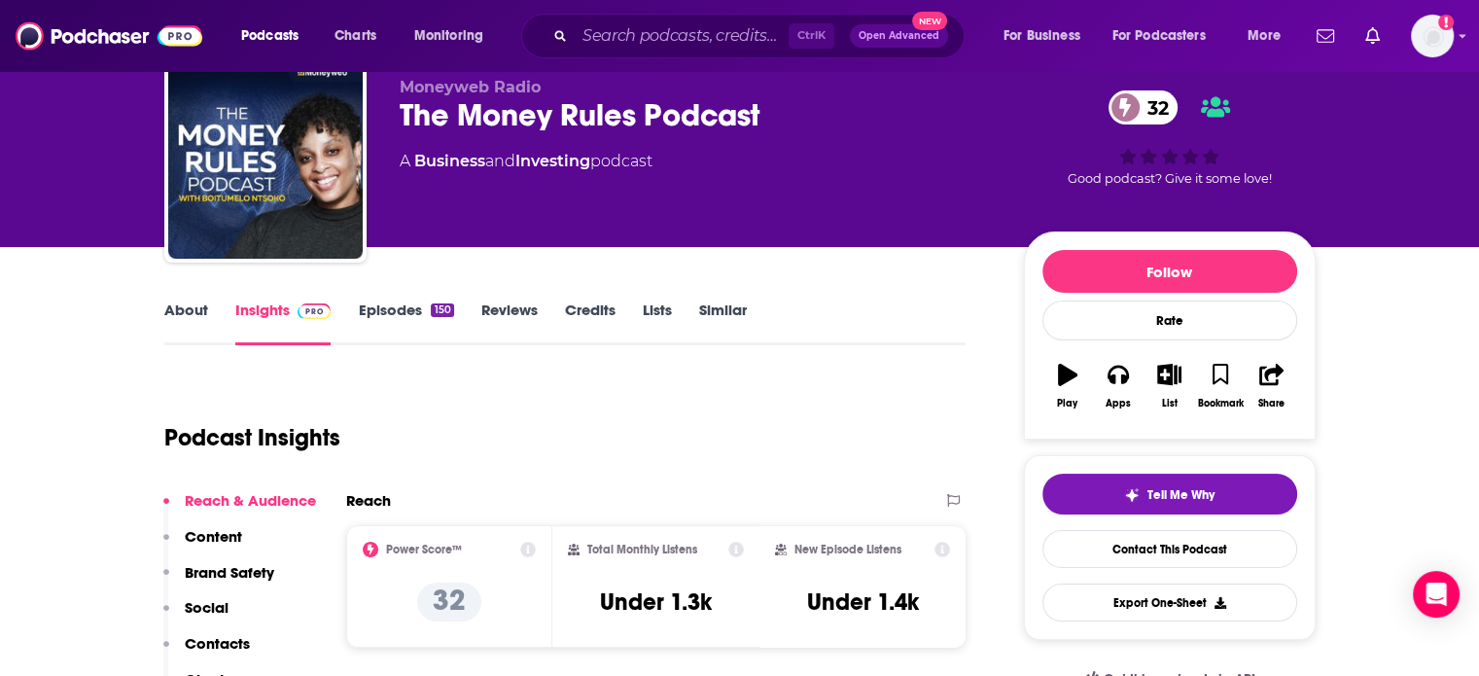
scroll to position [237, 0]
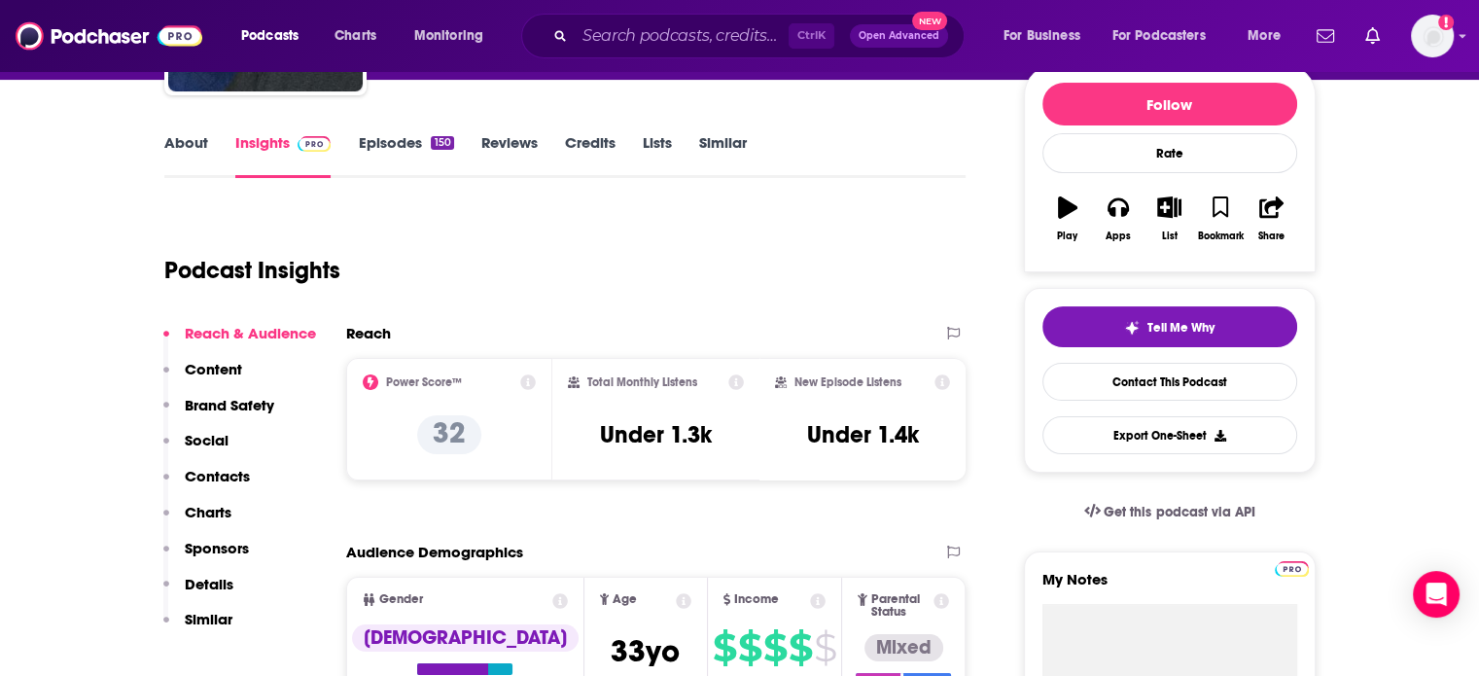
click at [524, 385] on icon at bounding box center [528, 382] width 16 height 16
click at [523, 384] on icon at bounding box center [528, 382] width 16 height 16
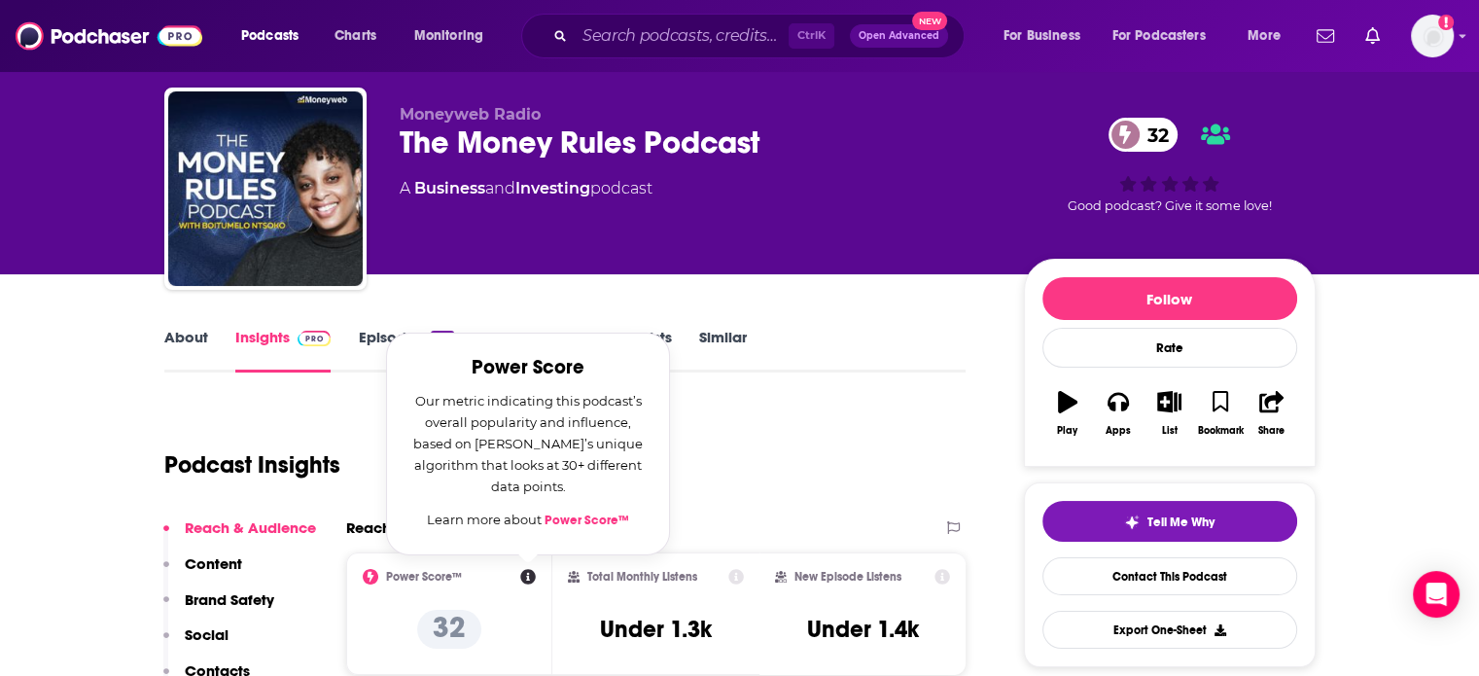
scroll to position [43, 0]
click at [739, 495] on div "Podcast Insights" at bounding box center [557, 453] width 787 height 99
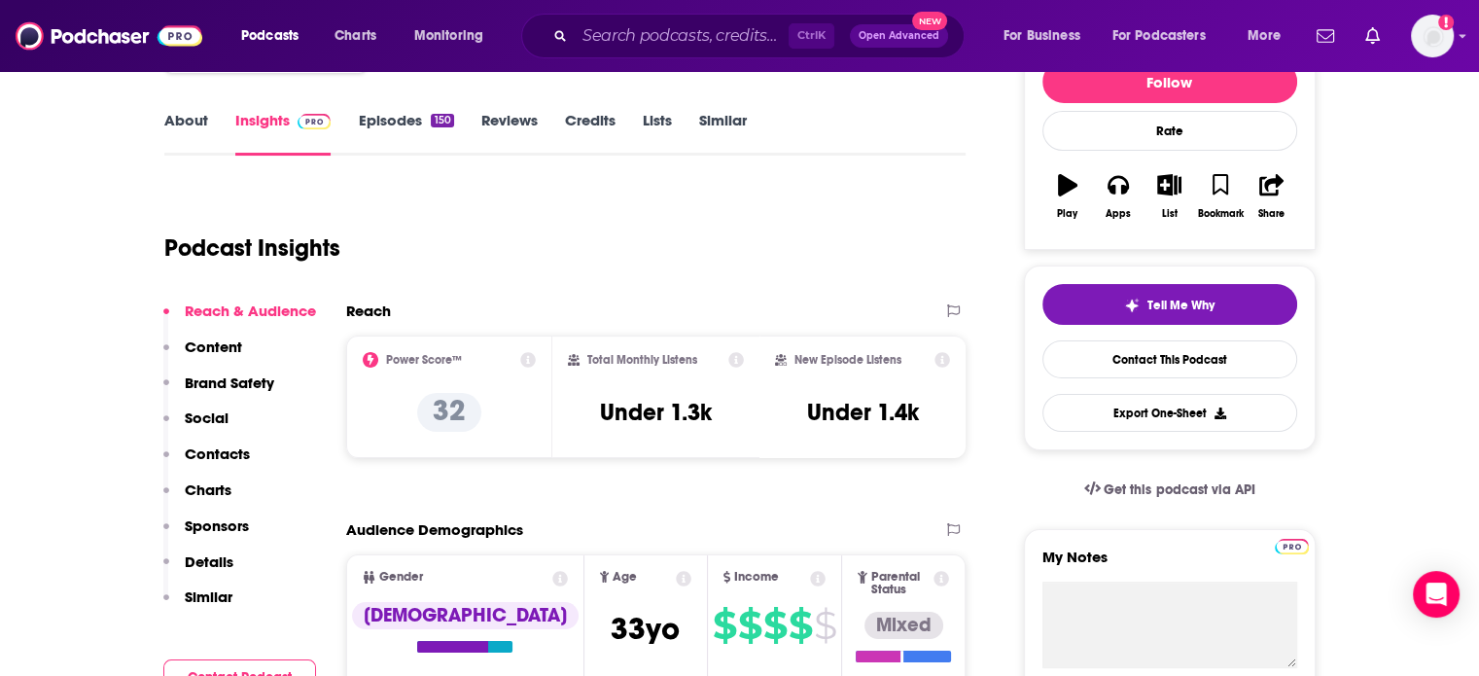
scroll to position [255, 0]
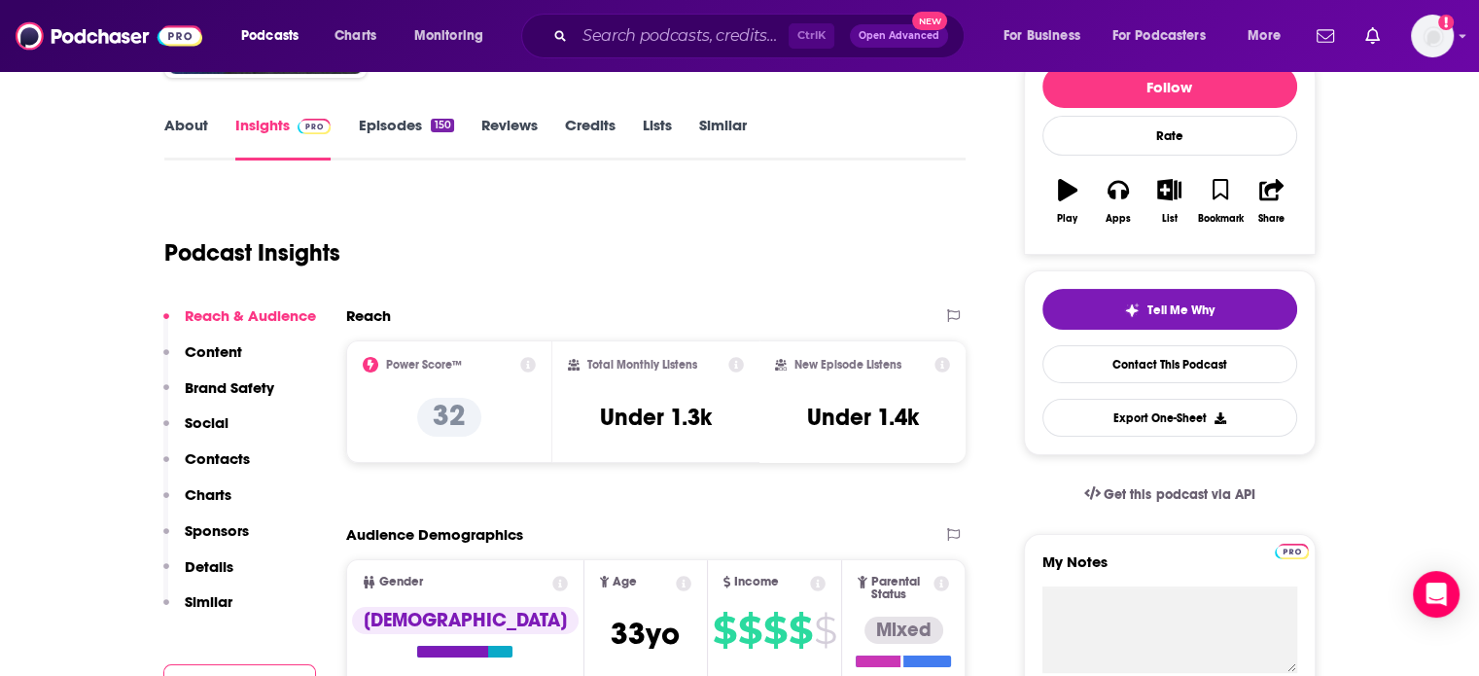
click at [175, 125] on link "About" at bounding box center [186, 138] width 44 height 45
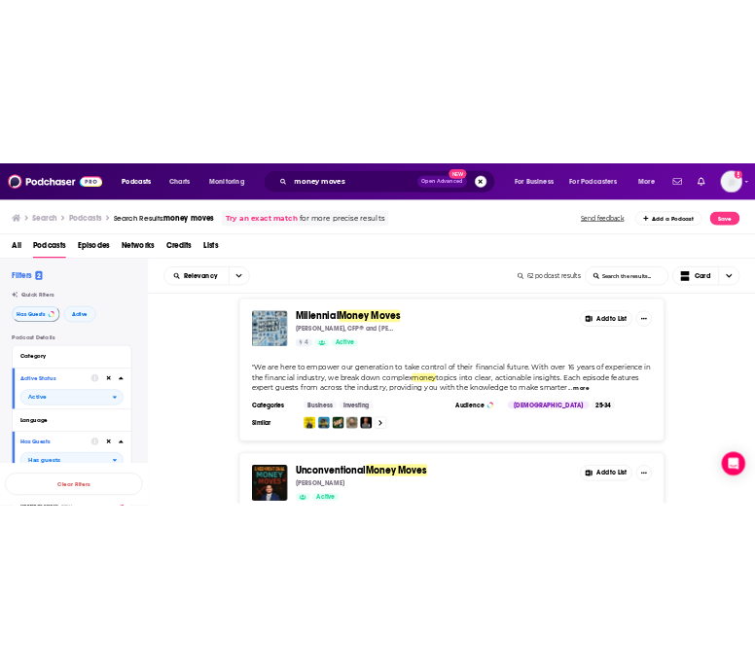
scroll to position [340, 0]
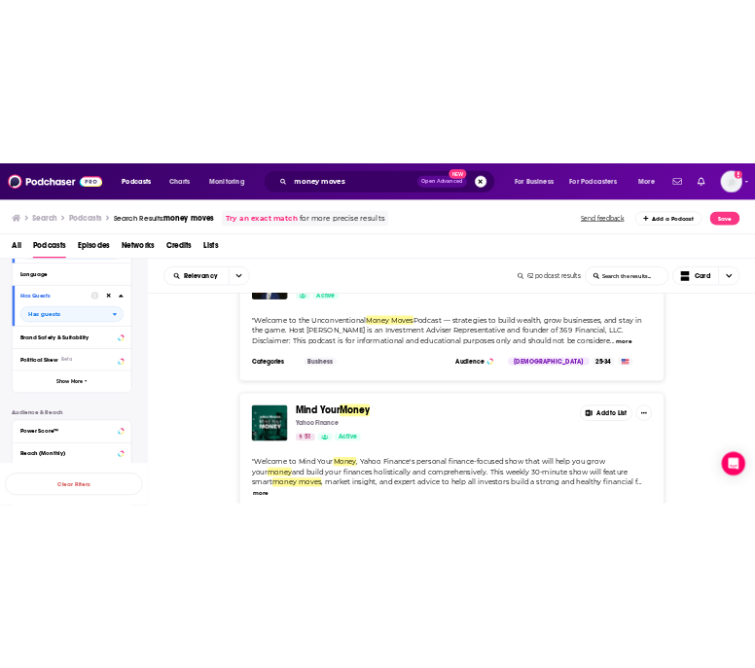
scroll to position [763, 0]
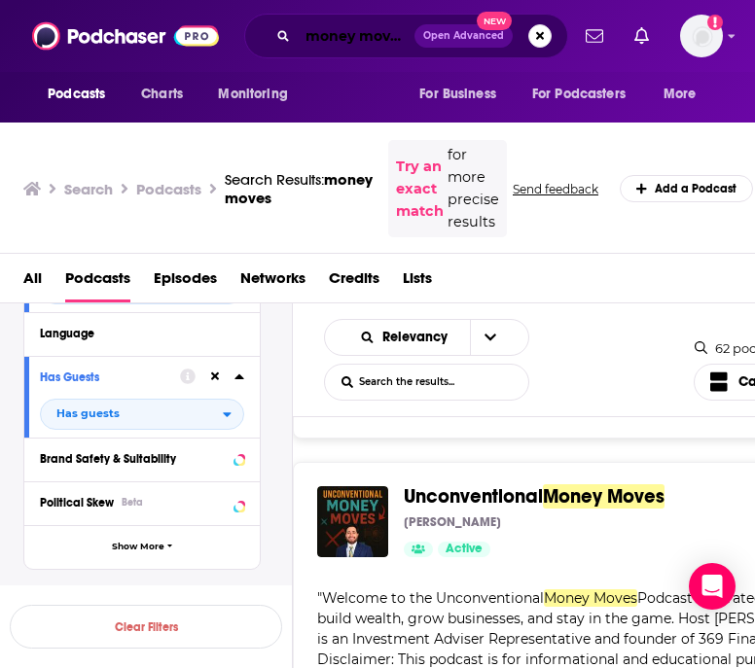
click at [348, 41] on input "money moves" at bounding box center [356, 35] width 117 height 31
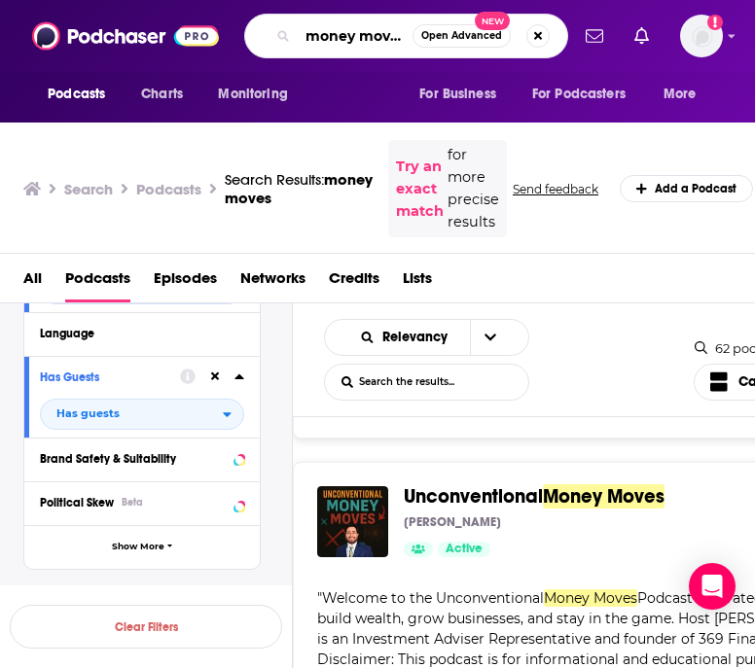
click at [348, 40] on input "money moves" at bounding box center [355, 35] width 115 height 31
type input "stacking benjamins"
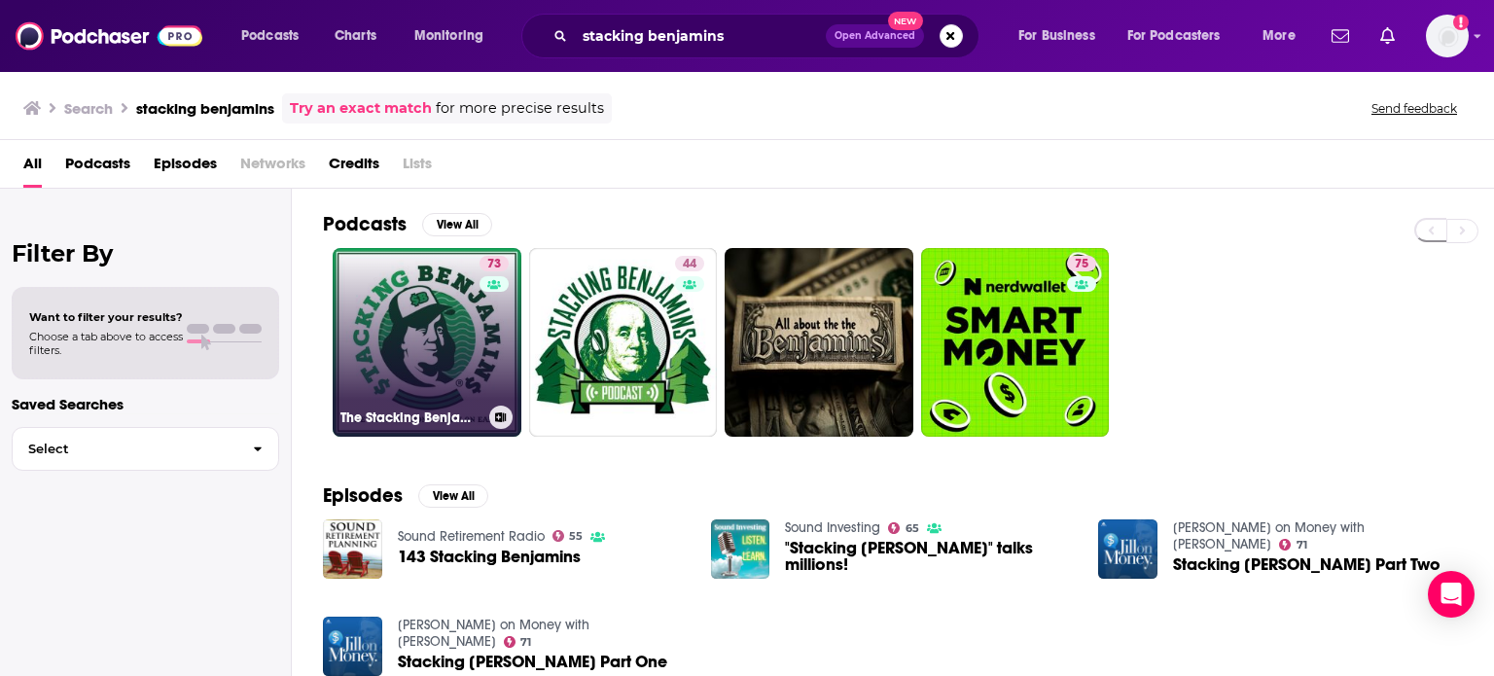
click at [432, 372] on link "73 The Stacking Benjamins Show" at bounding box center [427, 342] width 189 height 189
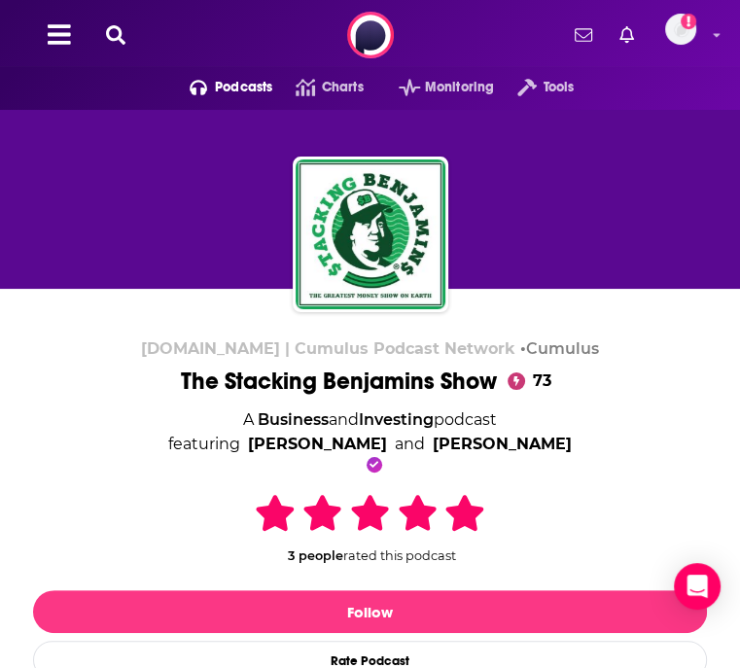
scroll to position [381, 0]
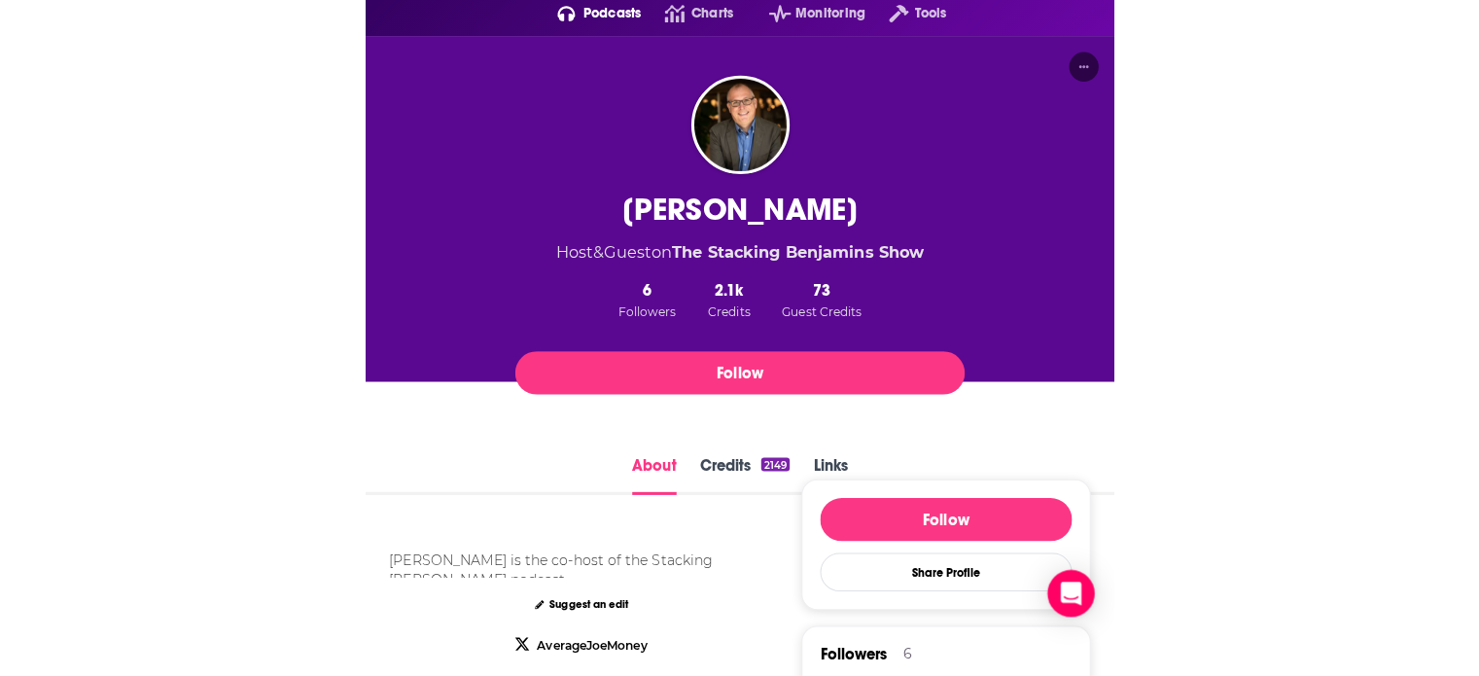
scroll to position [43, 0]
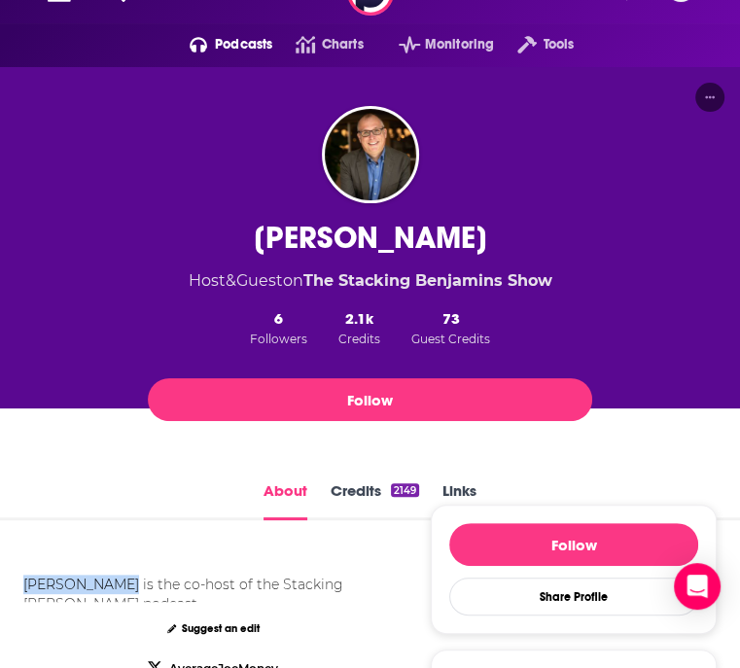
drag, startPoint x: 29, startPoint y: 446, endPoint x: 139, endPoint y: 450, distance: 110.0
copy div "[PERSON_NAME]"
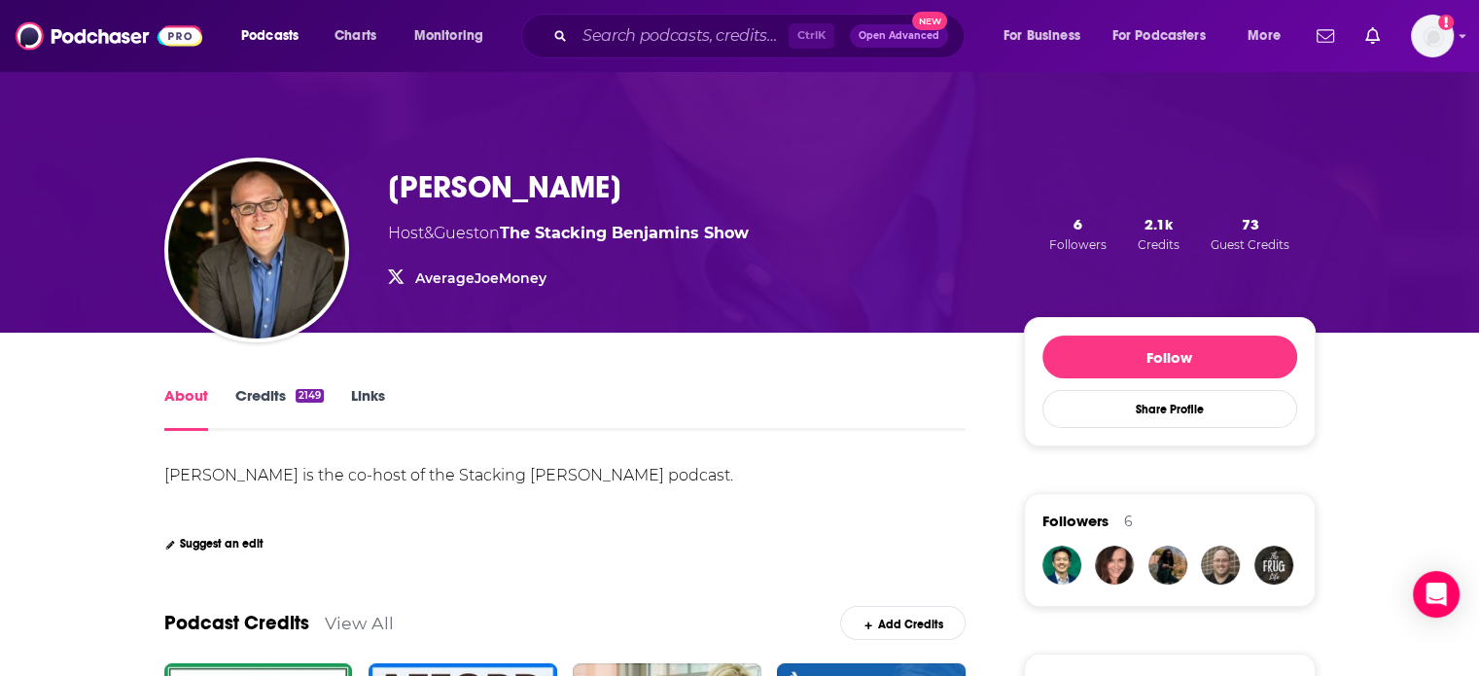
scroll to position [74, 0]
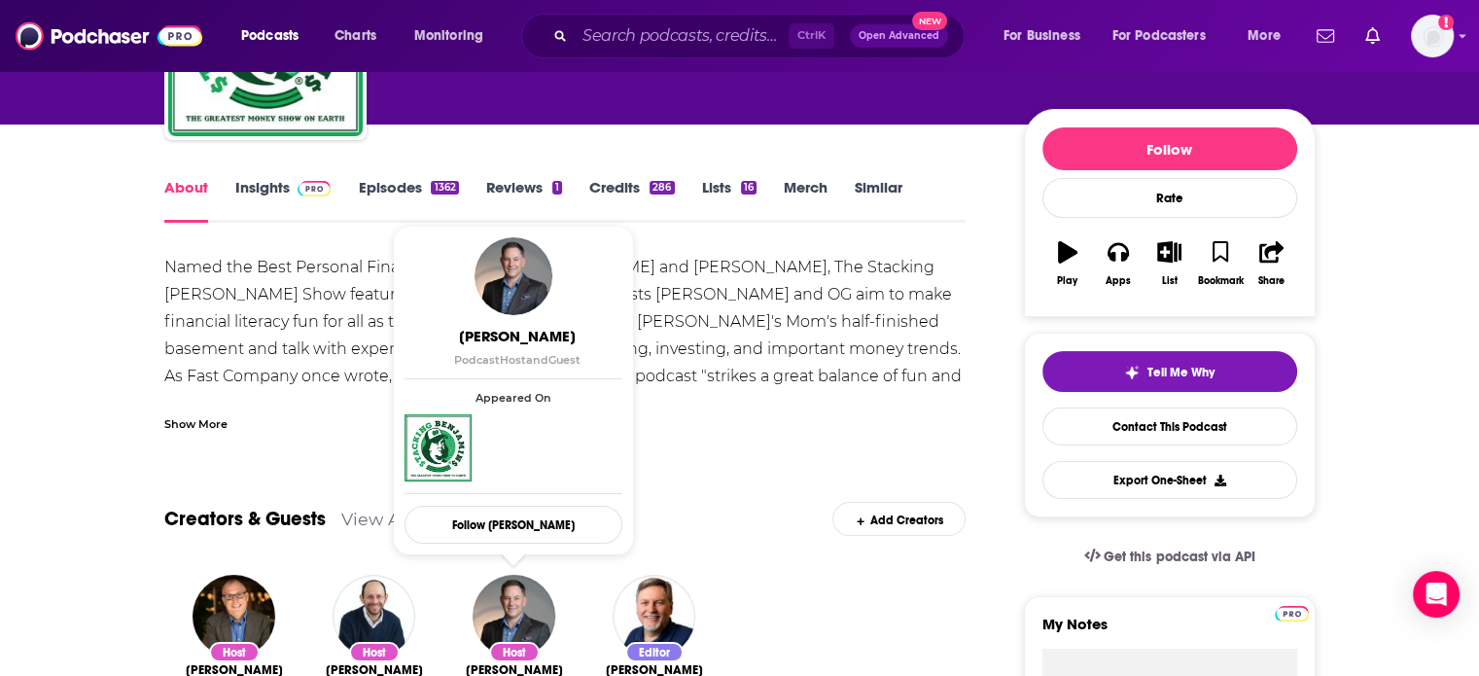
scroll to position [58, 0]
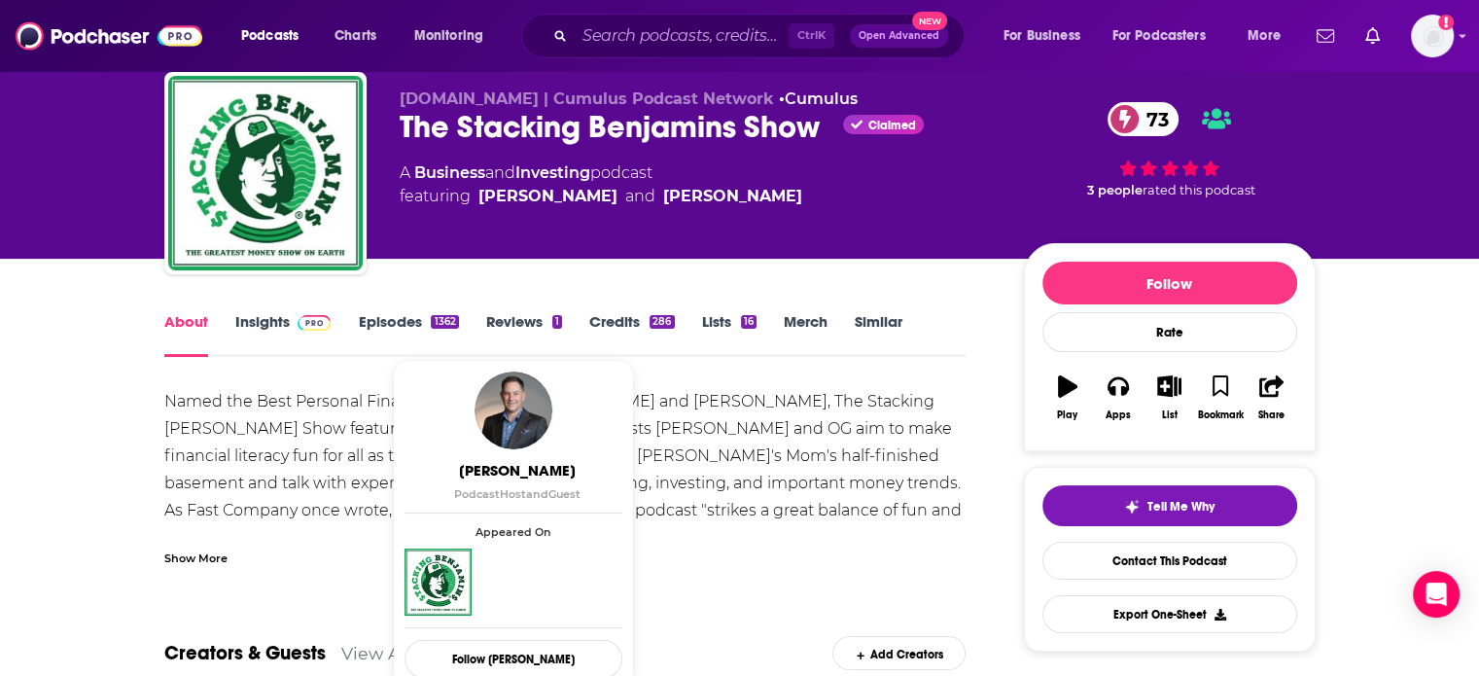
click at [283, 318] on link "Insights" at bounding box center [283, 334] width 96 height 45
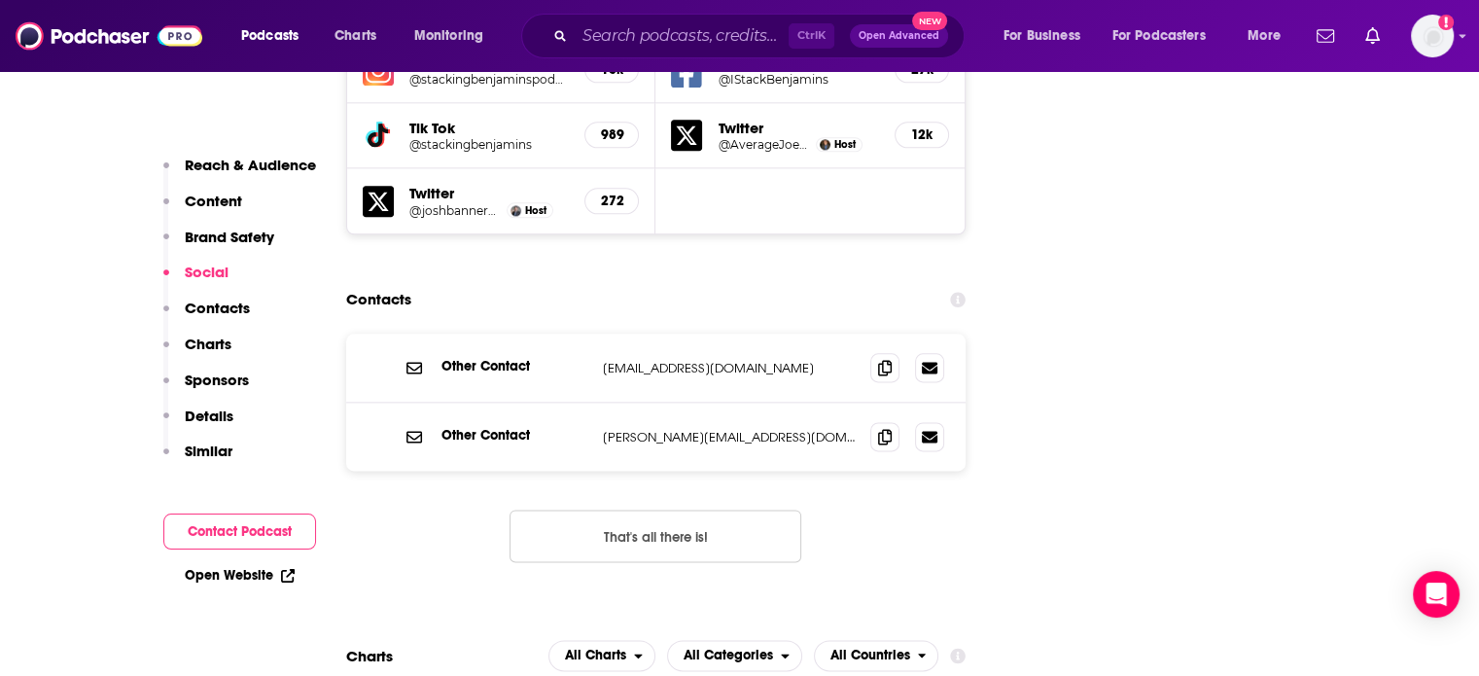
scroll to position [2389, 0]
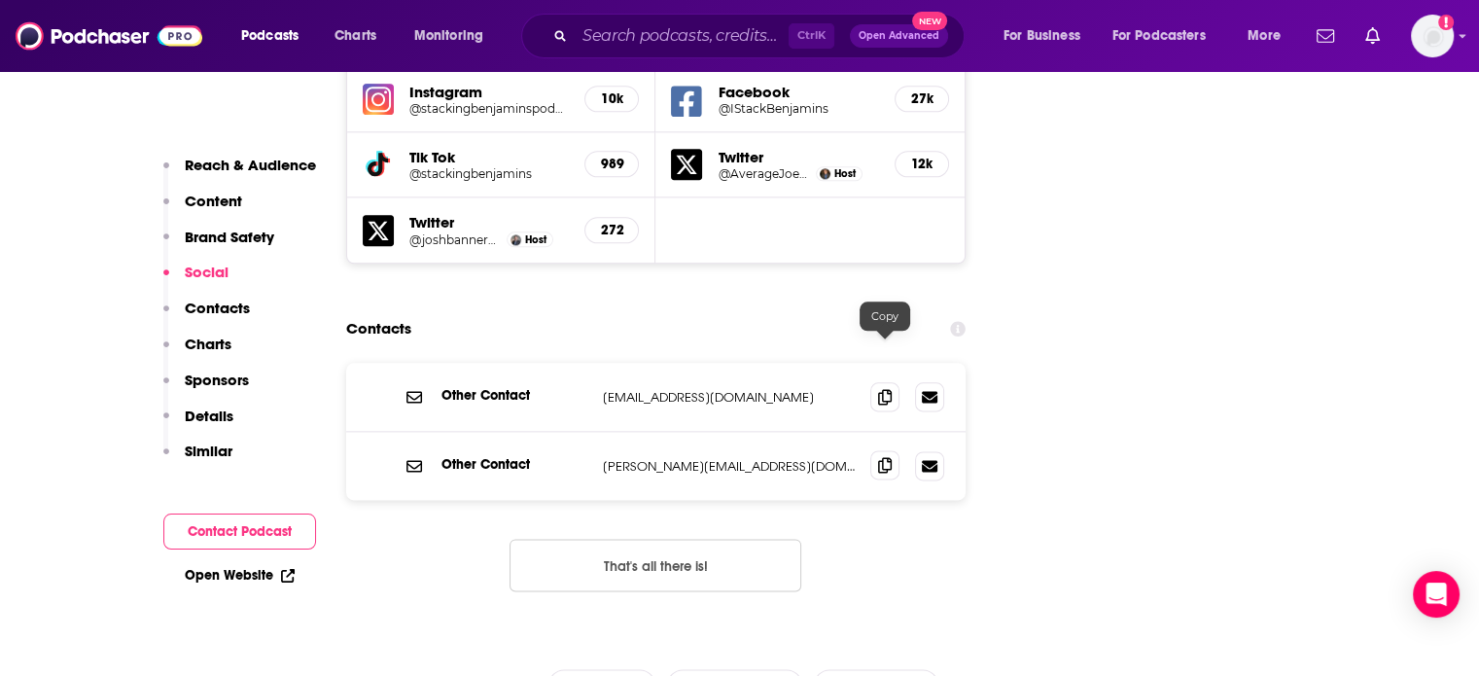
click at [739, 457] on icon at bounding box center [885, 465] width 14 height 16
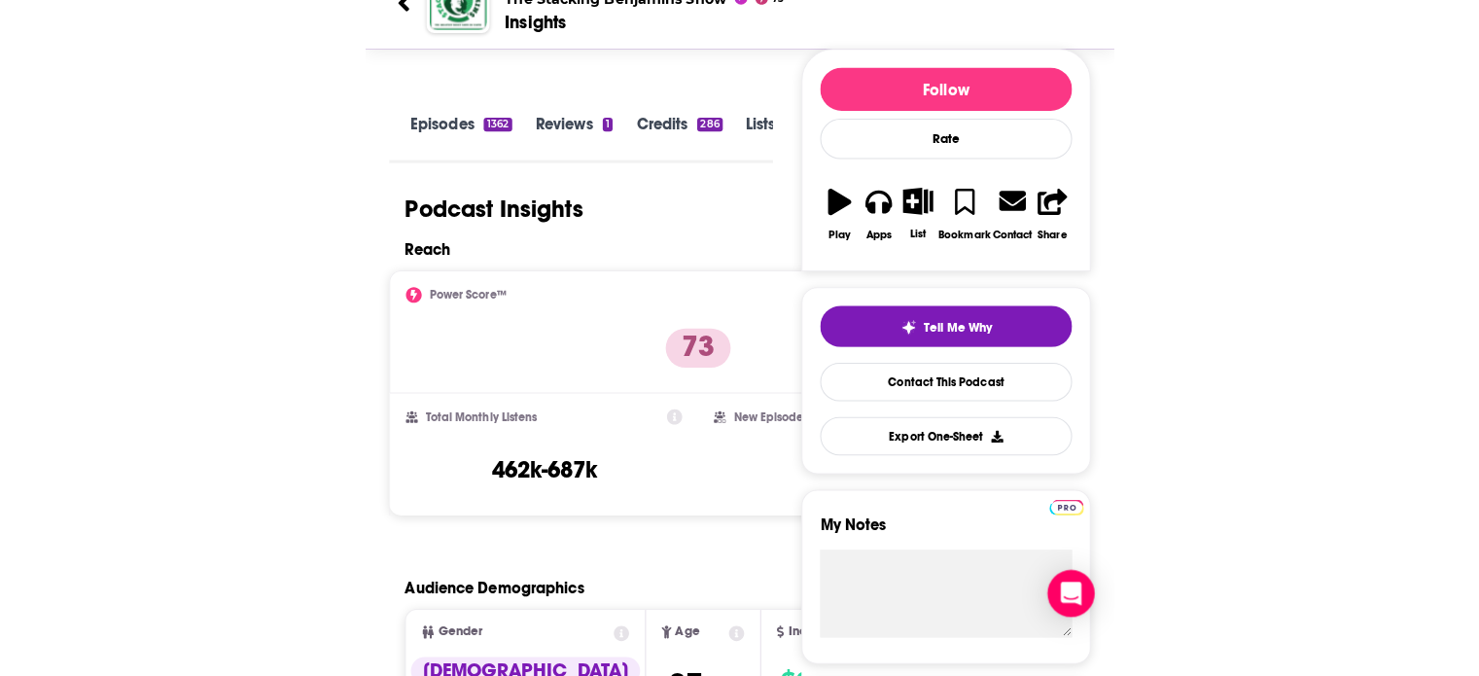
scroll to position [0, 0]
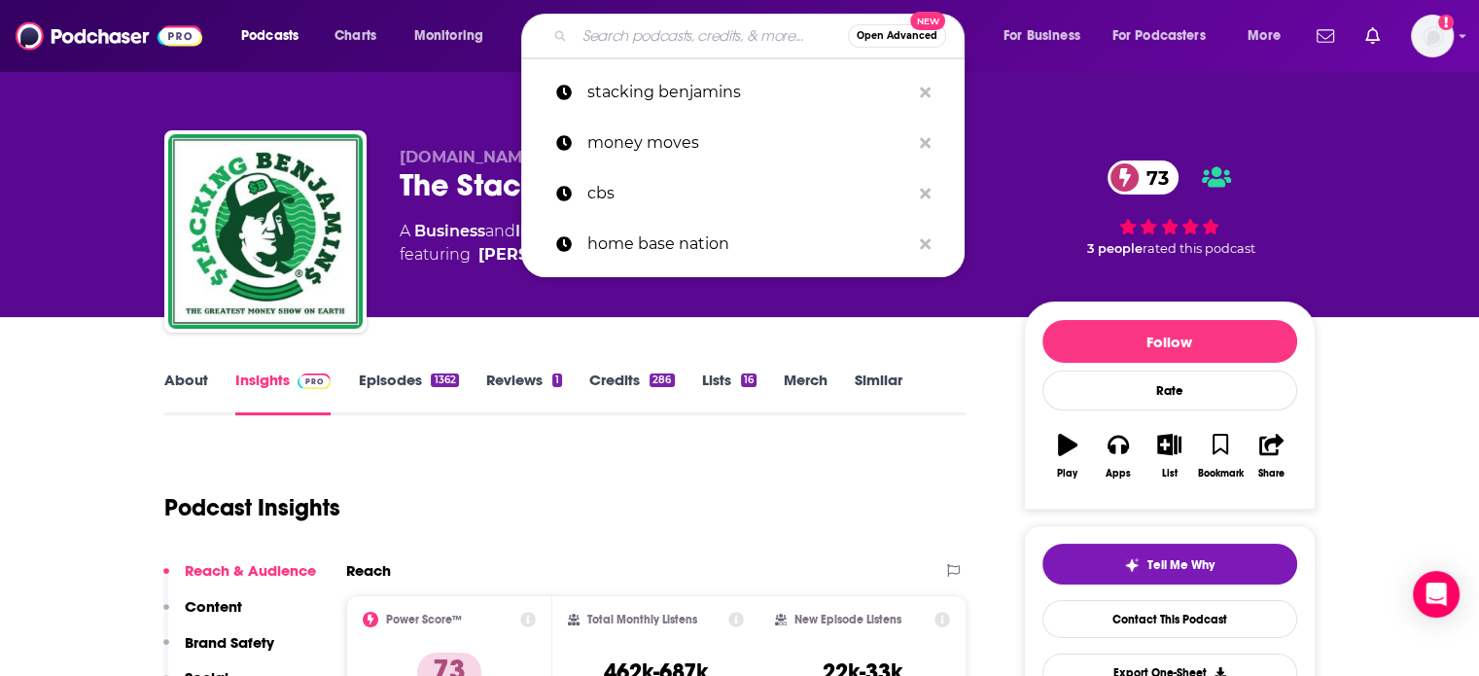
click at [712, 41] on input "Search podcasts, credits, & more..." at bounding box center [711, 35] width 273 height 31
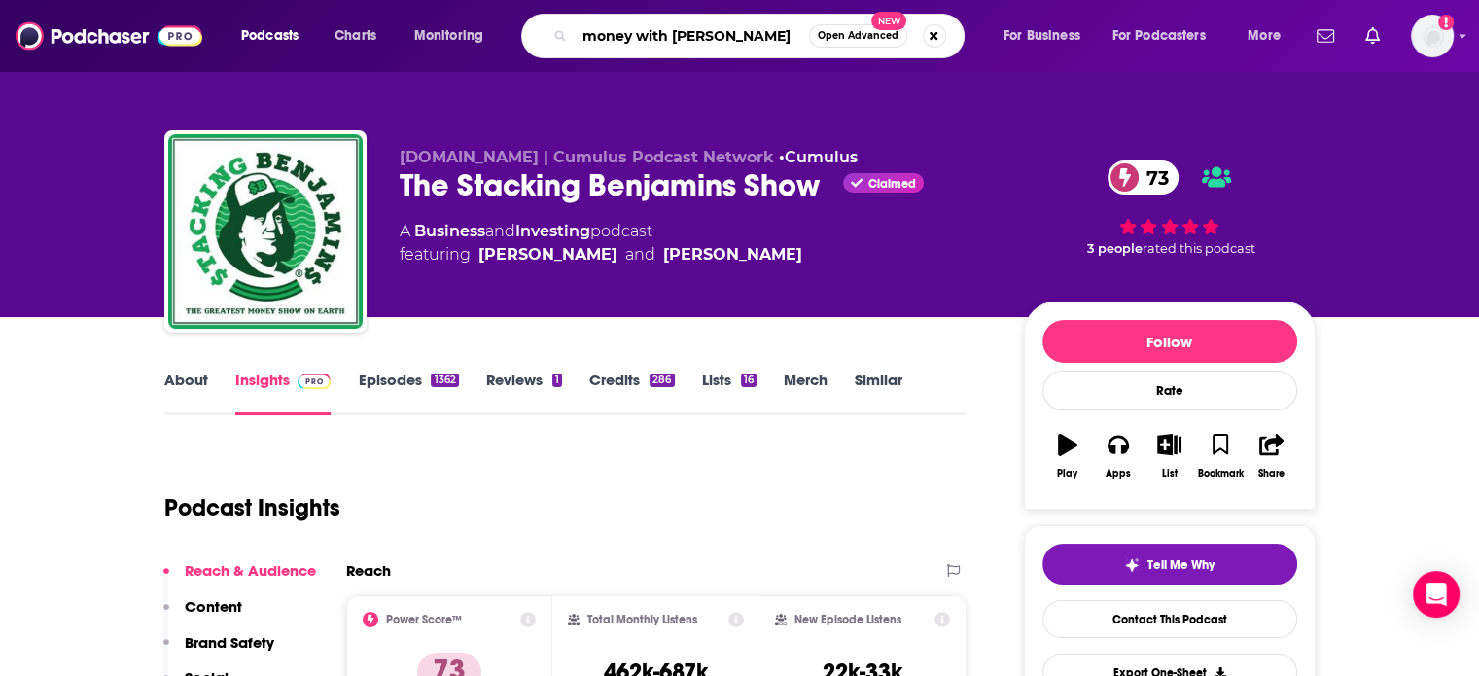
type input "money with [PERSON_NAME]"
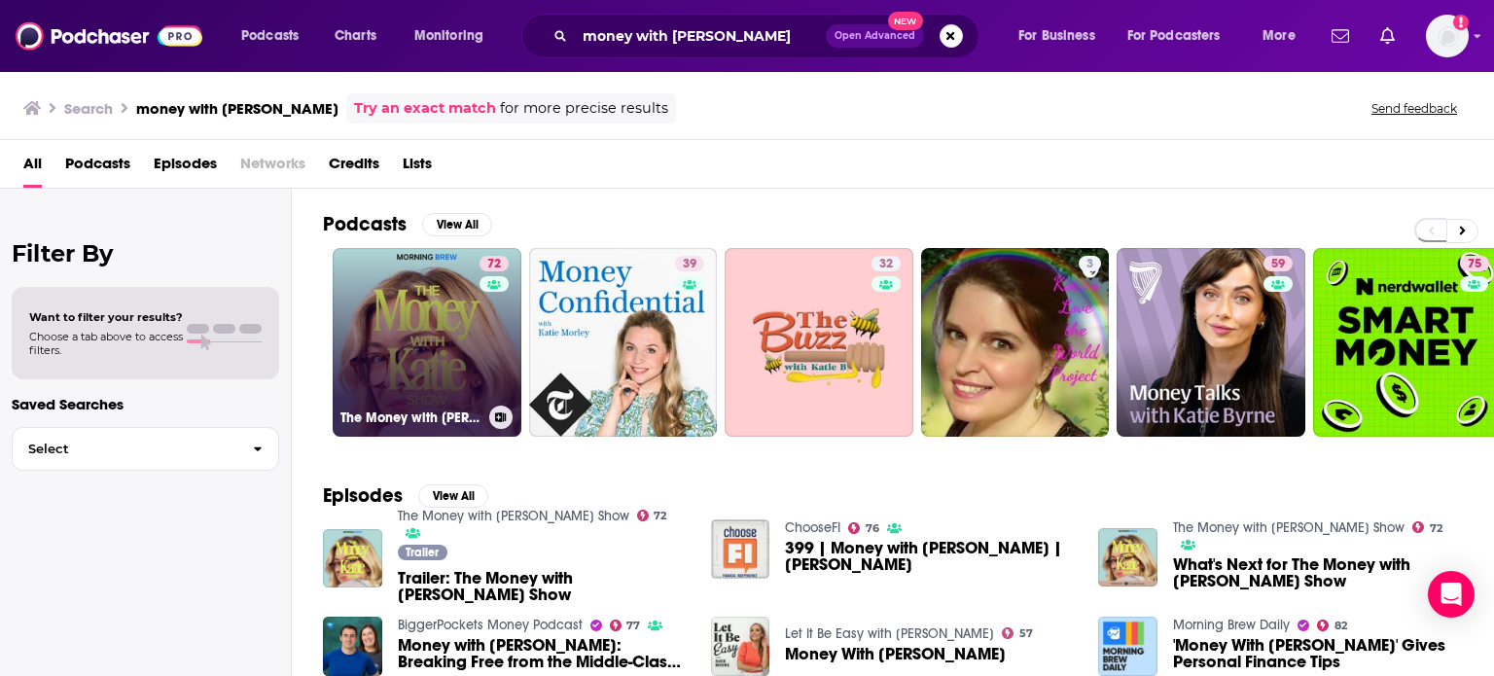
click at [377, 322] on link "72 The Money with [PERSON_NAME] Show" at bounding box center [427, 342] width 189 height 189
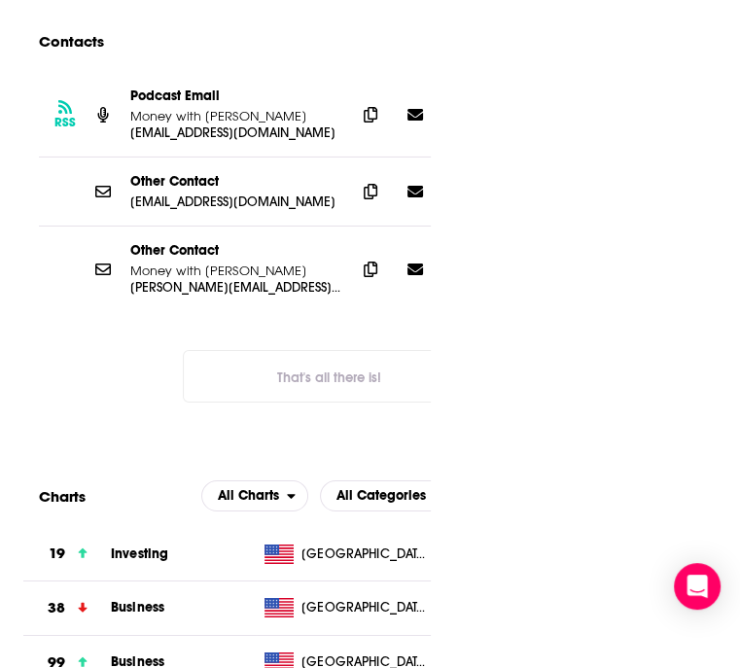
scroll to position [3228, 0]
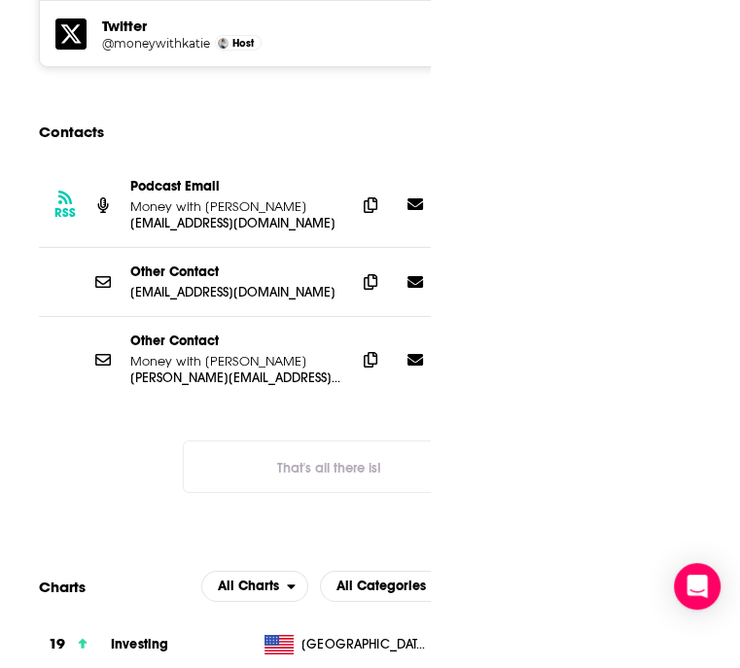
click at [416, 198] on icon at bounding box center [416, 204] width 16 height 12
click at [373, 200] on span at bounding box center [370, 204] width 29 height 29
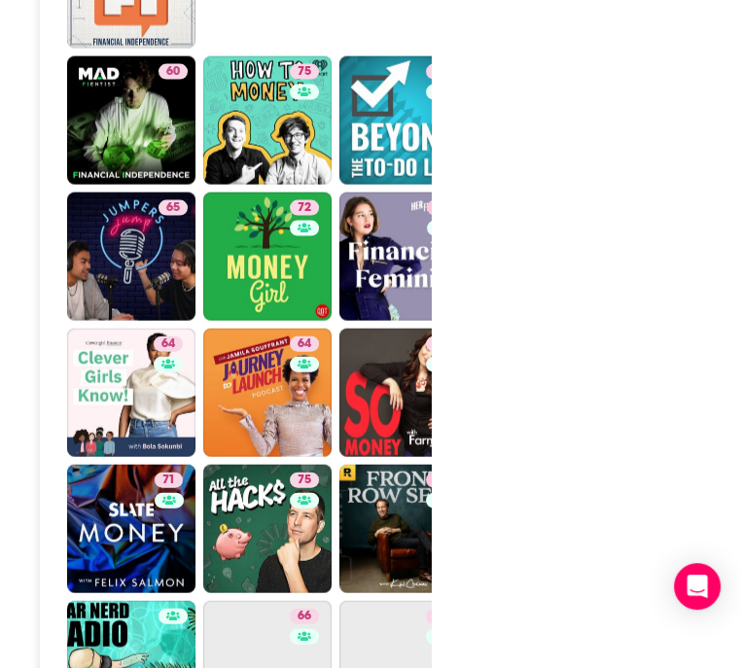
scroll to position [5756, 0]
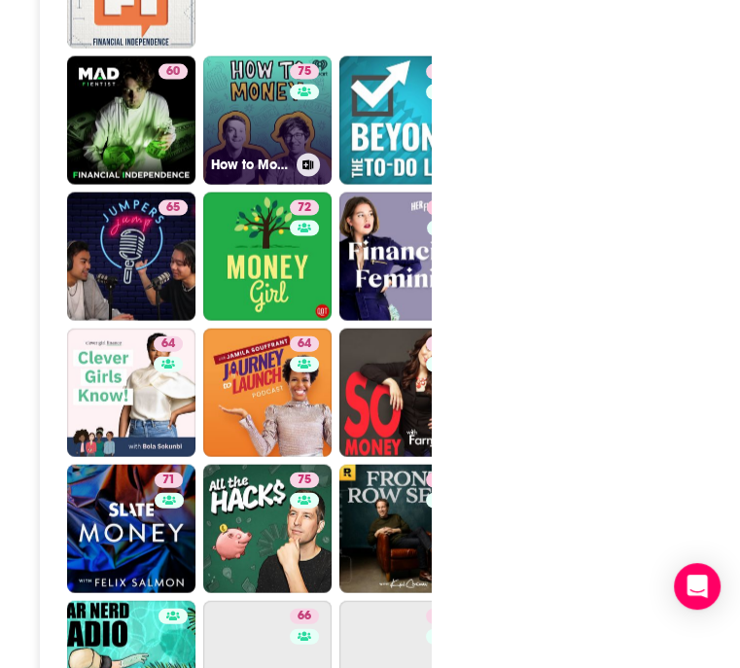
click at [332, 185] on link "75 How to Money" at bounding box center [267, 120] width 128 height 128
type input "[URL][DOMAIN_NAME]"
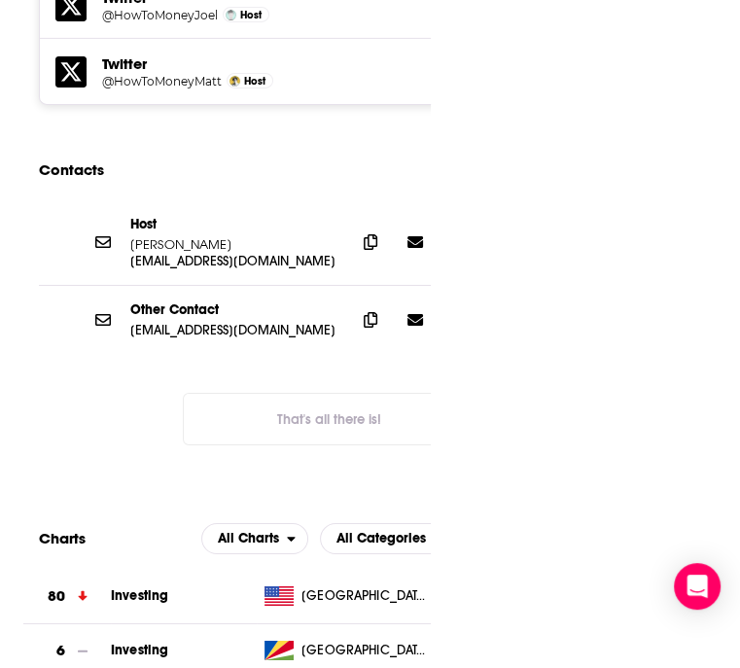
scroll to position [3276, 0]
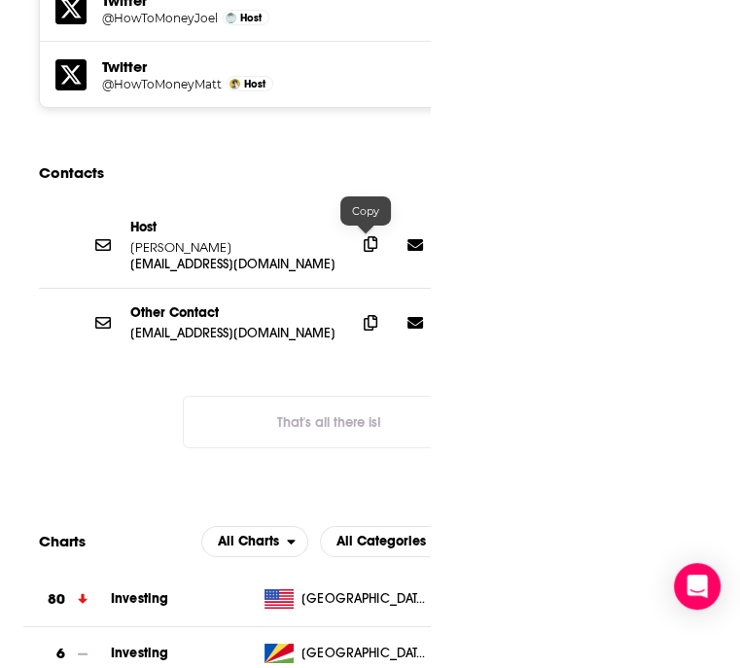
click at [364, 245] on icon at bounding box center [371, 244] width 14 height 16
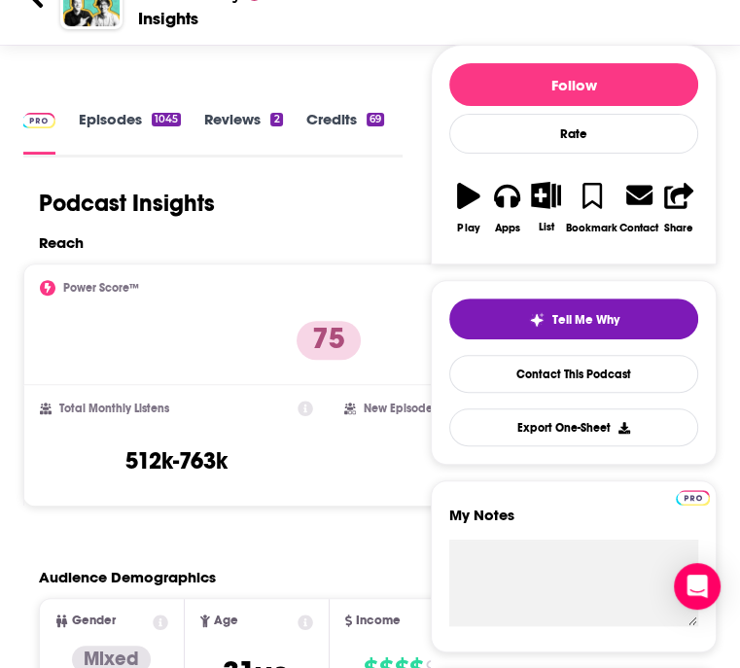
scroll to position [0, 0]
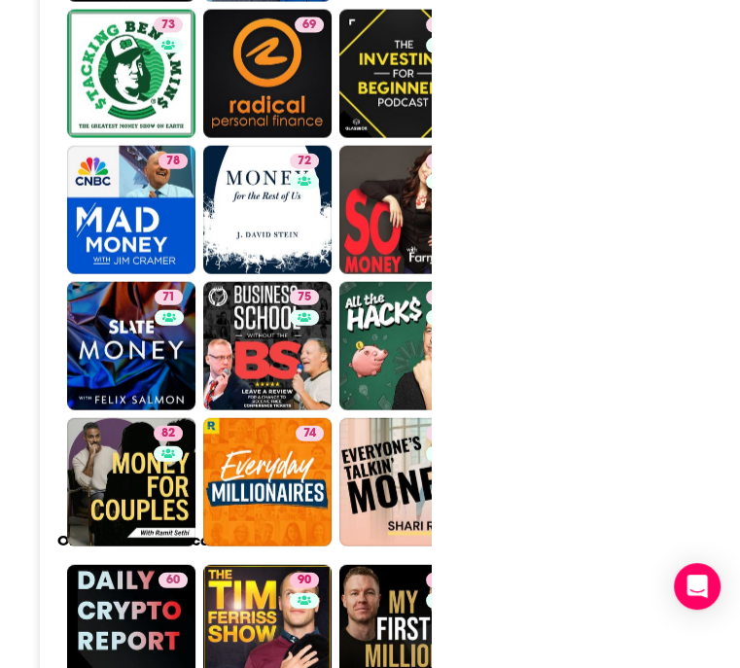
scroll to position [5941, 0]
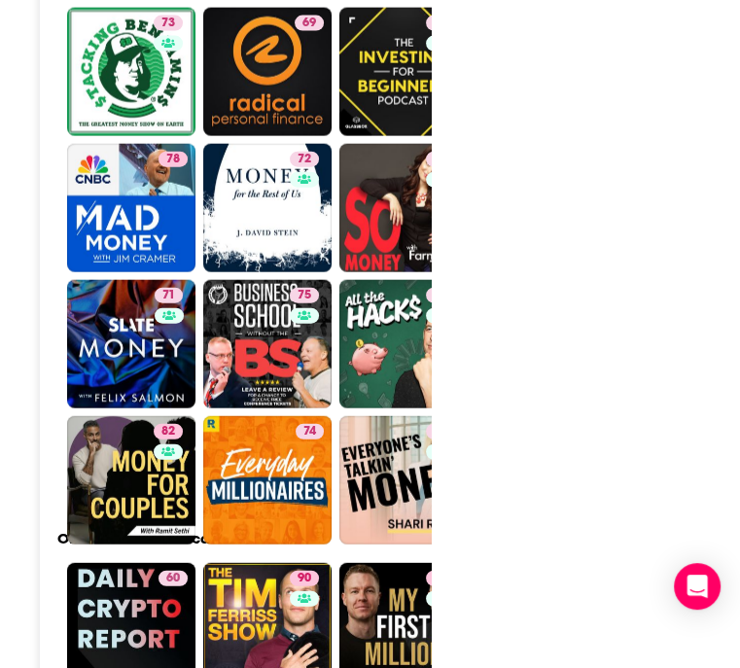
click at [486, 136] on link "64 Journey To Launch" at bounding box center [540, 72] width 128 height 128
type input "[URL][DOMAIN_NAME]"
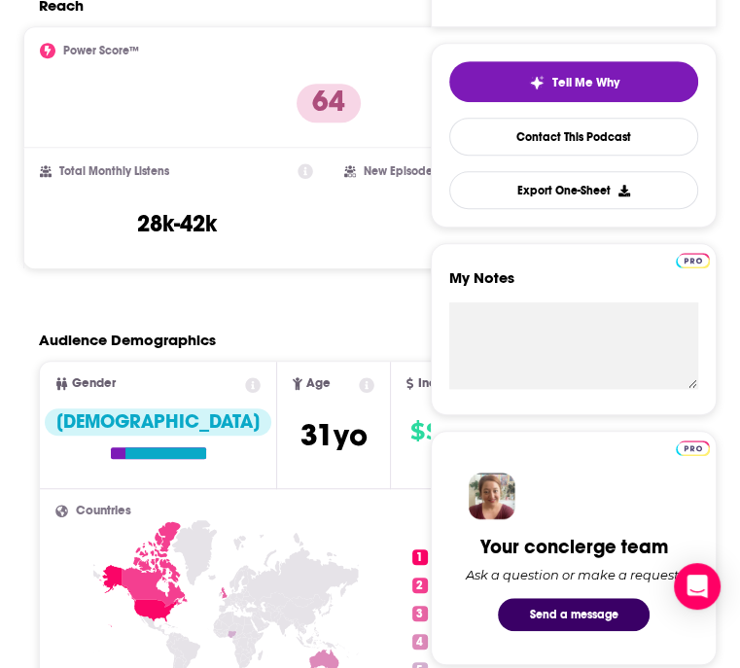
scroll to position [45, 0]
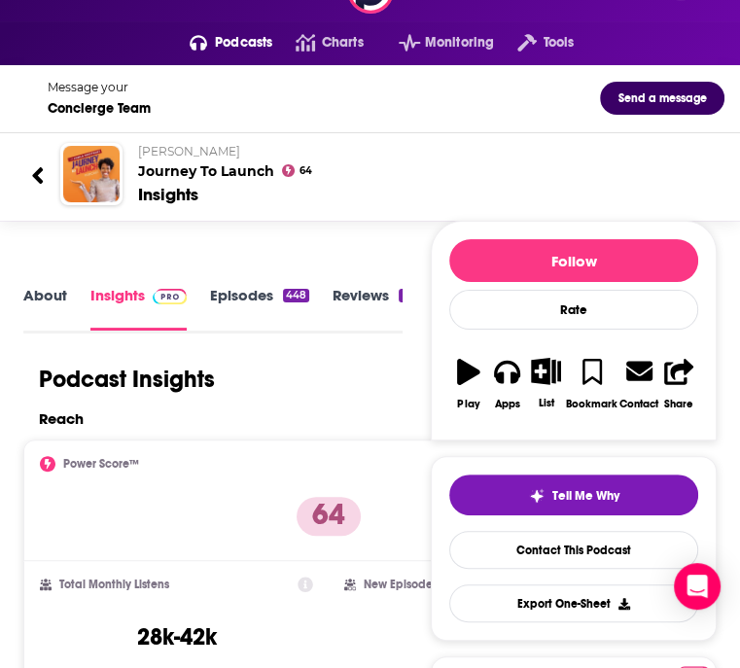
click at [47, 310] on link "About" at bounding box center [45, 308] width 44 height 45
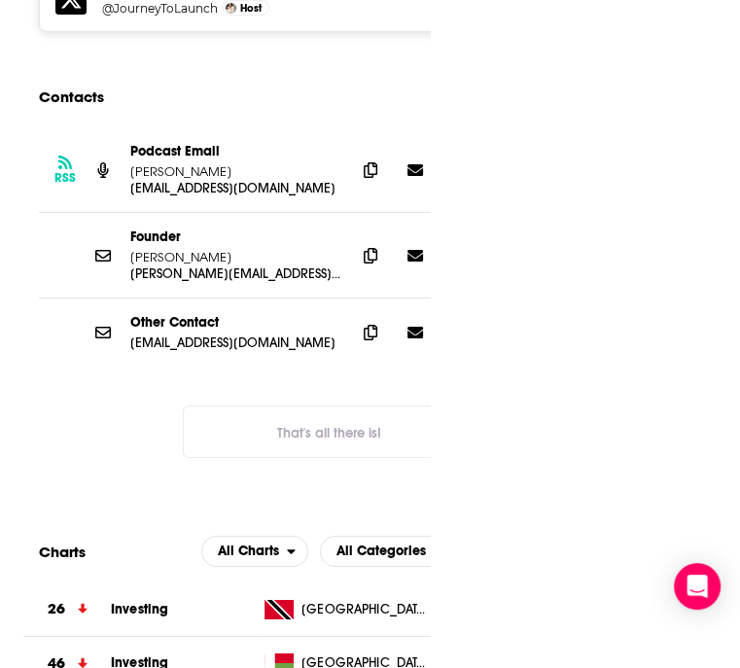
scroll to position [3330, 0]
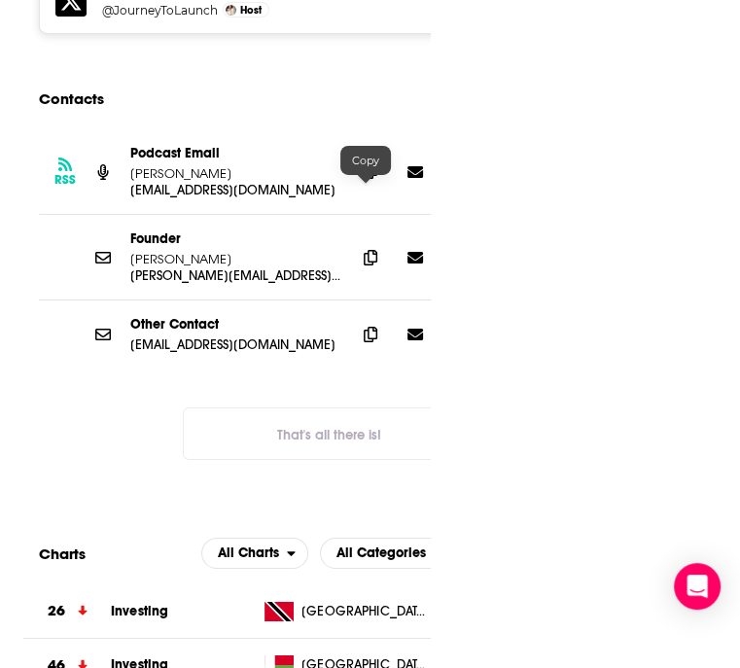
click at [370, 179] on icon at bounding box center [371, 171] width 14 height 16
